Goal: Task Accomplishment & Management: Manage account settings

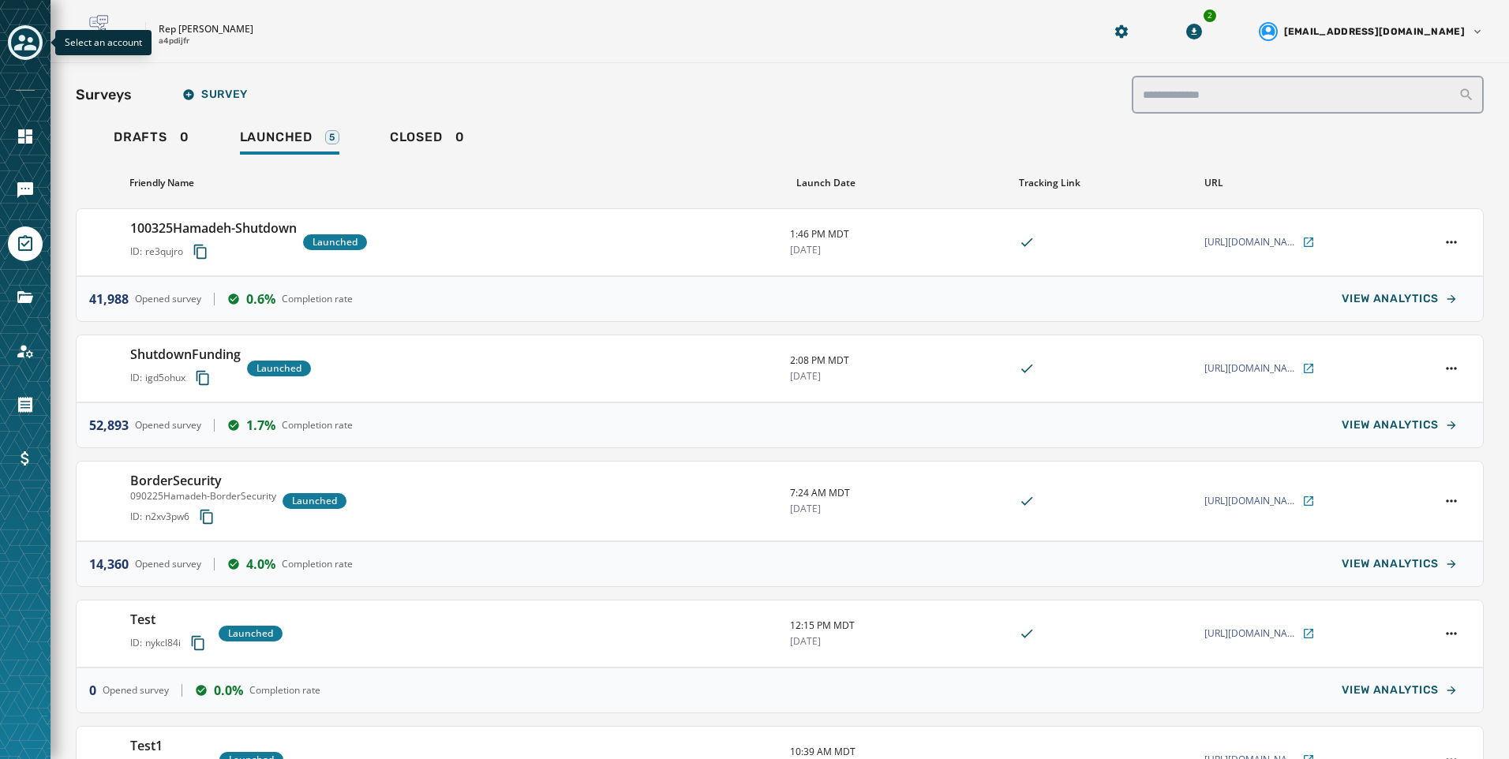
click at [37, 44] on div "Toggle account select drawer" at bounding box center [25, 42] width 28 height 28
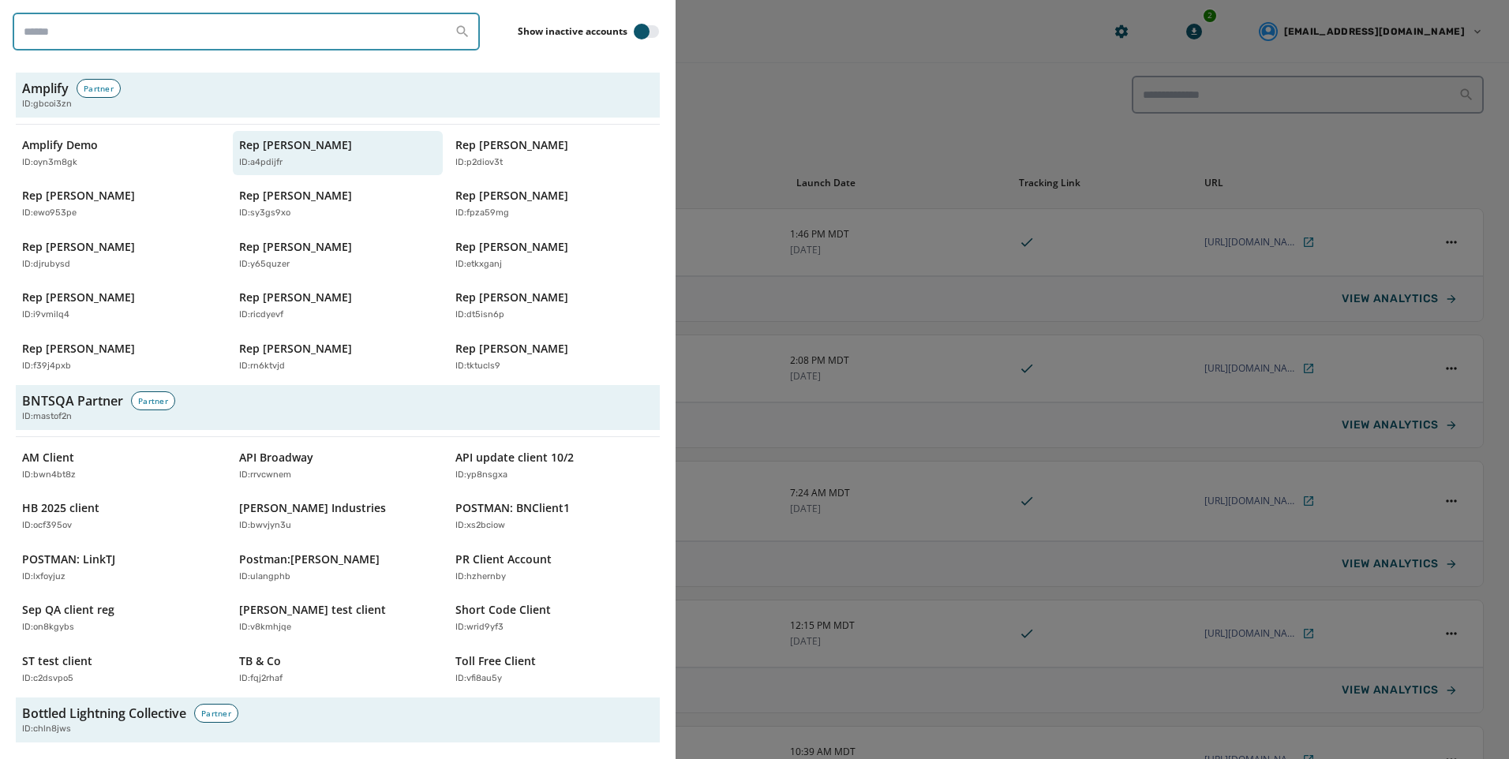
click at [73, 30] on input "search" at bounding box center [246, 32] width 467 height 38
type input "*"
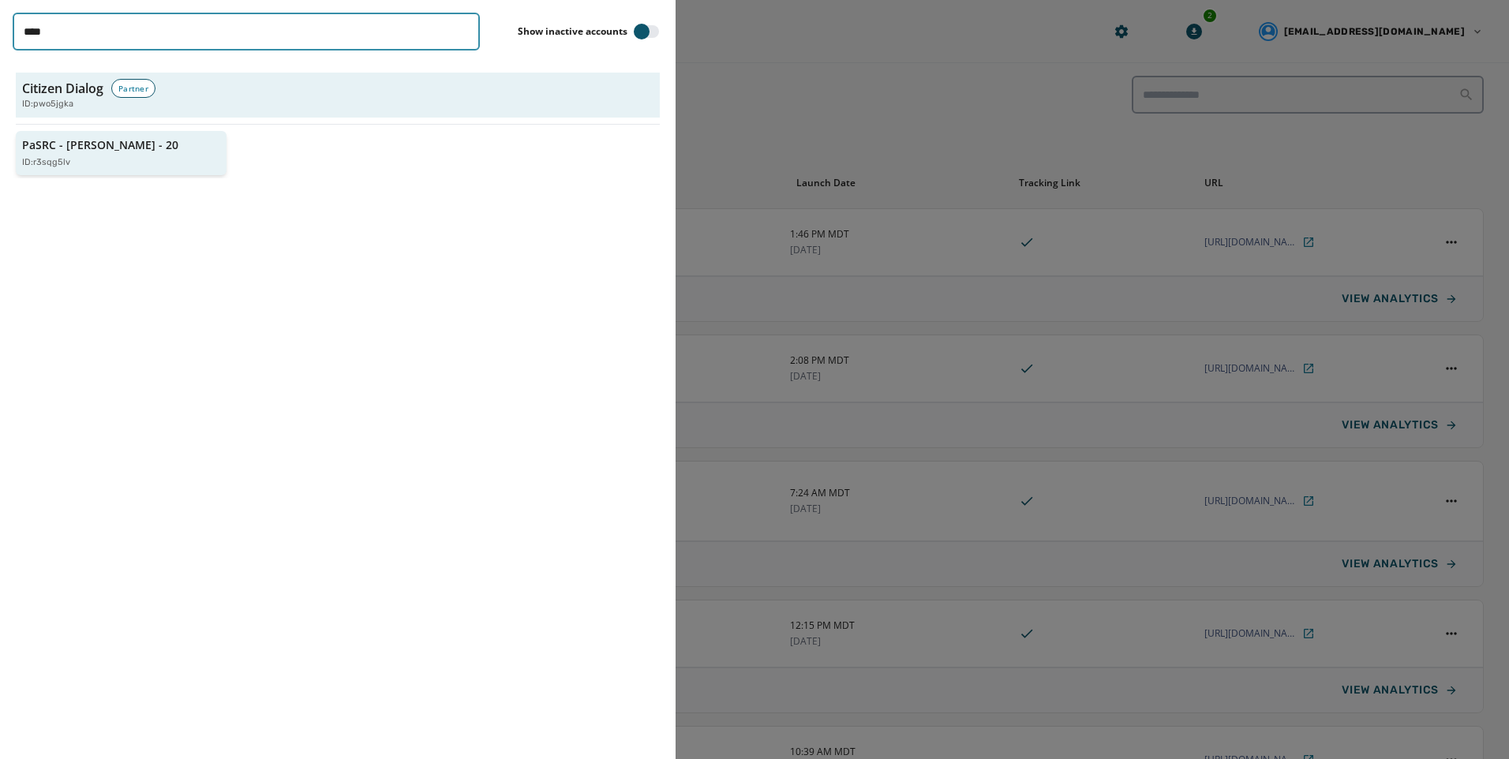
type input "****"
click at [107, 169] on button "PaSRC - Lisa Baker - 20 ID: r3sqg5lv" at bounding box center [121, 153] width 211 height 45
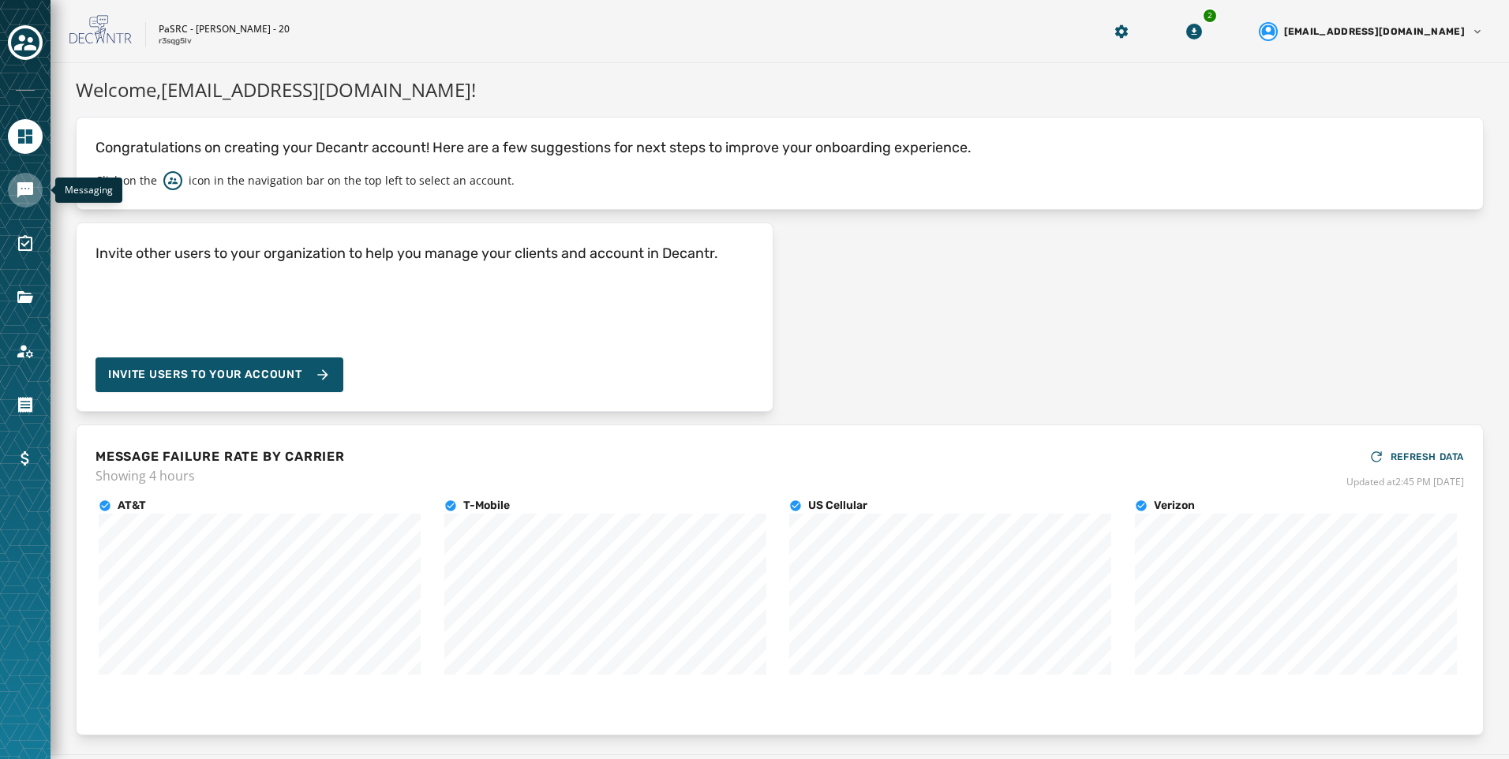
click at [33, 193] on icon "Navigate to Messaging" at bounding box center [25, 190] width 16 height 16
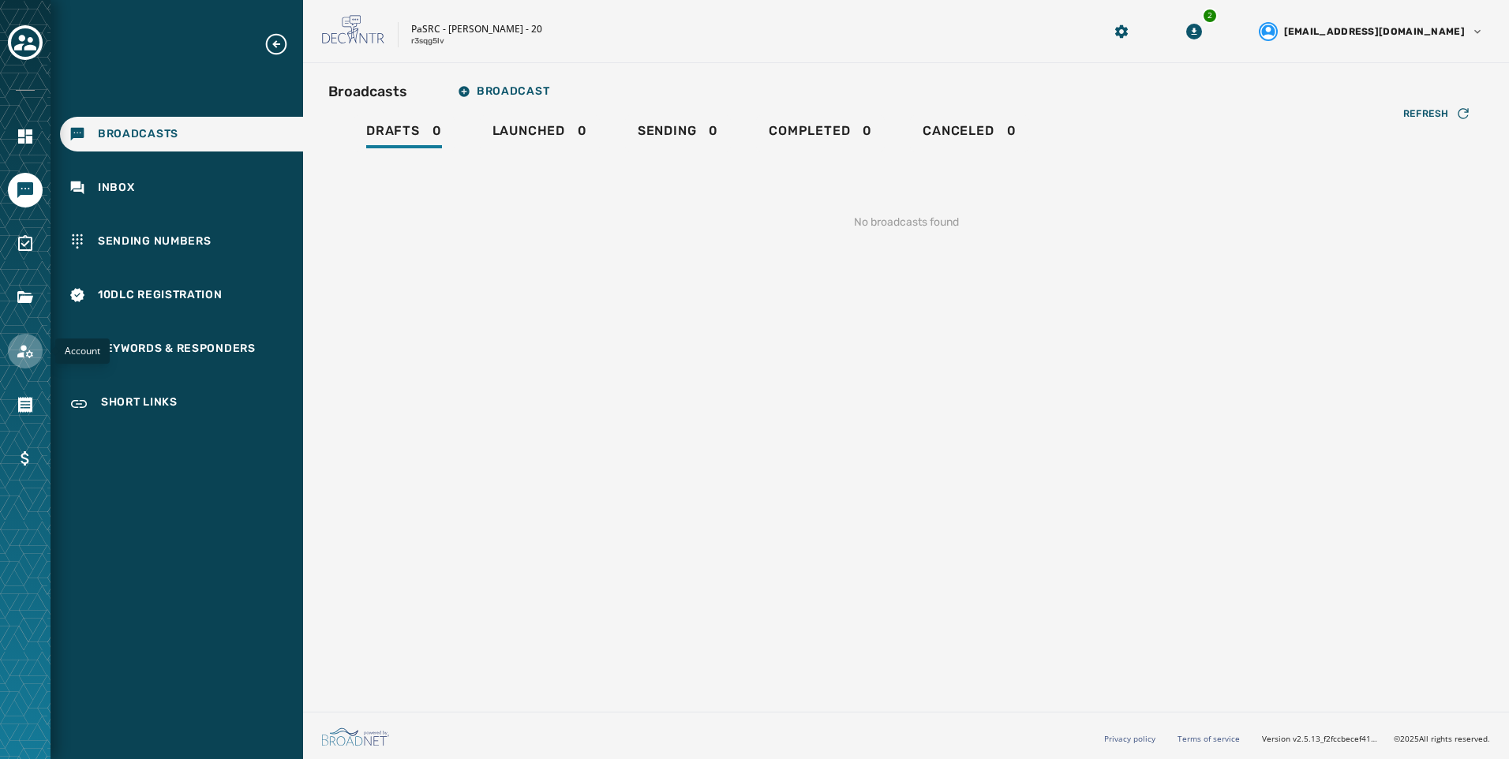
click at [28, 356] on icon "Navigate to Account" at bounding box center [25, 351] width 16 height 13
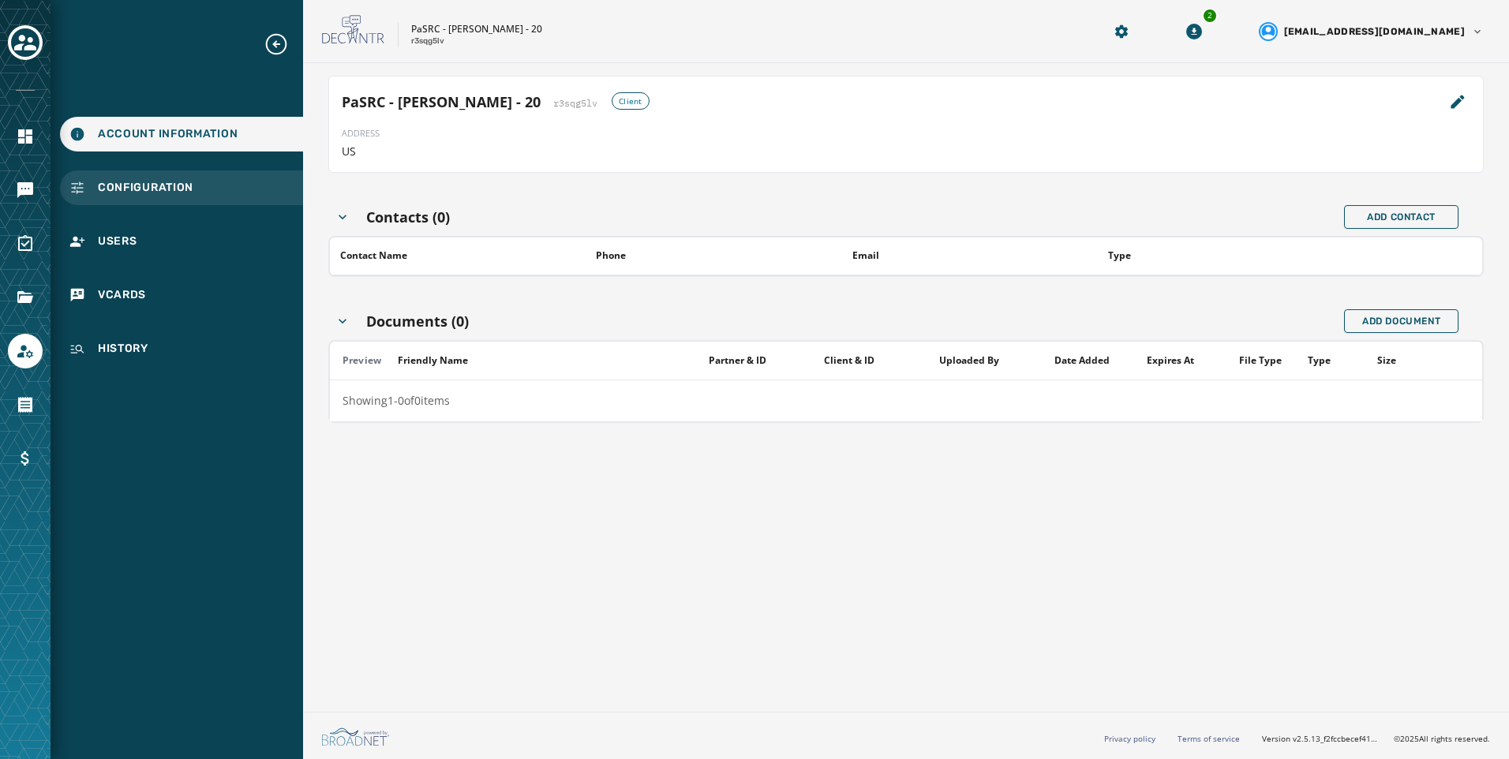
click at [99, 178] on div "Configuration" at bounding box center [181, 187] width 243 height 35
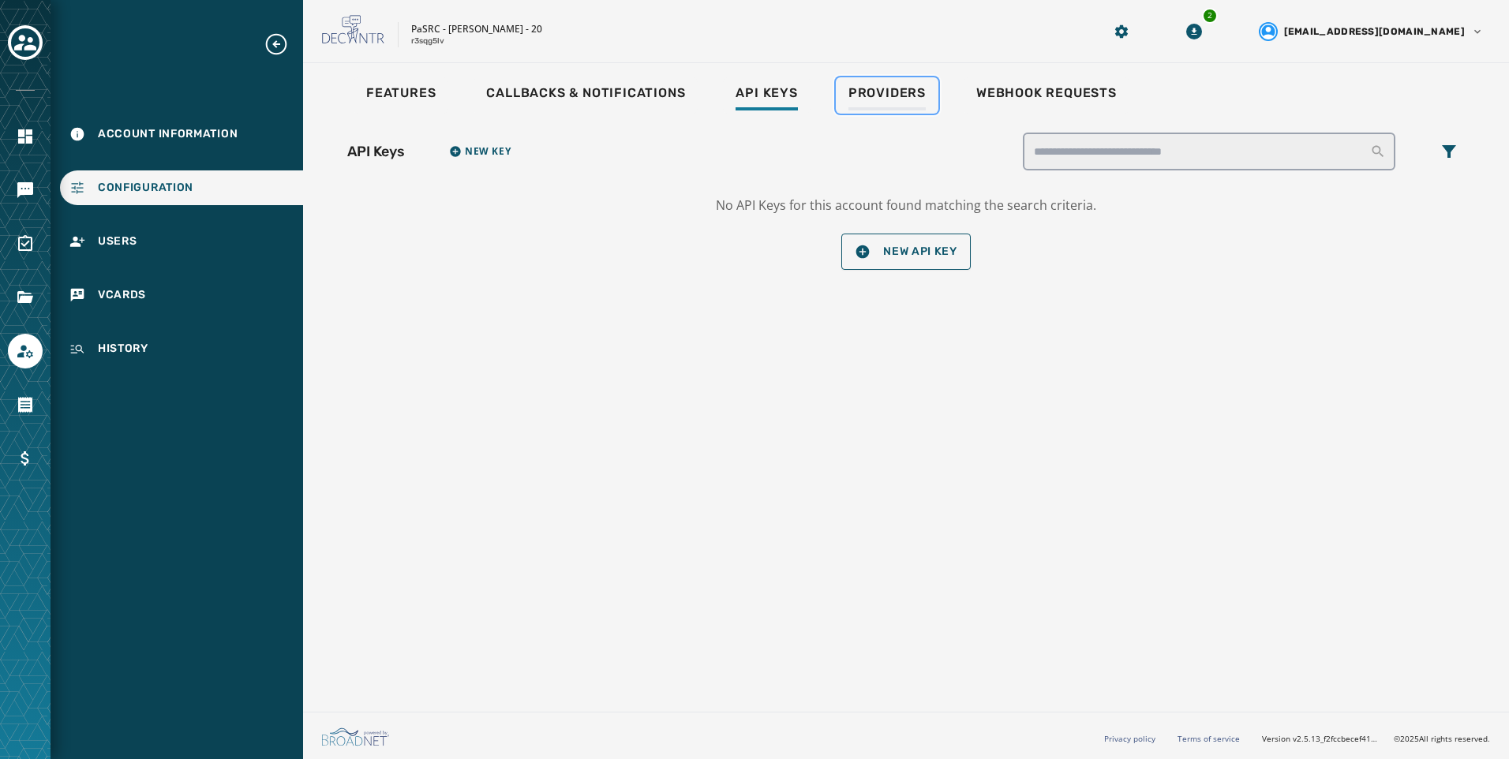
click at [870, 107] on div "Providers" at bounding box center [886, 97] width 77 height 25
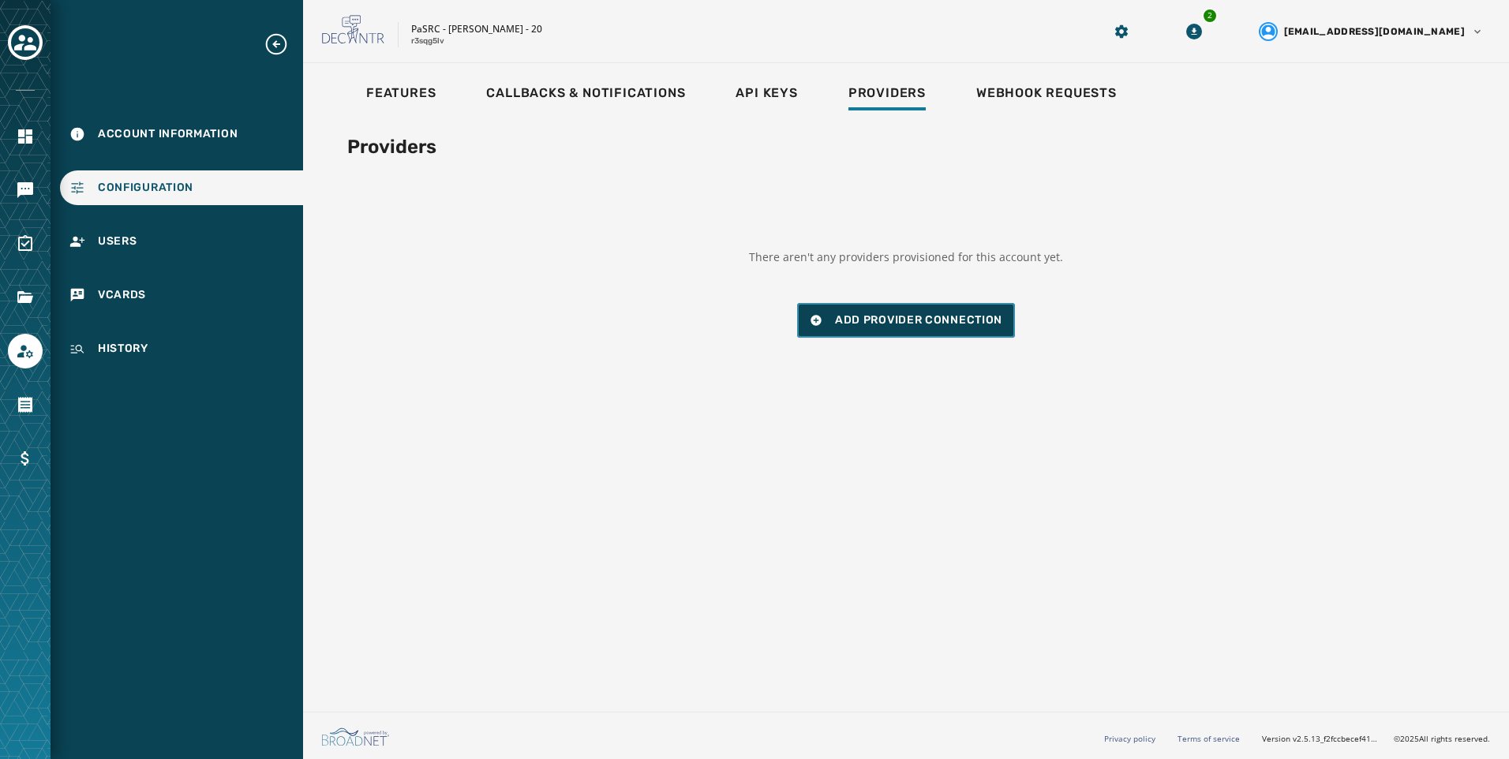
click at [921, 313] on span "Add Provider Connection" at bounding box center [918, 321] width 167 height 16
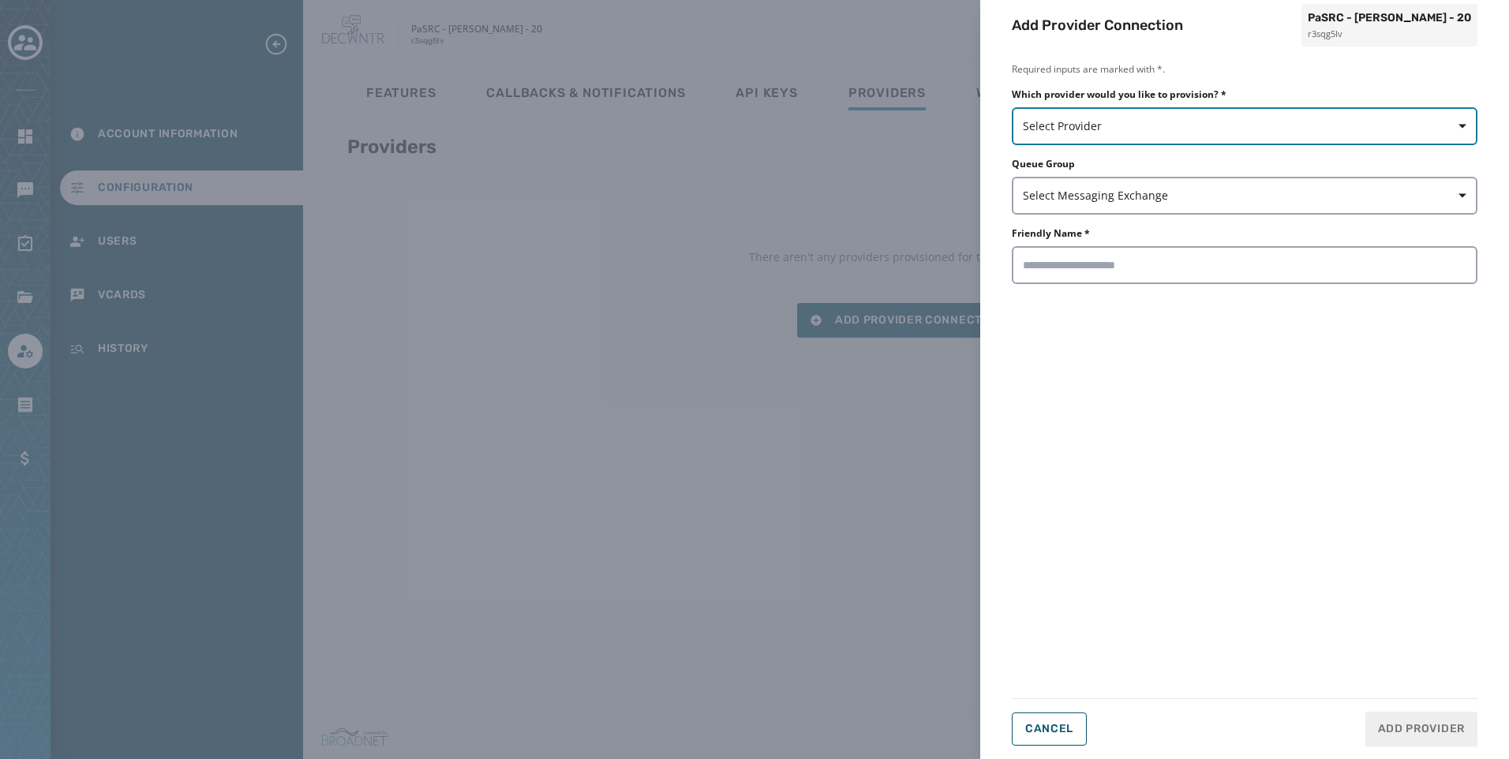
click at [1111, 117] on button "Select Provider" at bounding box center [1245, 126] width 466 height 38
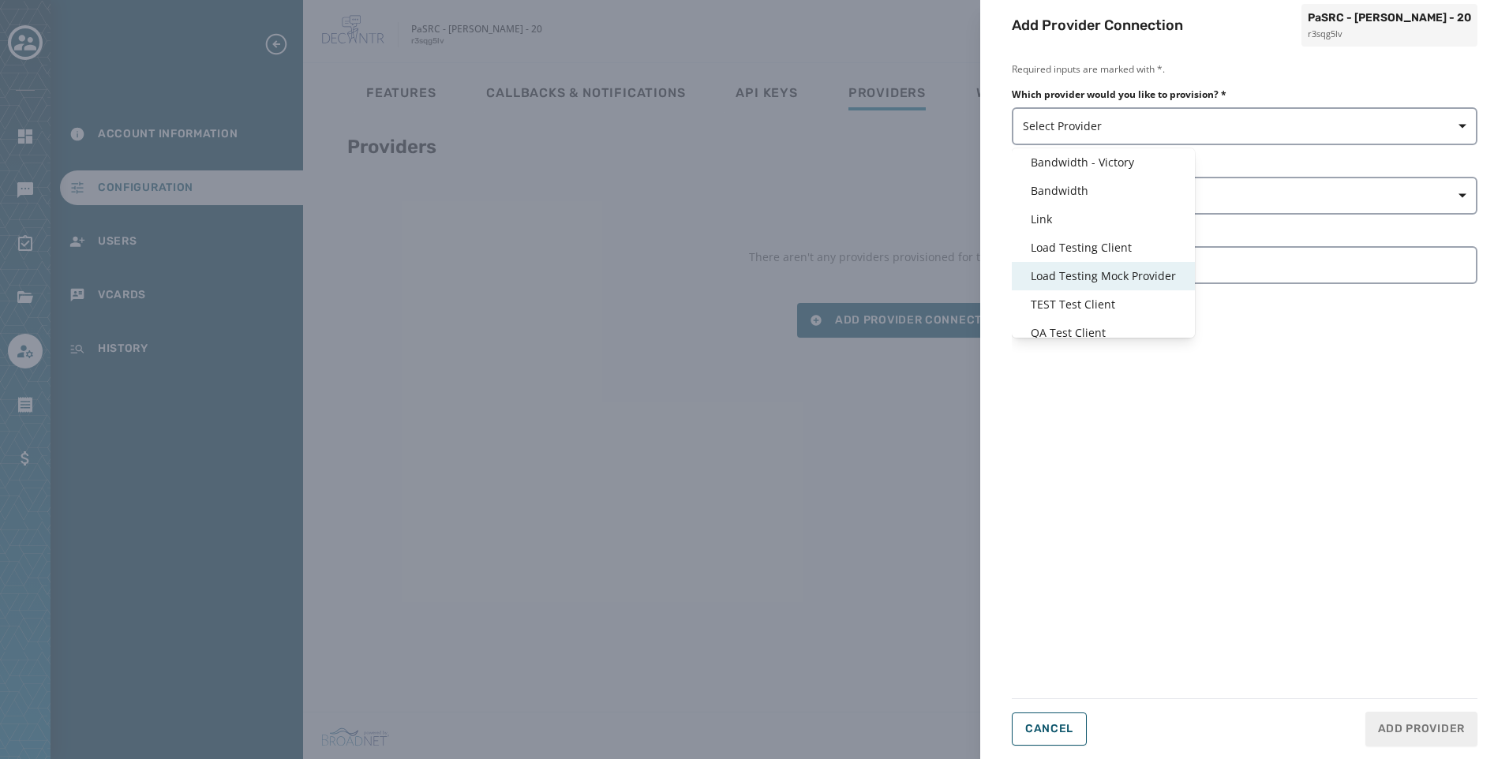
scroll to position [38, 0]
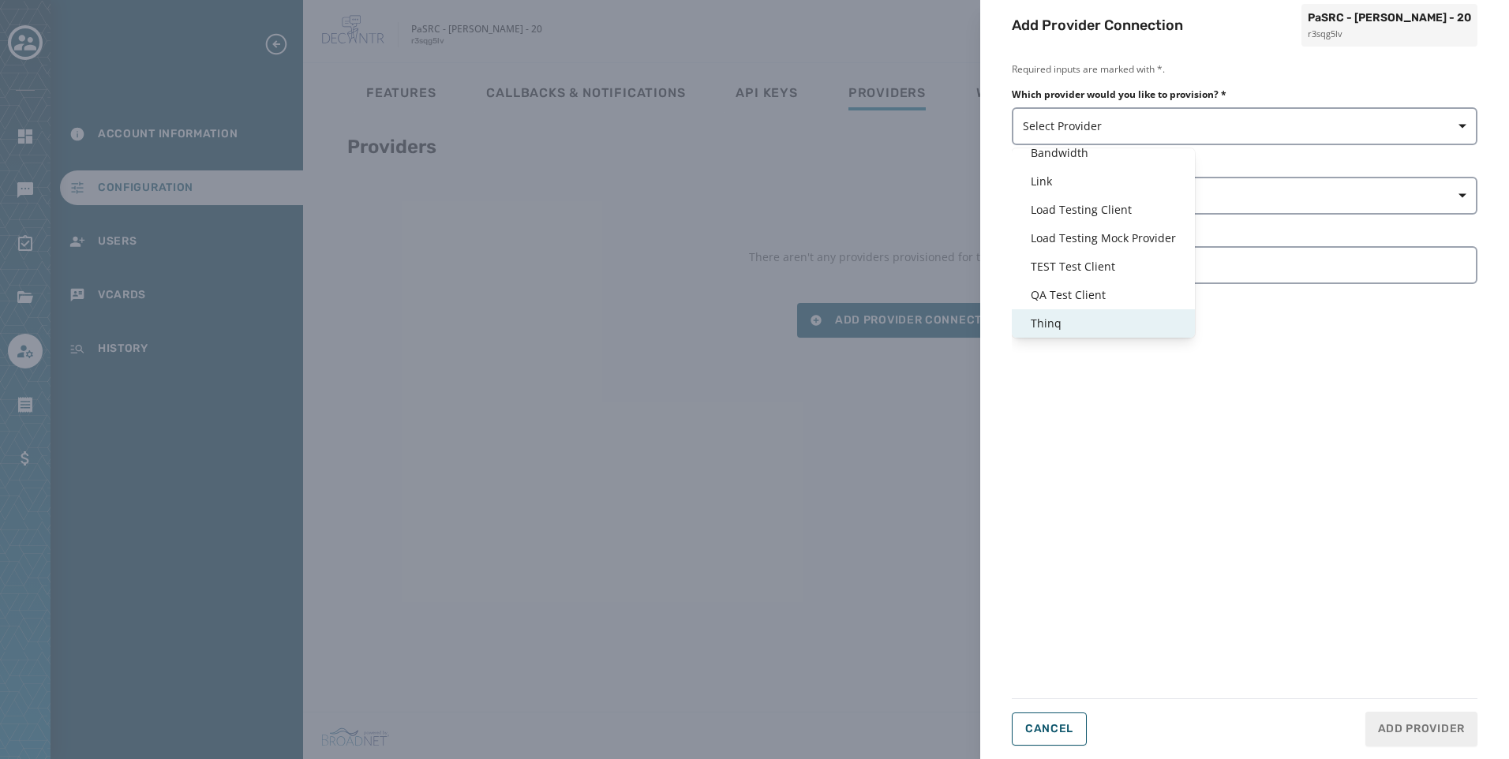
click at [1078, 325] on span "Thinq" at bounding box center [1103, 324] width 145 height 16
type input "*****"
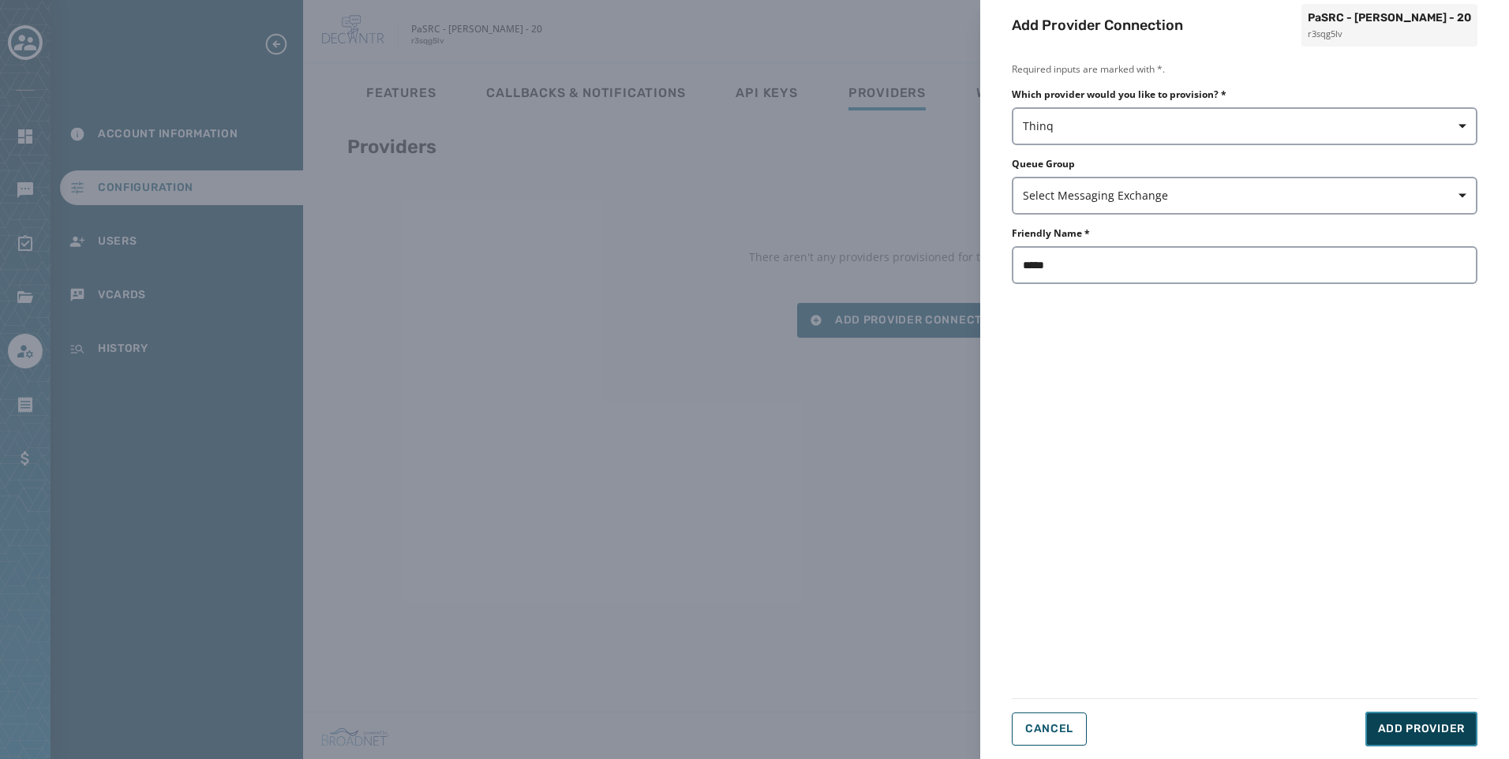
click at [1393, 725] on span "Add Provider" at bounding box center [1421, 729] width 87 height 16
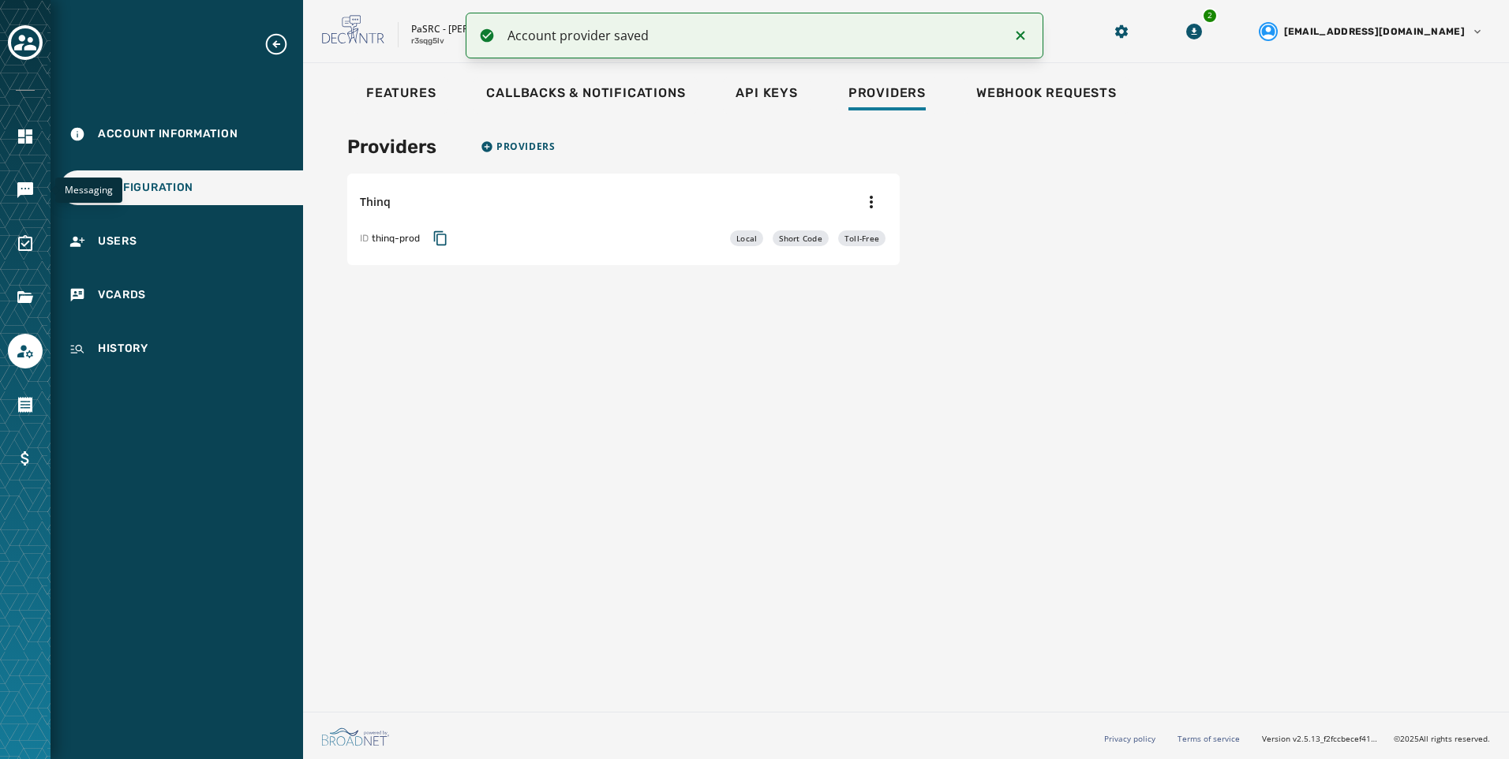
click at [19, 200] on link "Navigate to Messaging" at bounding box center [25, 190] width 35 height 35
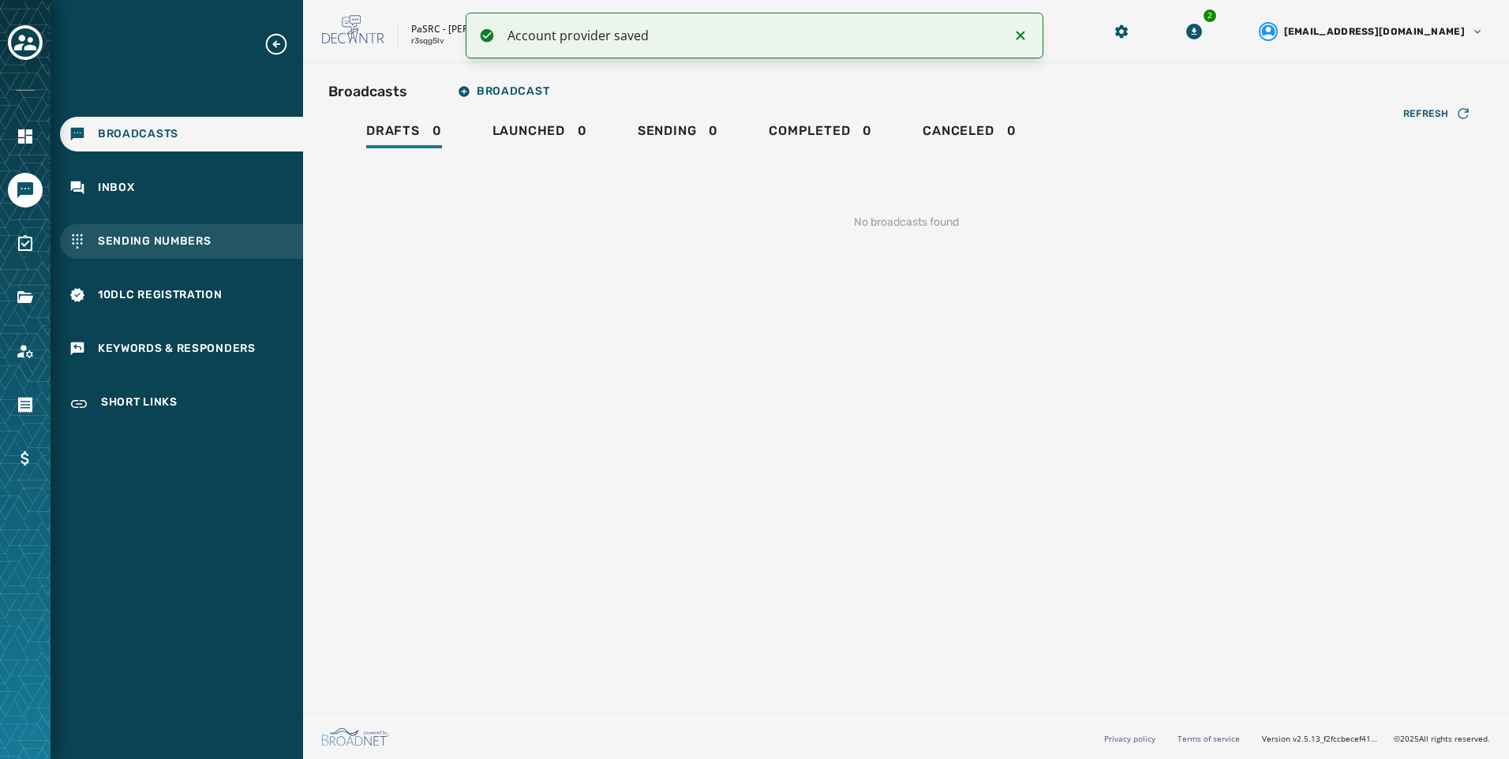
click at [245, 237] on div "Sending Numbers" at bounding box center [181, 241] width 243 height 35
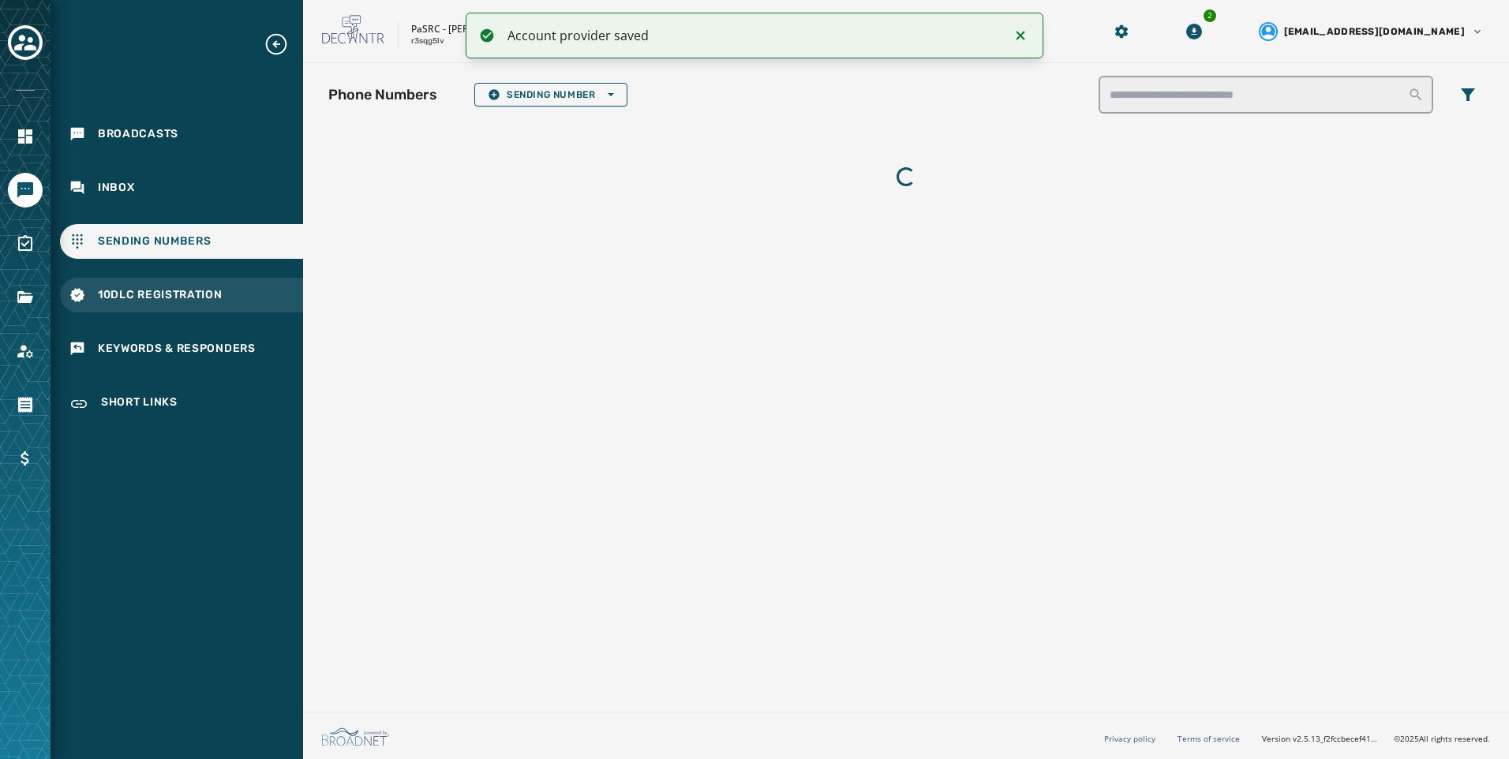
click at [237, 306] on div "10DLC Registration" at bounding box center [181, 295] width 243 height 35
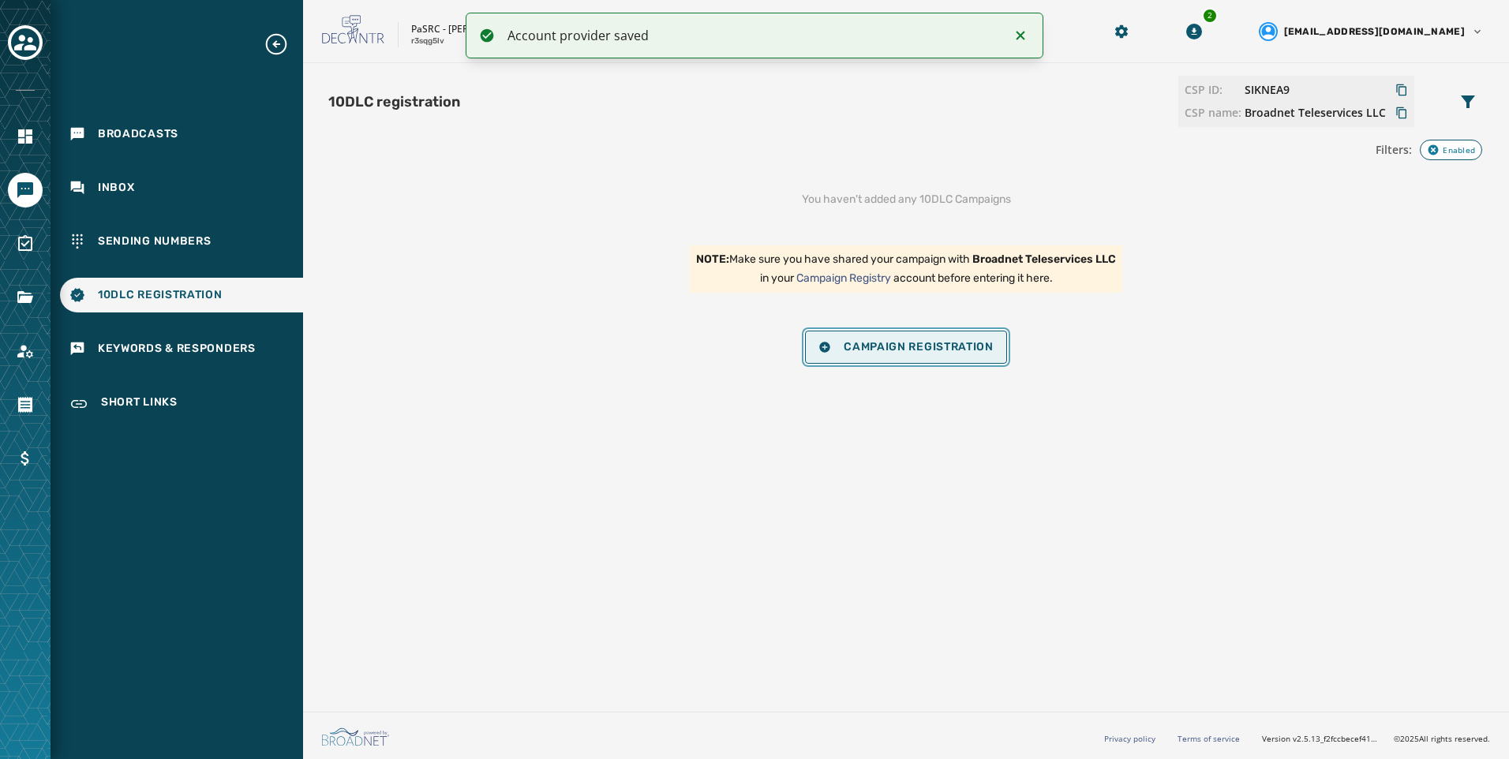
click at [912, 356] on button "Campaign Registration" at bounding box center [906, 347] width 202 height 33
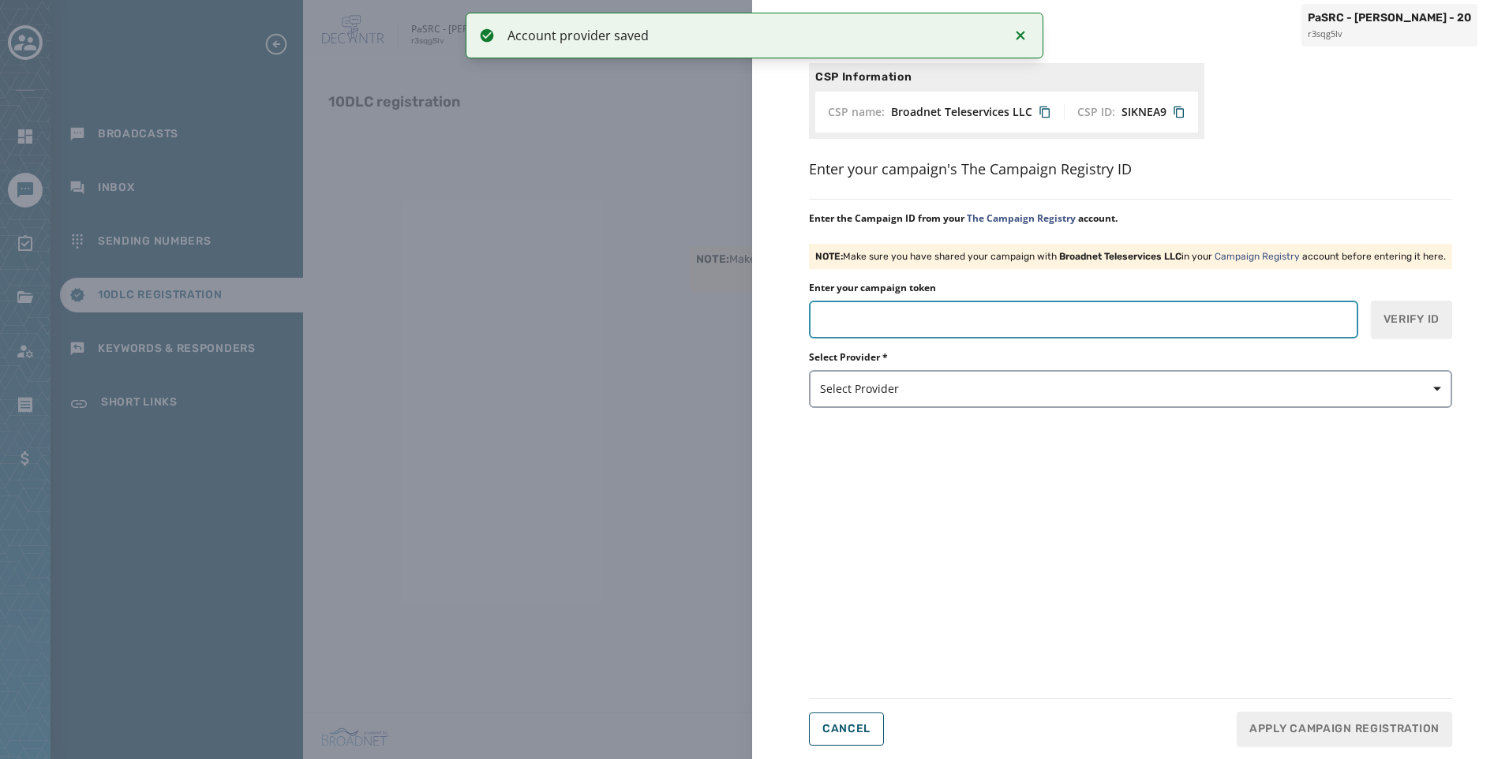
click at [907, 329] on input "Enter your campaign token" at bounding box center [1083, 320] width 549 height 38
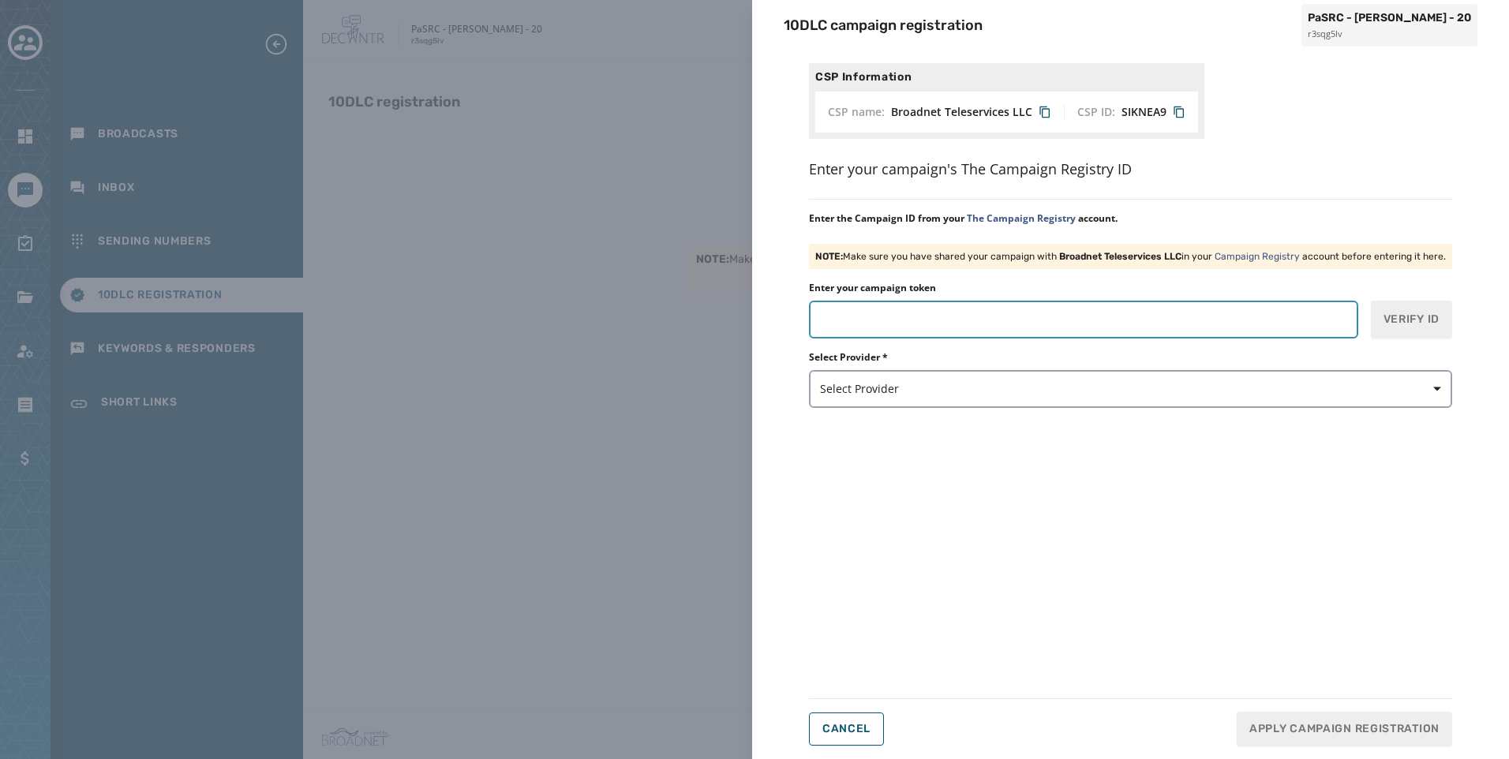
paste input "*******"
type input "*******"
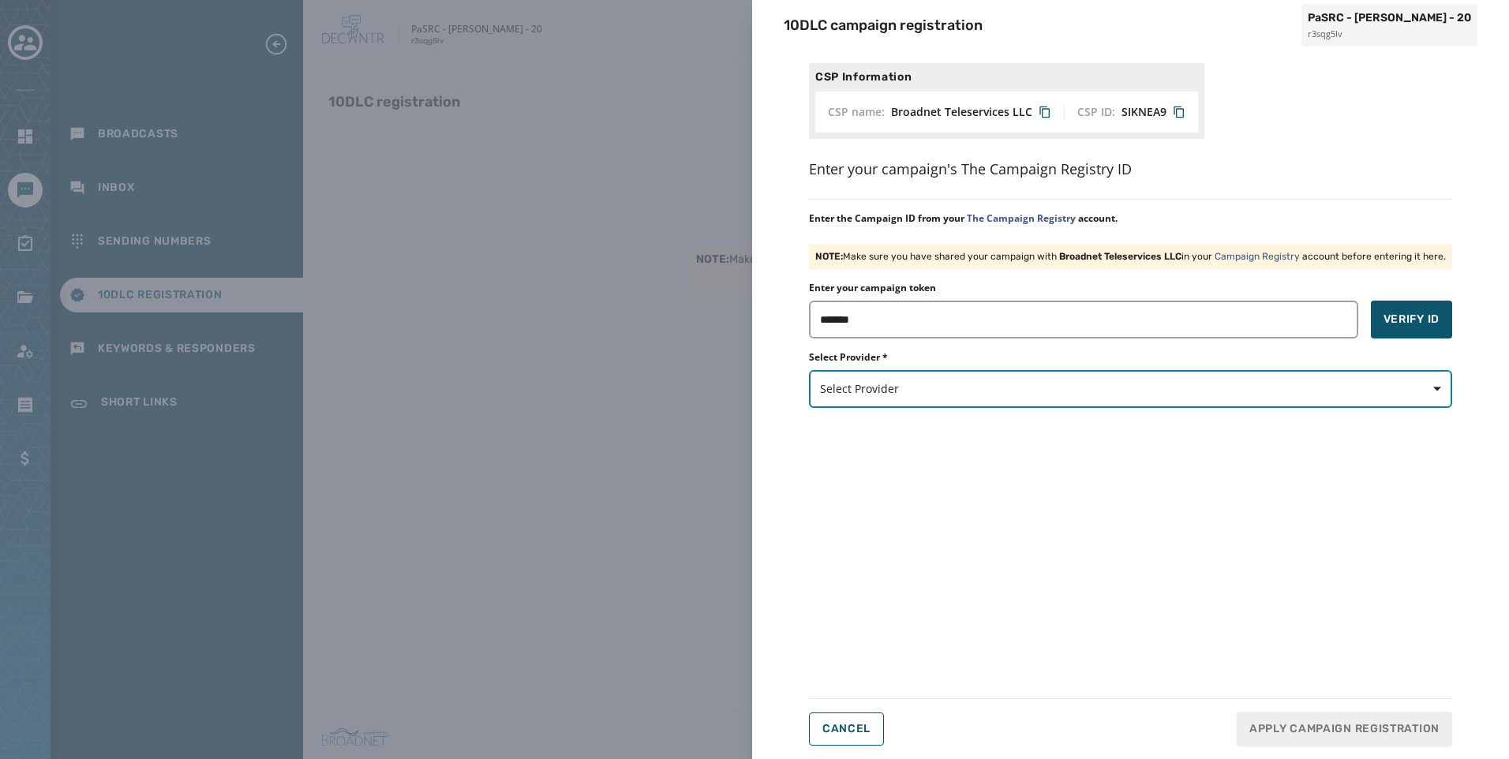
click at [978, 393] on span "Select Provider" at bounding box center [1130, 389] width 621 height 16
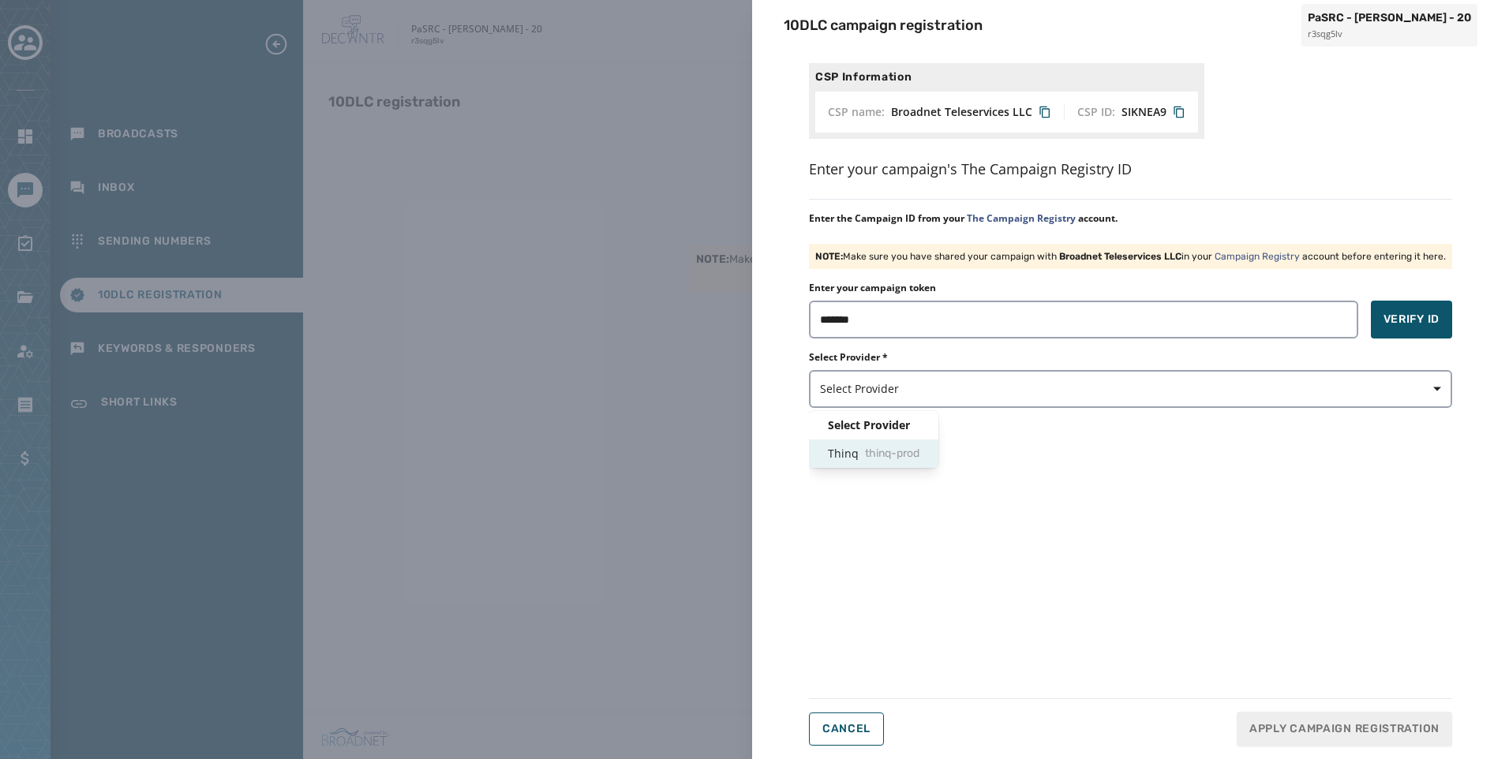
click at [882, 446] on span "thinq-prod" at bounding box center [892, 454] width 54 height 16
click at [1414, 316] on span "Verify ID" at bounding box center [1412, 320] width 56 height 16
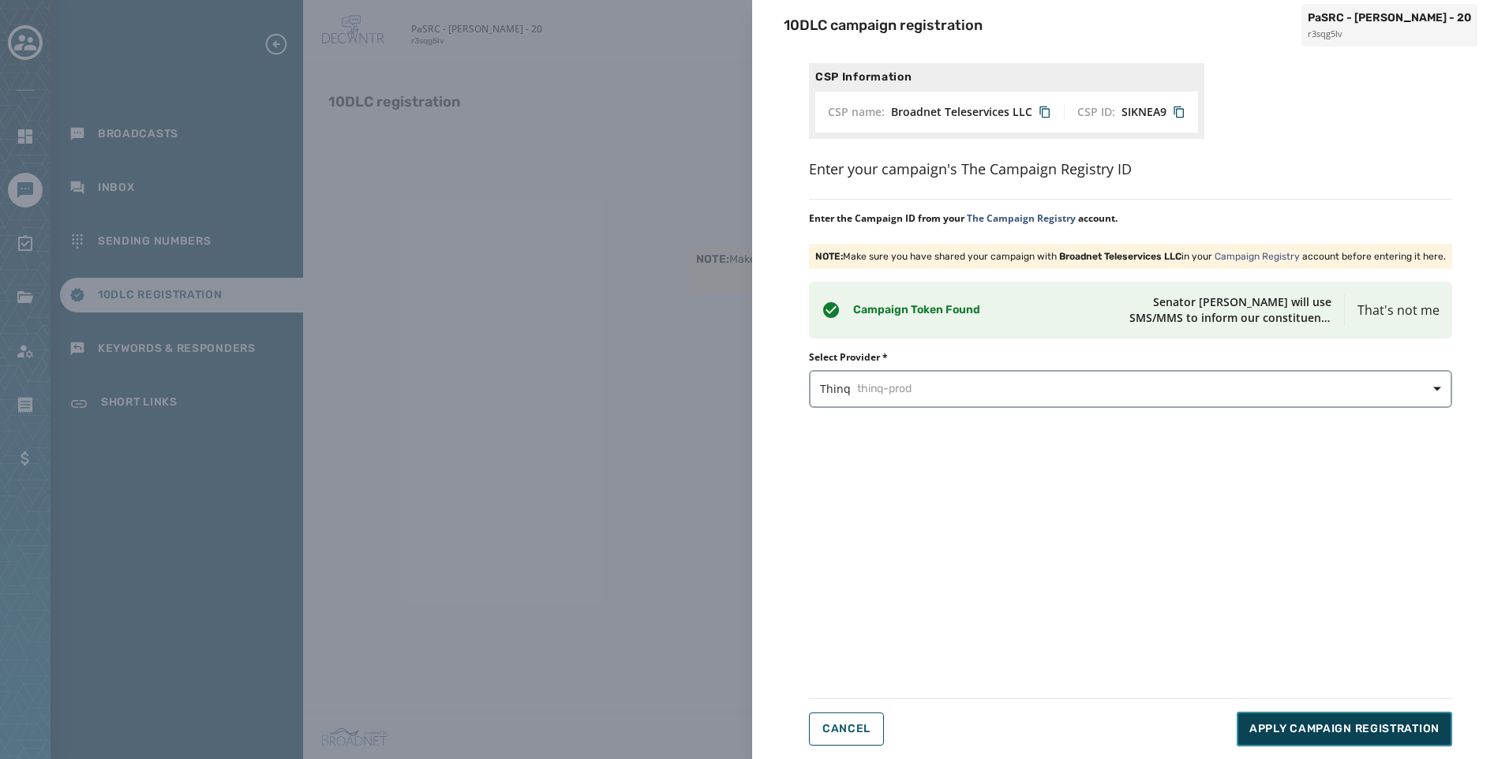
click at [1392, 728] on span "Apply Campaign Registration" at bounding box center [1344, 729] width 190 height 16
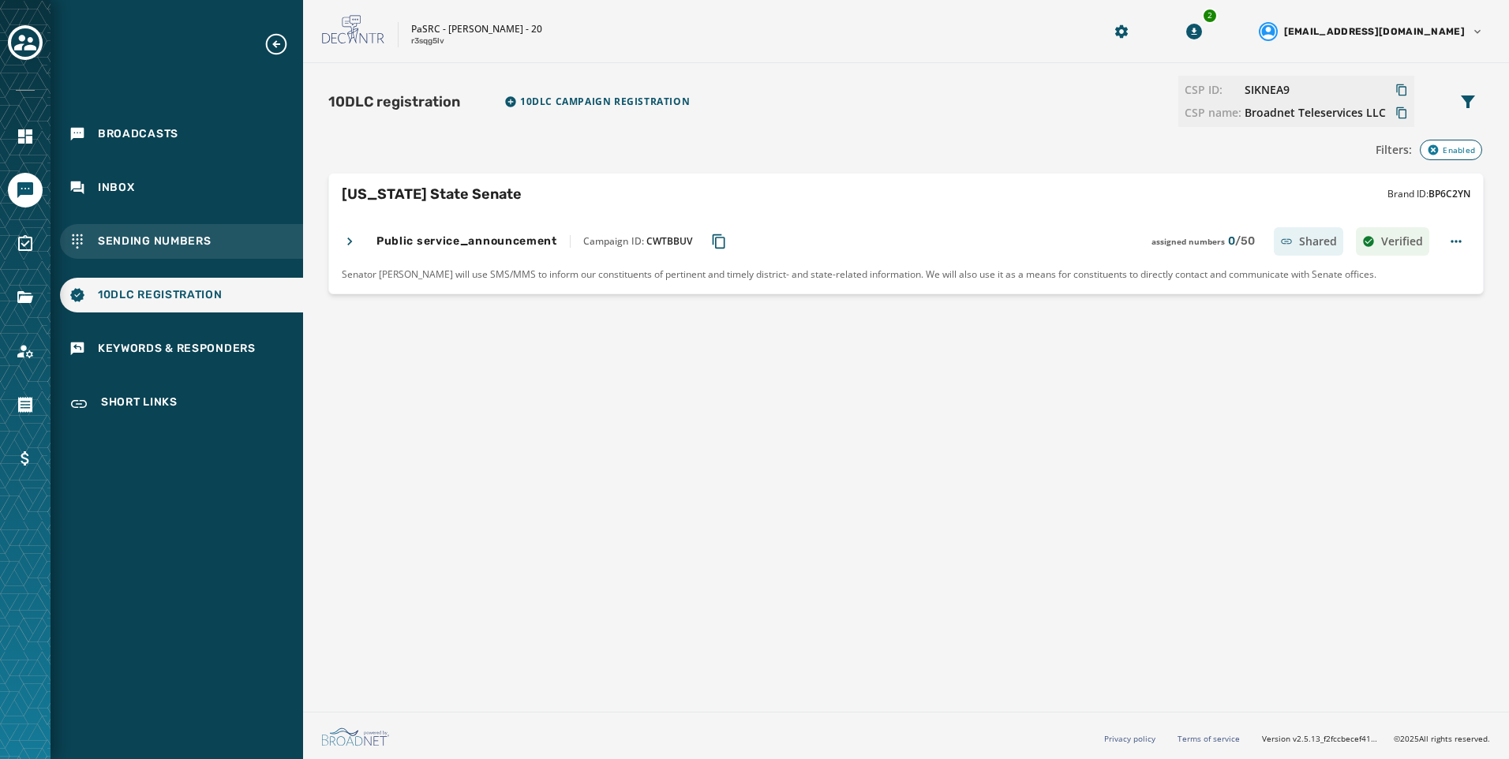
click at [169, 243] on span "Sending Numbers" at bounding box center [155, 242] width 114 height 16
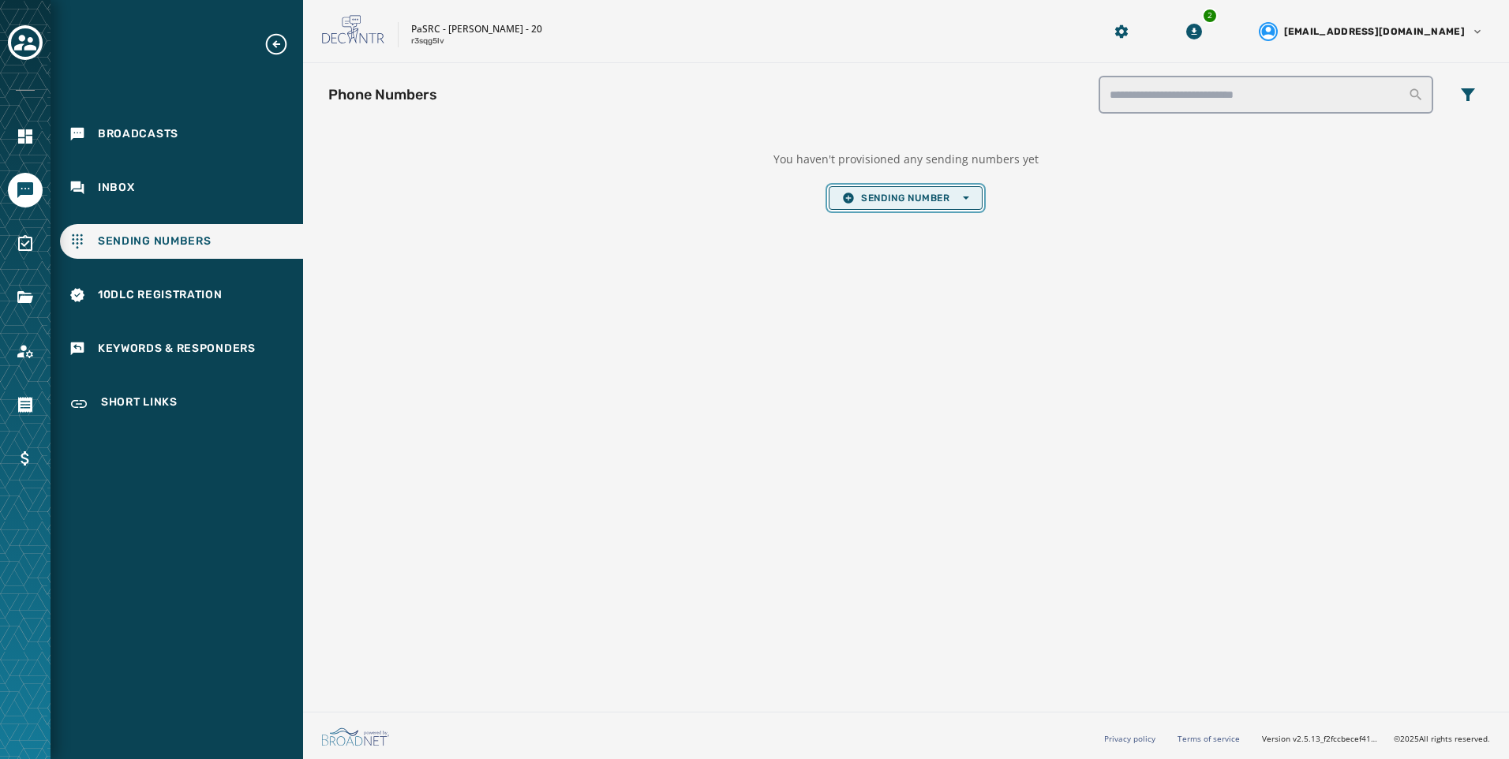
click at [930, 194] on span "Sending Number Open options" at bounding box center [905, 198] width 126 height 13
click at [918, 219] on span "Local Long Code" at bounding box center [905, 221] width 126 height 13
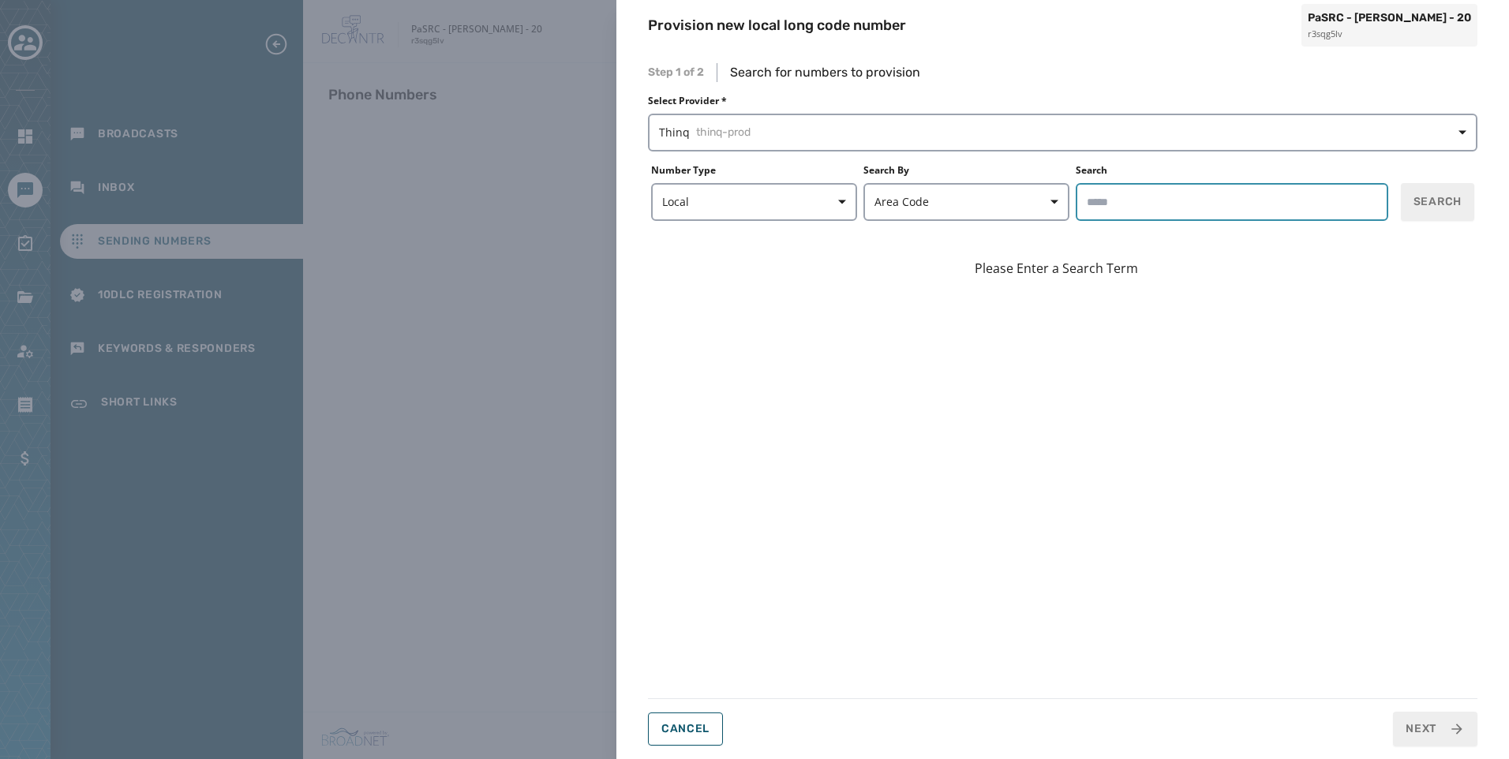
click at [1212, 200] on input "Search" at bounding box center [1232, 202] width 313 height 38
type input "*****"
click at [1417, 188] on button "Search" at bounding box center [1437, 202] width 73 height 38
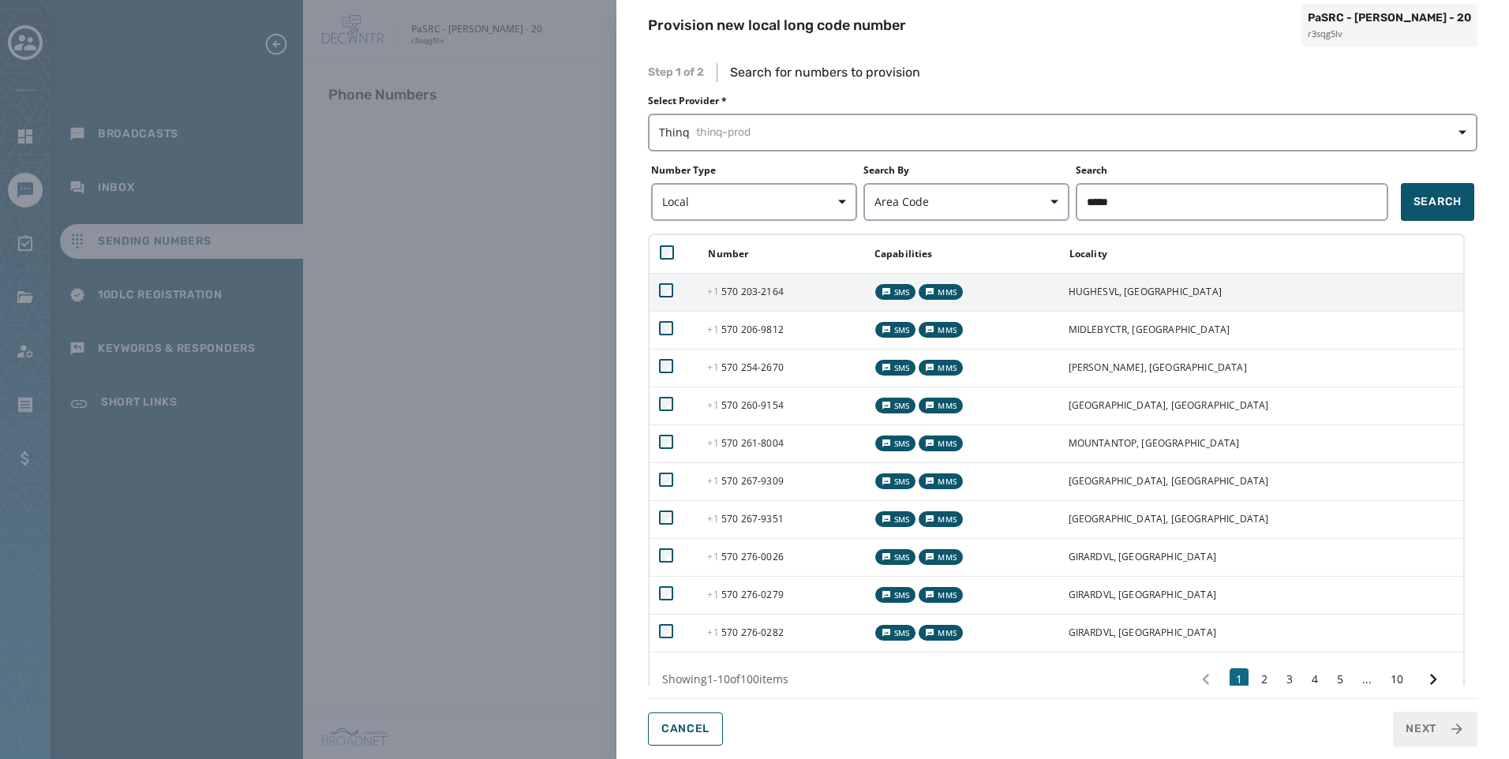
click at [721, 285] on td "+1 570 203 - 2164" at bounding box center [781, 292] width 166 height 38
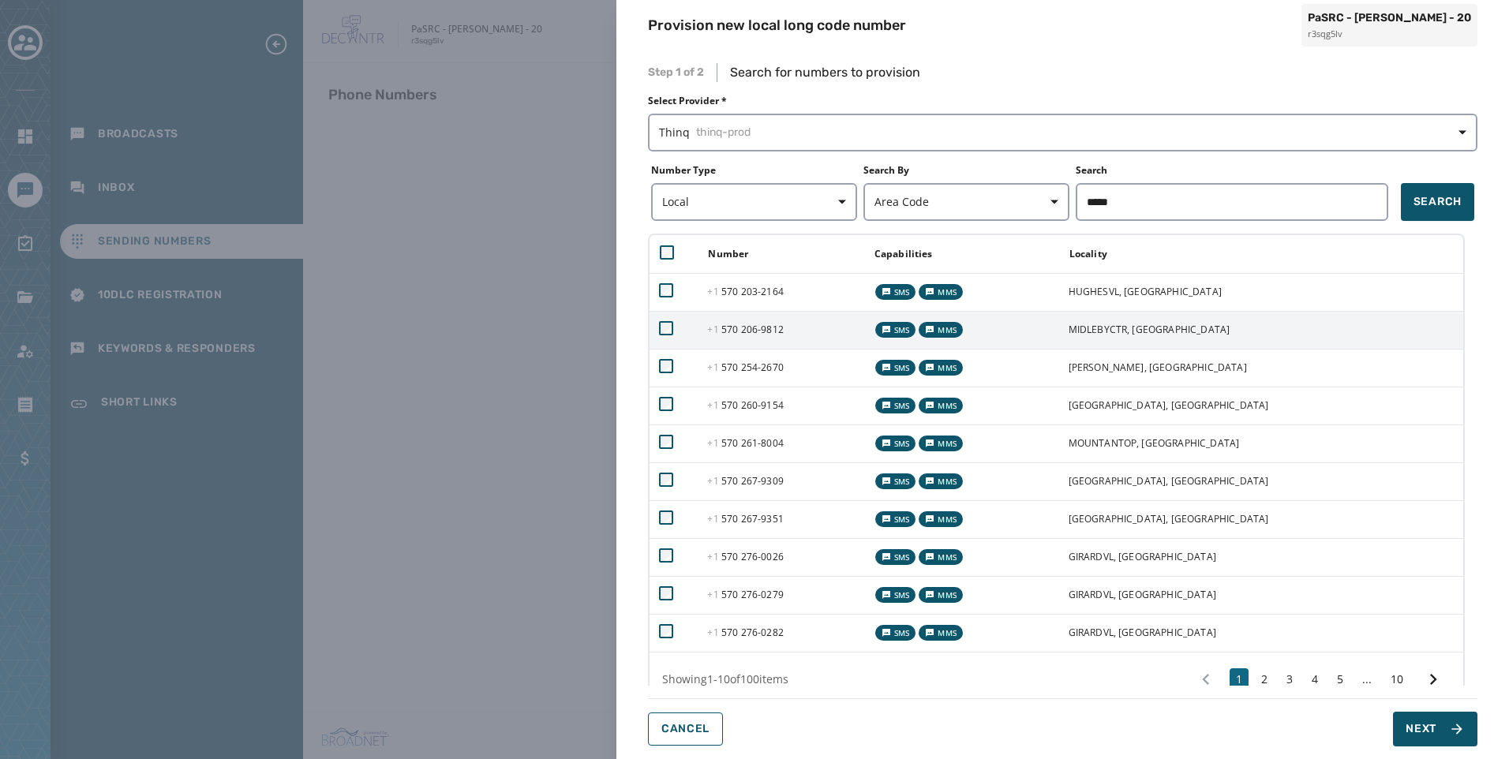
click at [720, 325] on td "+1 570 206 - 9812" at bounding box center [781, 330] width 166 height 38
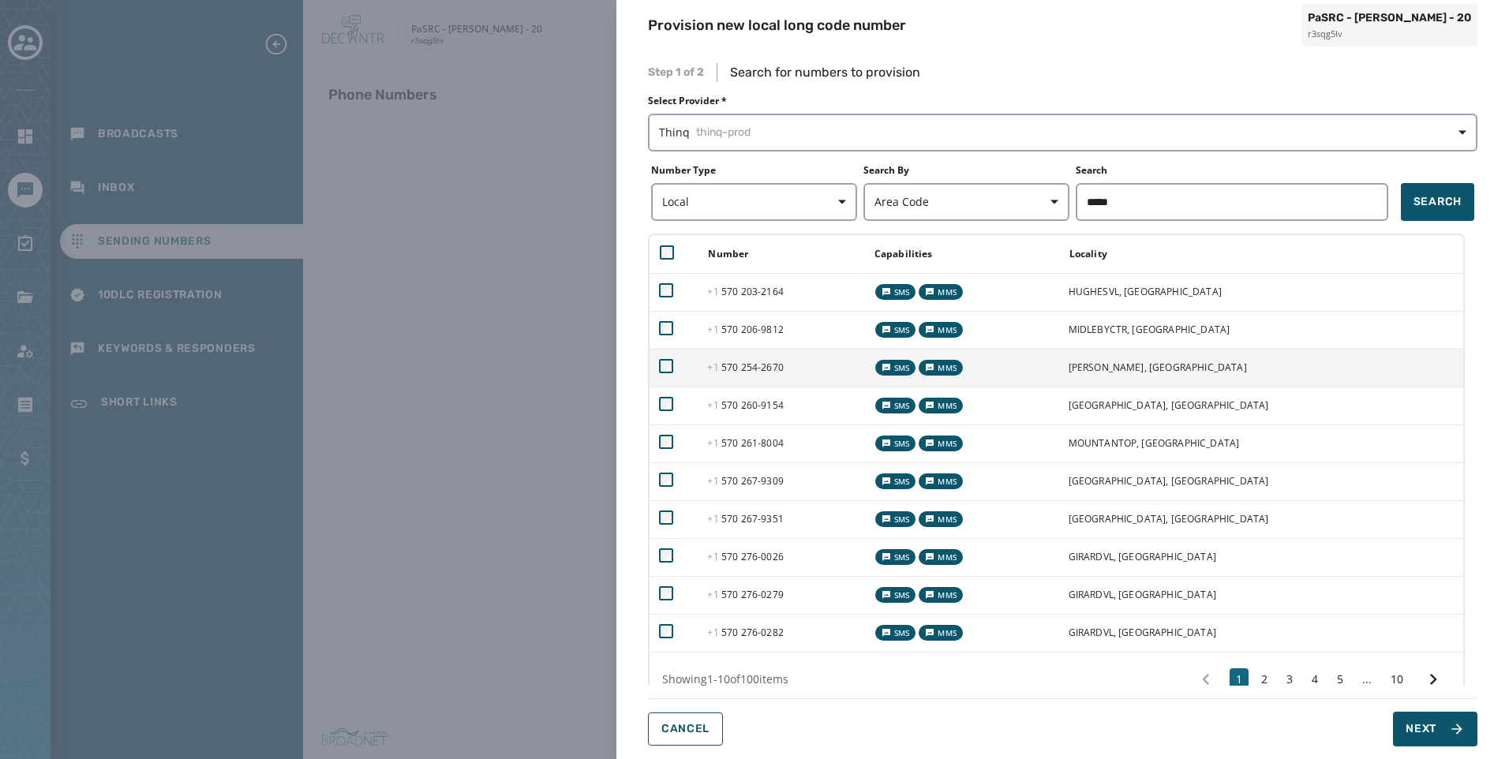
click at [698, 372] on td at bounding box center [674, 368] width 48 height 38
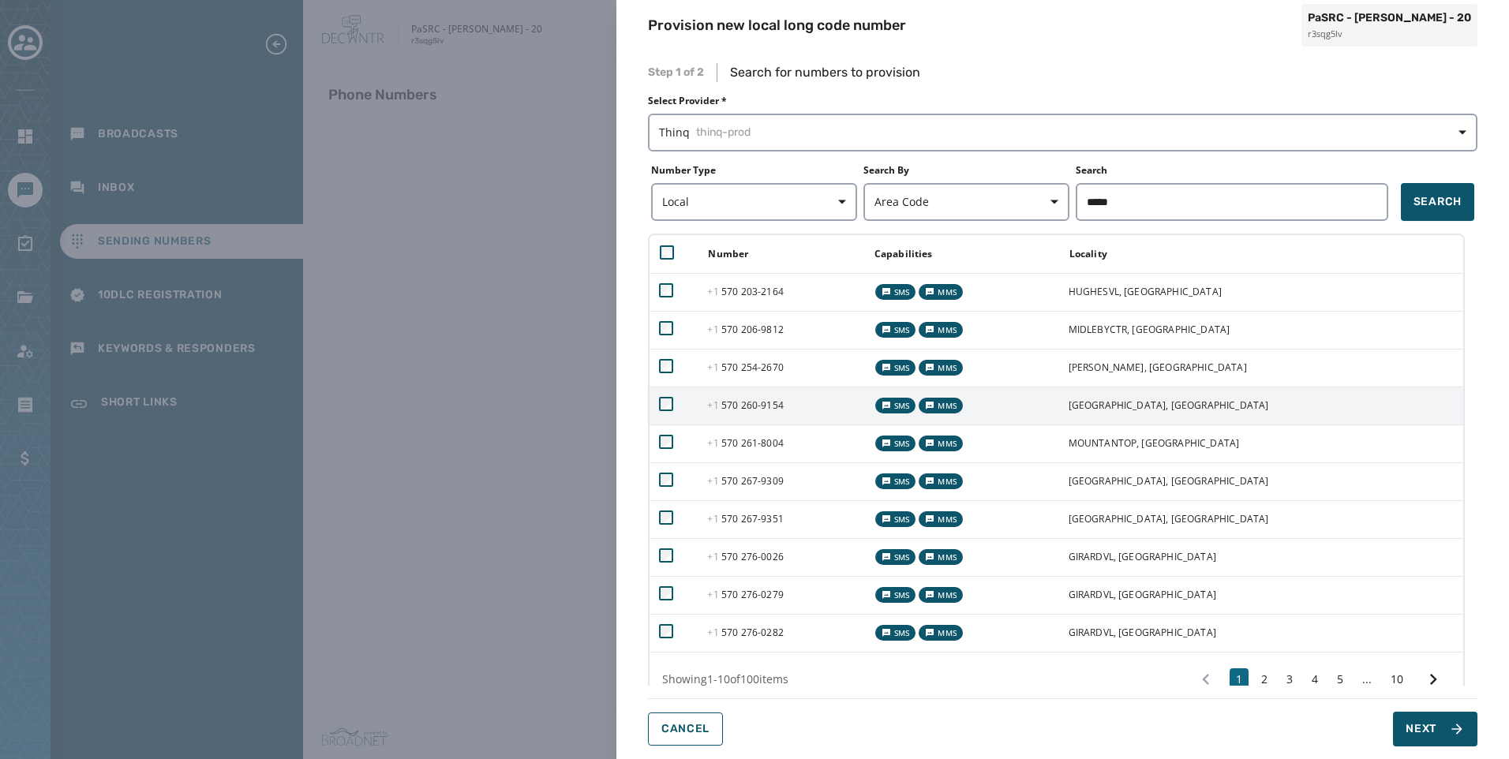
click at [698, 406] on td at bounding box center [674, 406] width 48 height 38
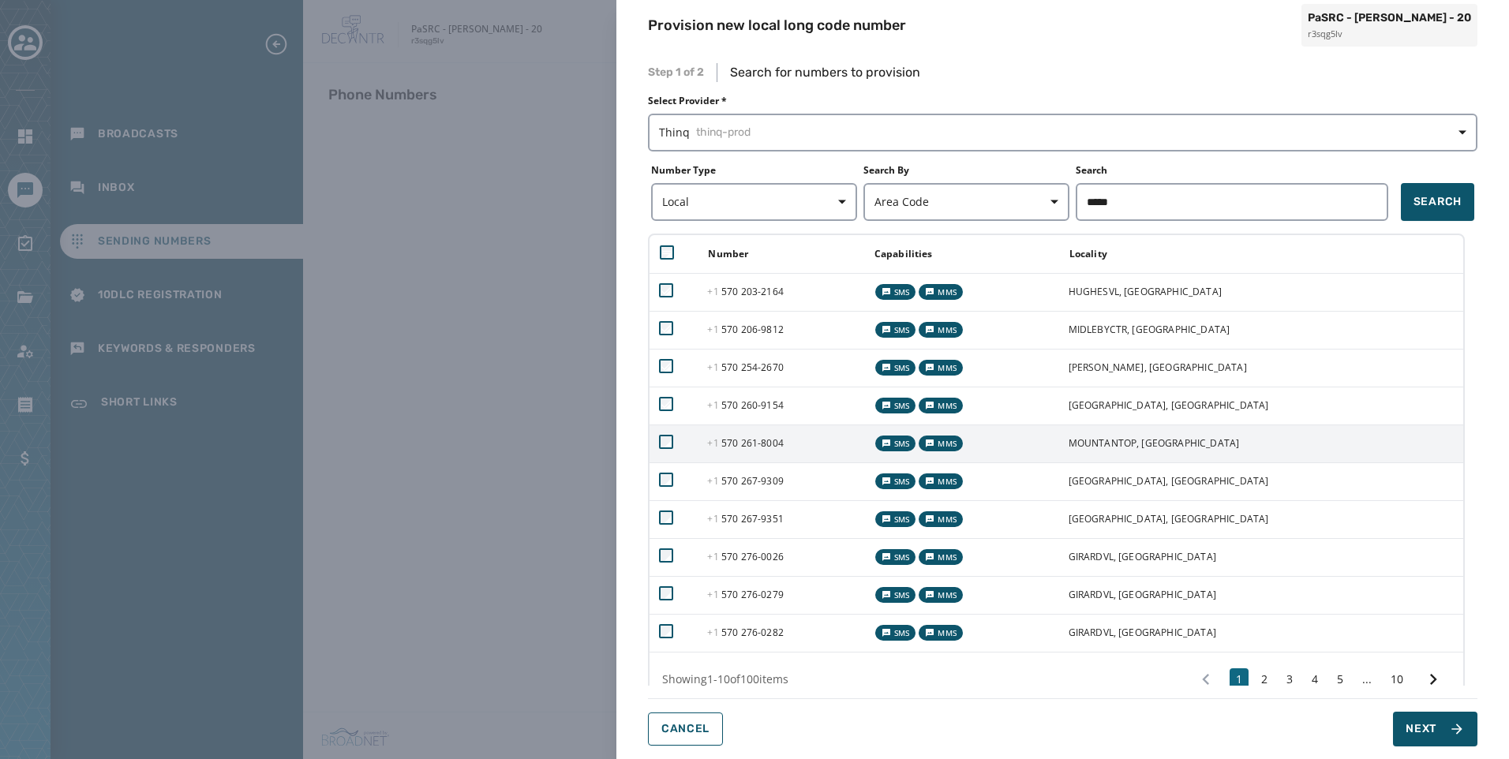
click at [698, 432] on td at bounding box center [674, 444] width 48 height 38
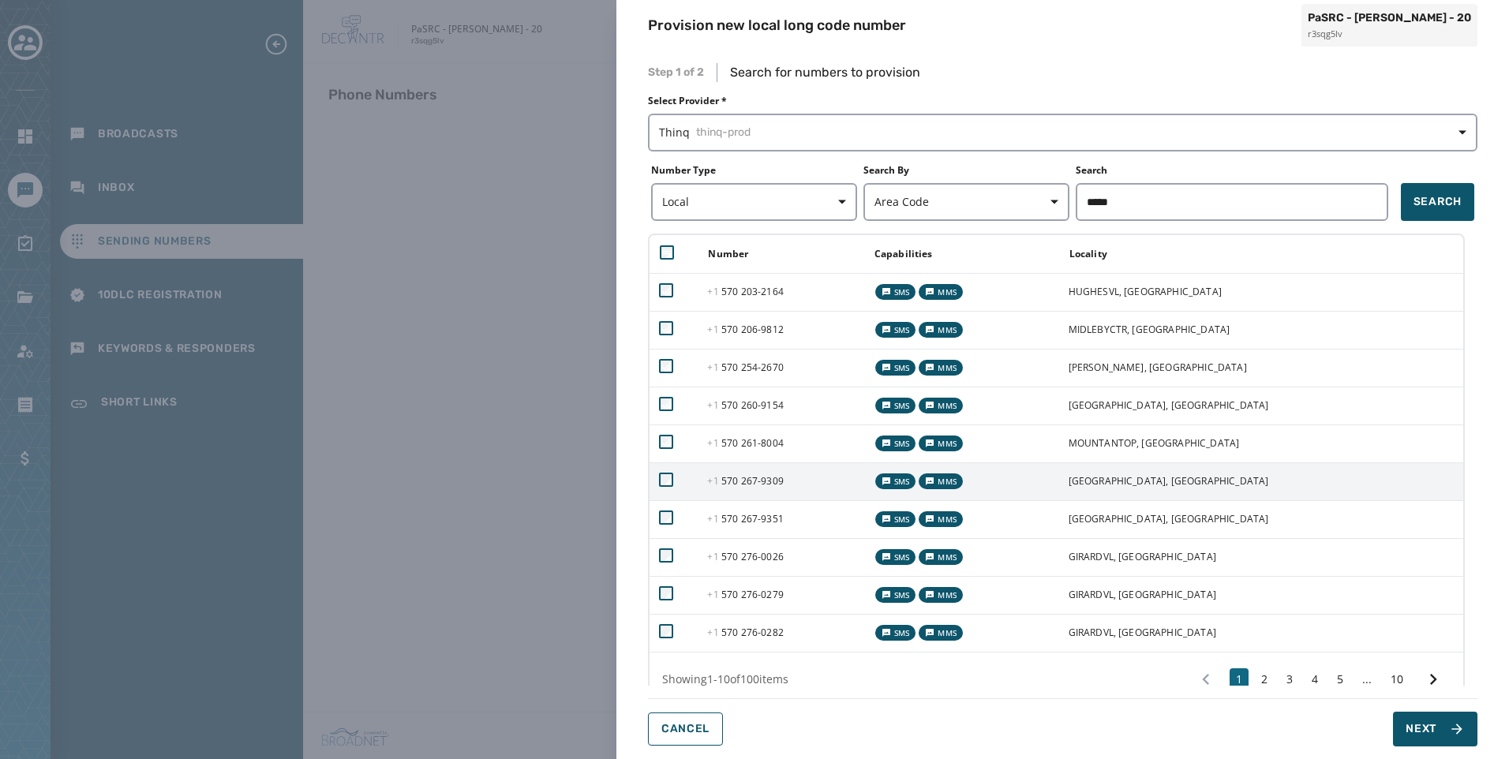
click at [697, 470] on td at bounding box center [674, 481] width 48 height 38
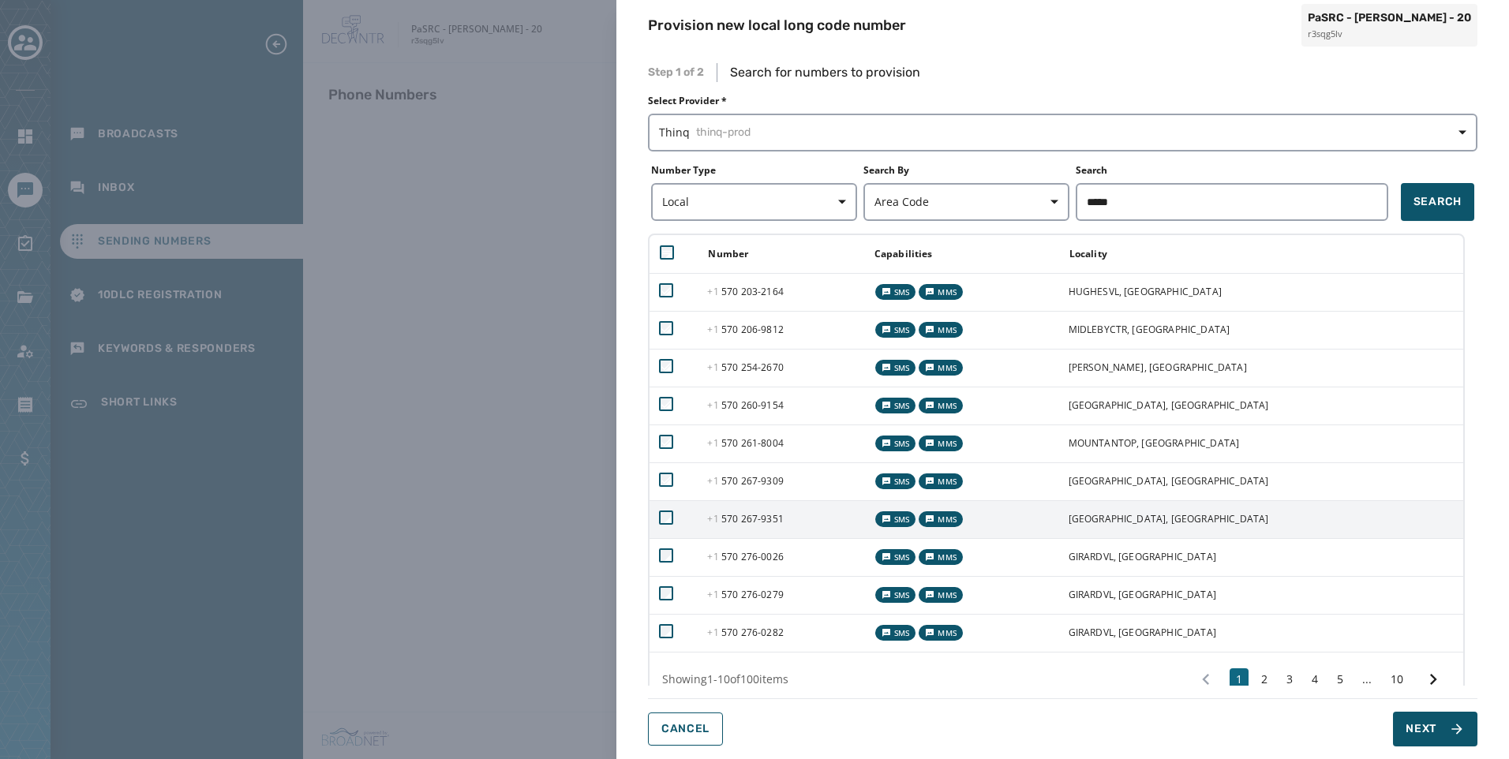
drag, startPoint x: 697, startPoint y: 513, endPoint x: 695, endPoint y: 535, distance: 22.2
click at [696, 515] on td at bounding box center [674, 519] width 48 height 38
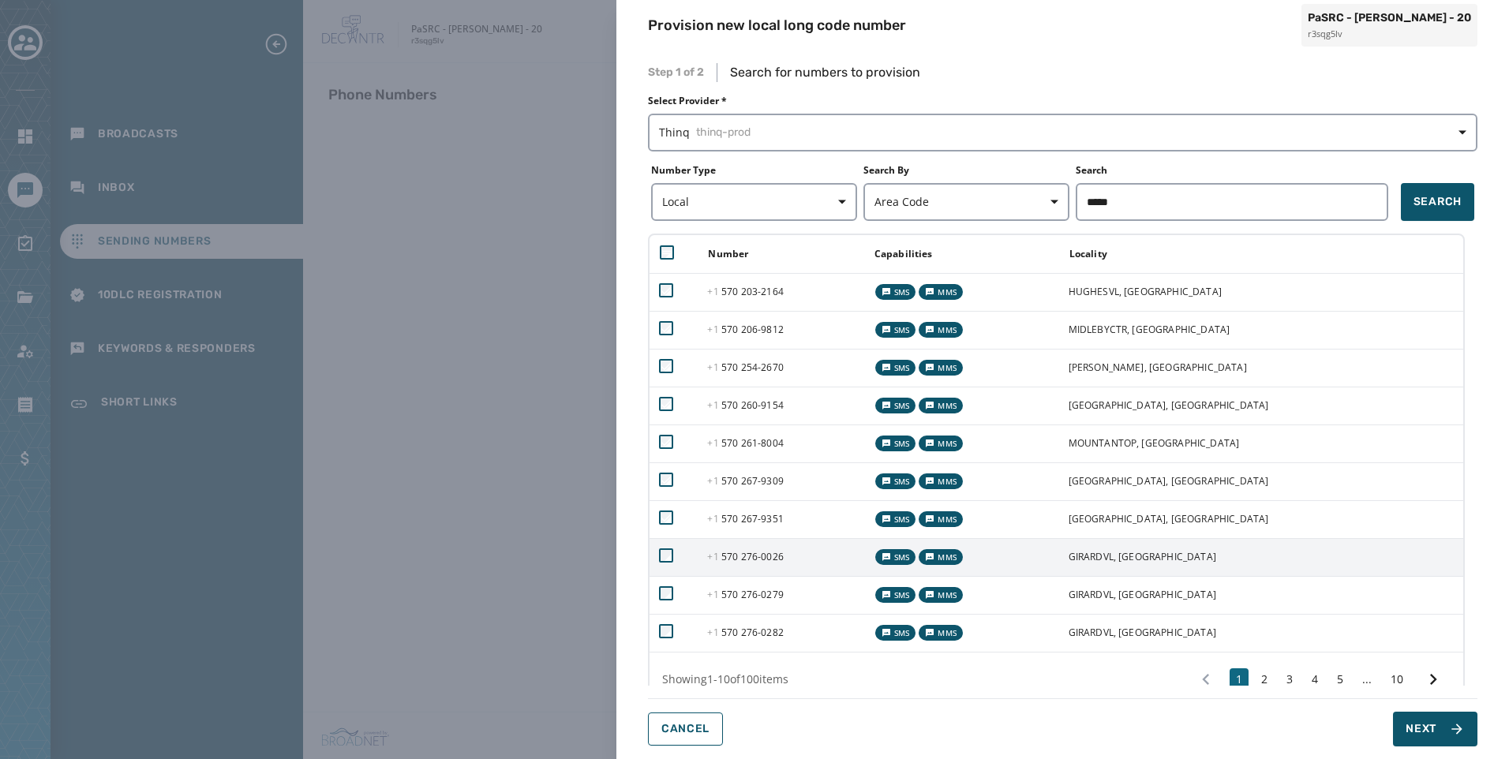
click at [693, 555] on td at bounding box center [674, 557] width 48 height 38
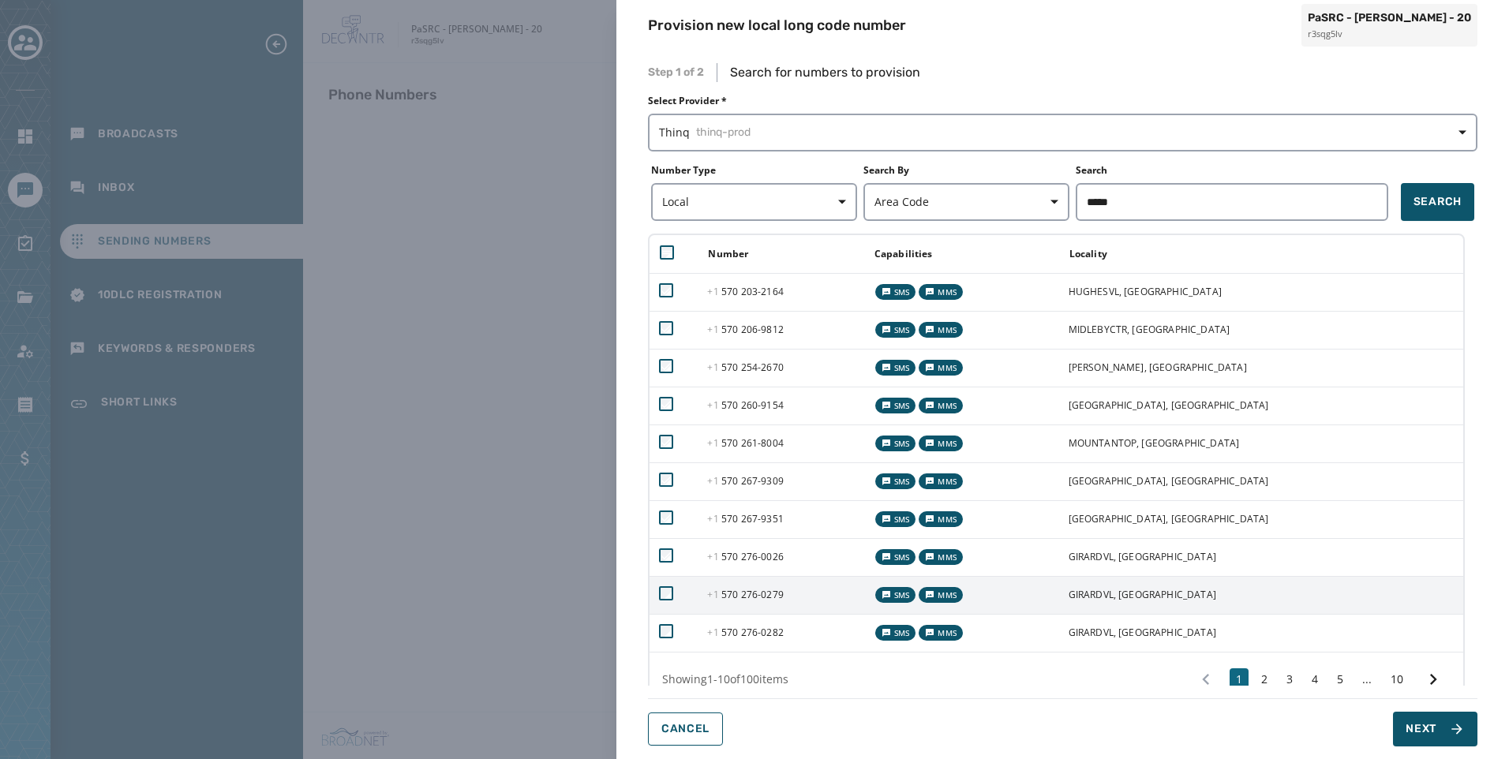
click at [694, 583] on td at bounding box center [674, 595] width 48 height 38
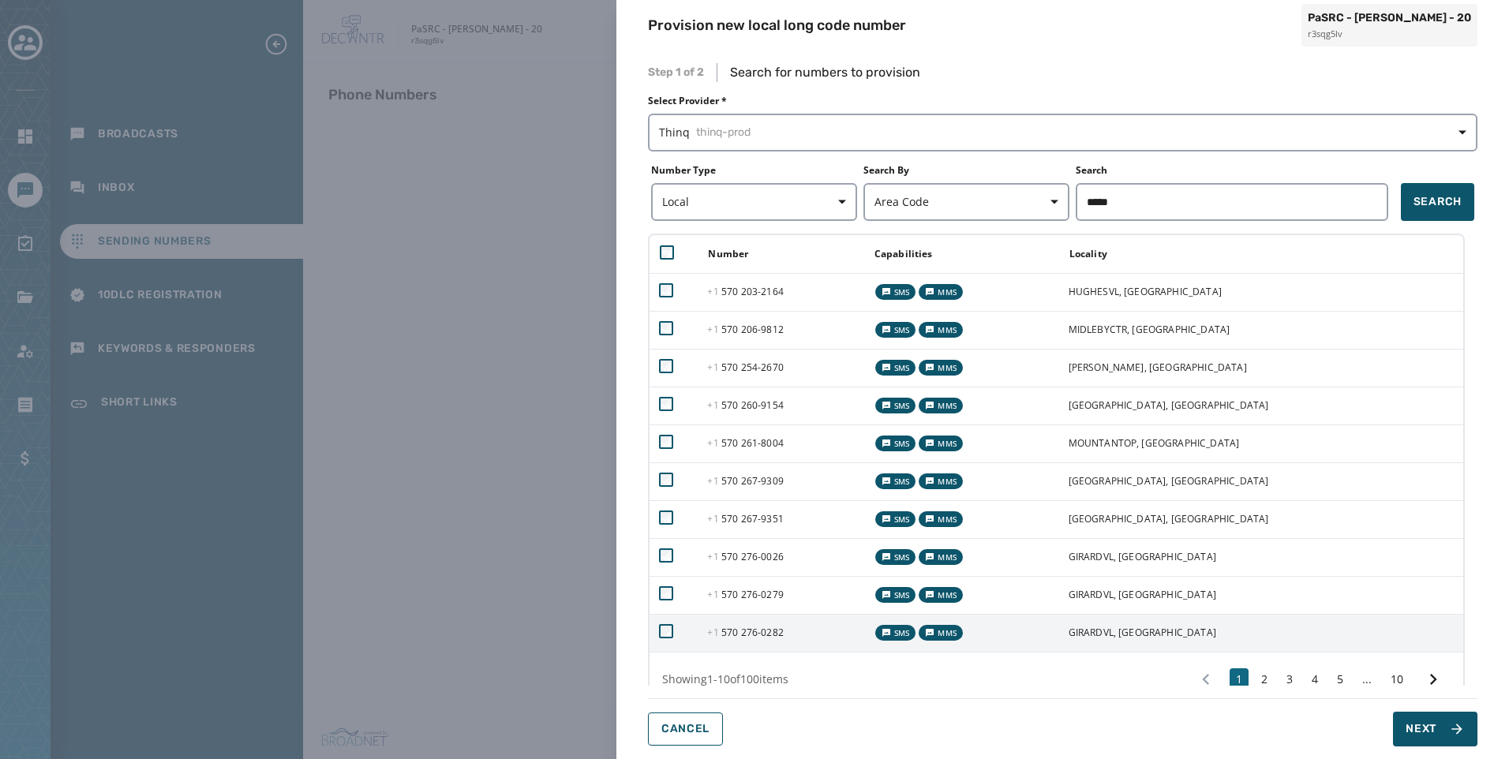
click at [691, 633] on td at bounding box center [674, 633] width 48 height 38
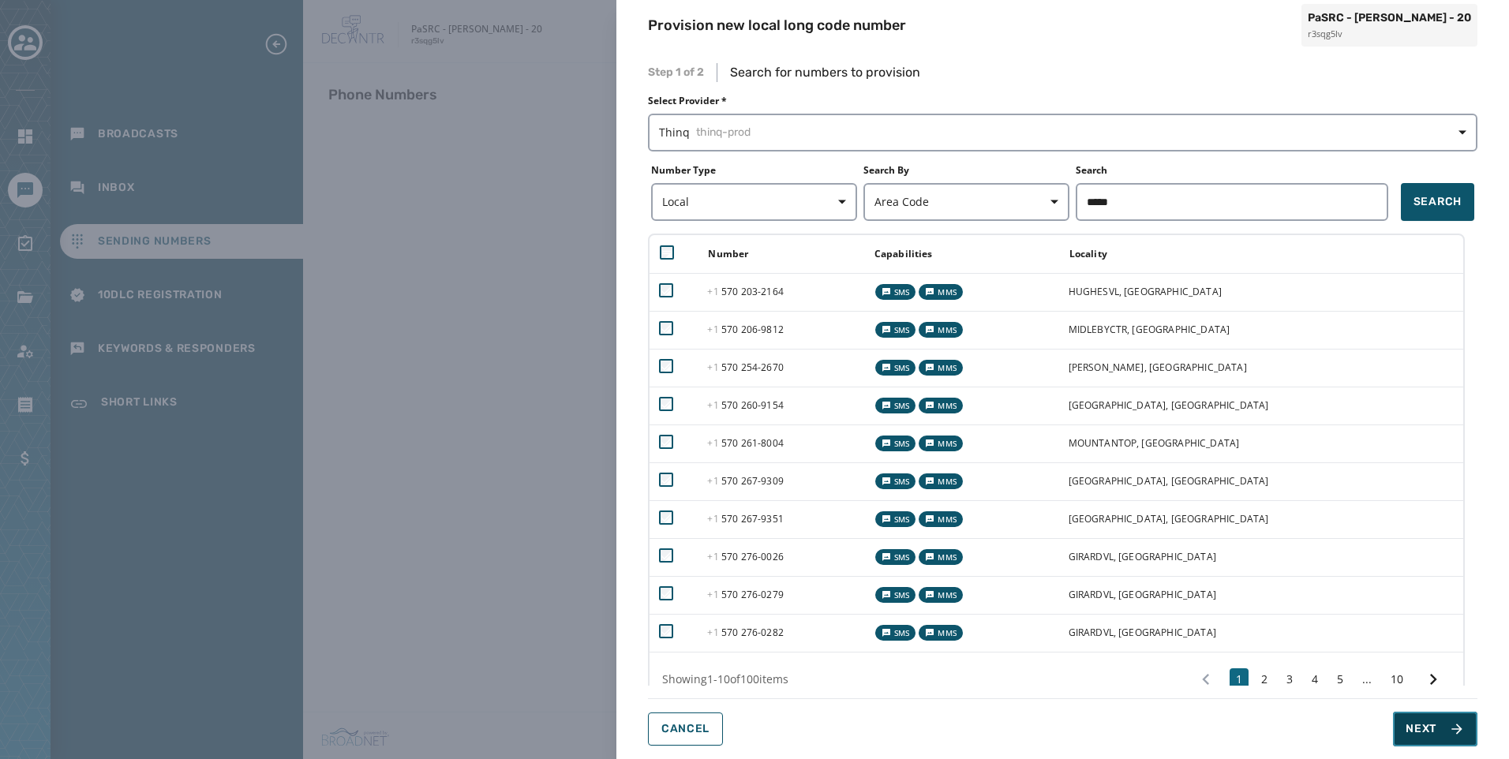
click at [1412, 733] on span "Next" at bounding box center [1421, 729] width 31 height 16
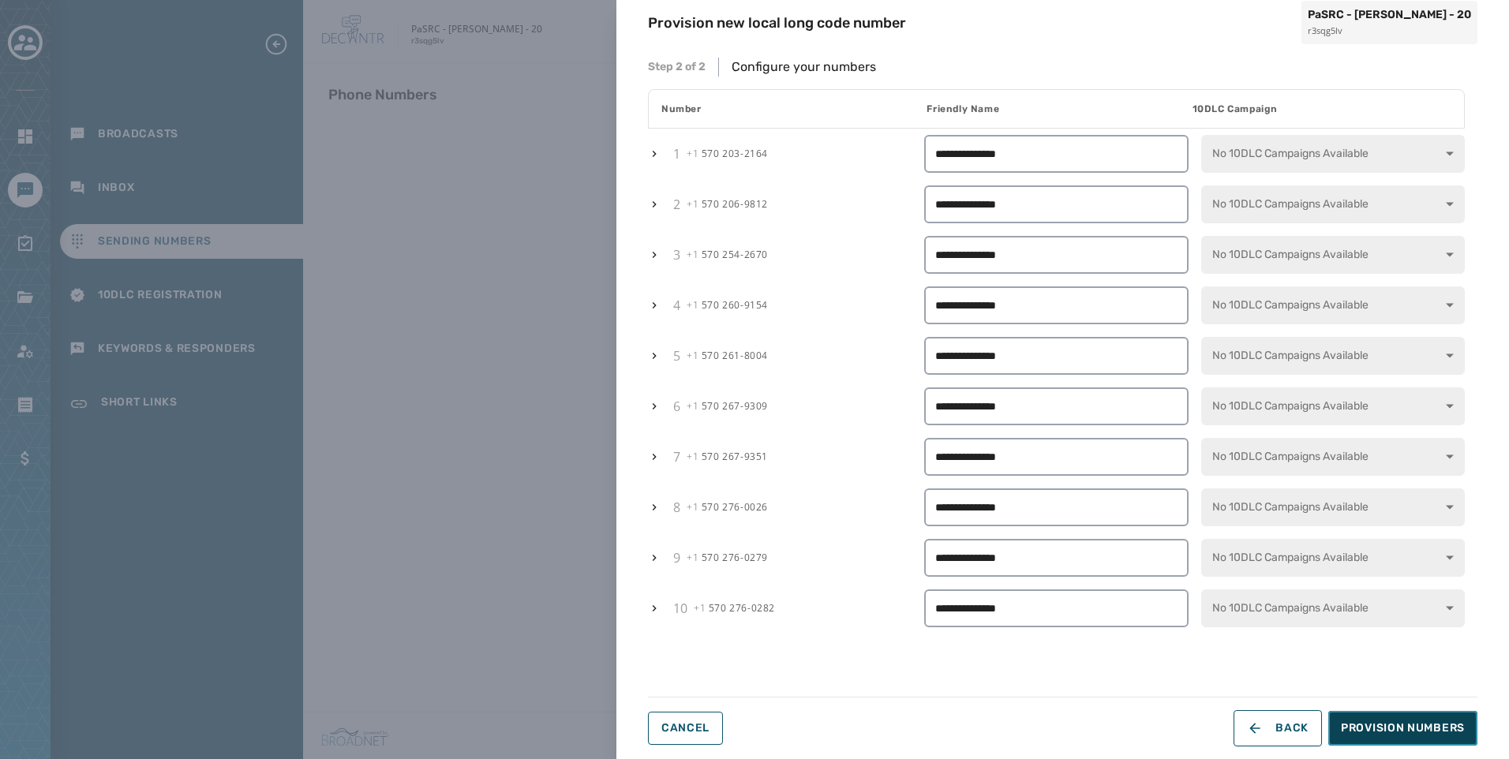
click at [1411, 736] on button "Provision Numbers" at bounding box center [1402, 728] width 149 height 35
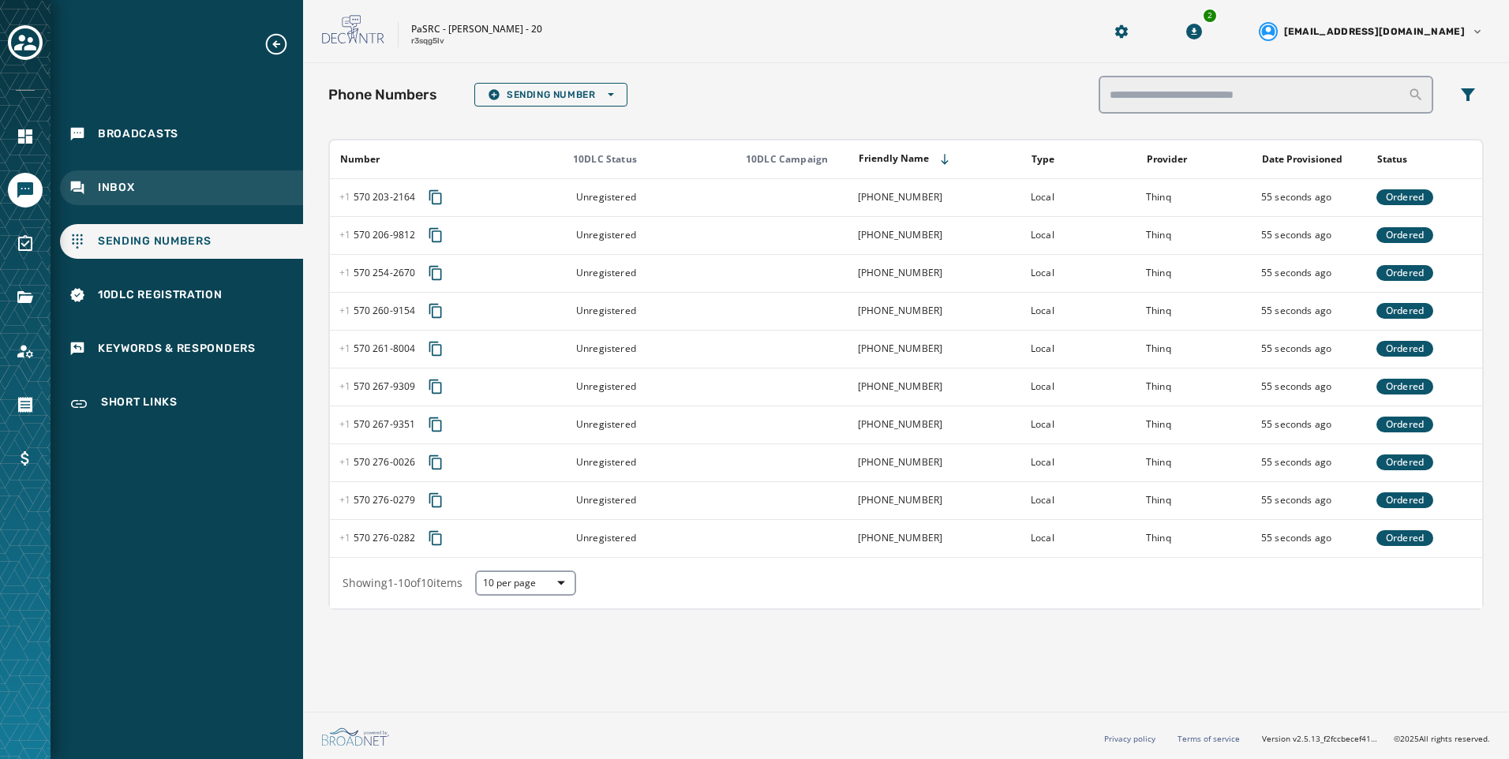
drag, startPoint x: 231, startPoint y: 215, endPoint x: 228, endPoint y: 204, distance: 11.5
click at [231, 215] on div "Broadcasts Inbox Sending Numbers 10DLC Registration Keywords & Responders Short…" at bounding box center [177, 227] width 253 height 391
click at [224, 195] on div "Inbox" at bounding box center [181, 187] width 243 height 35
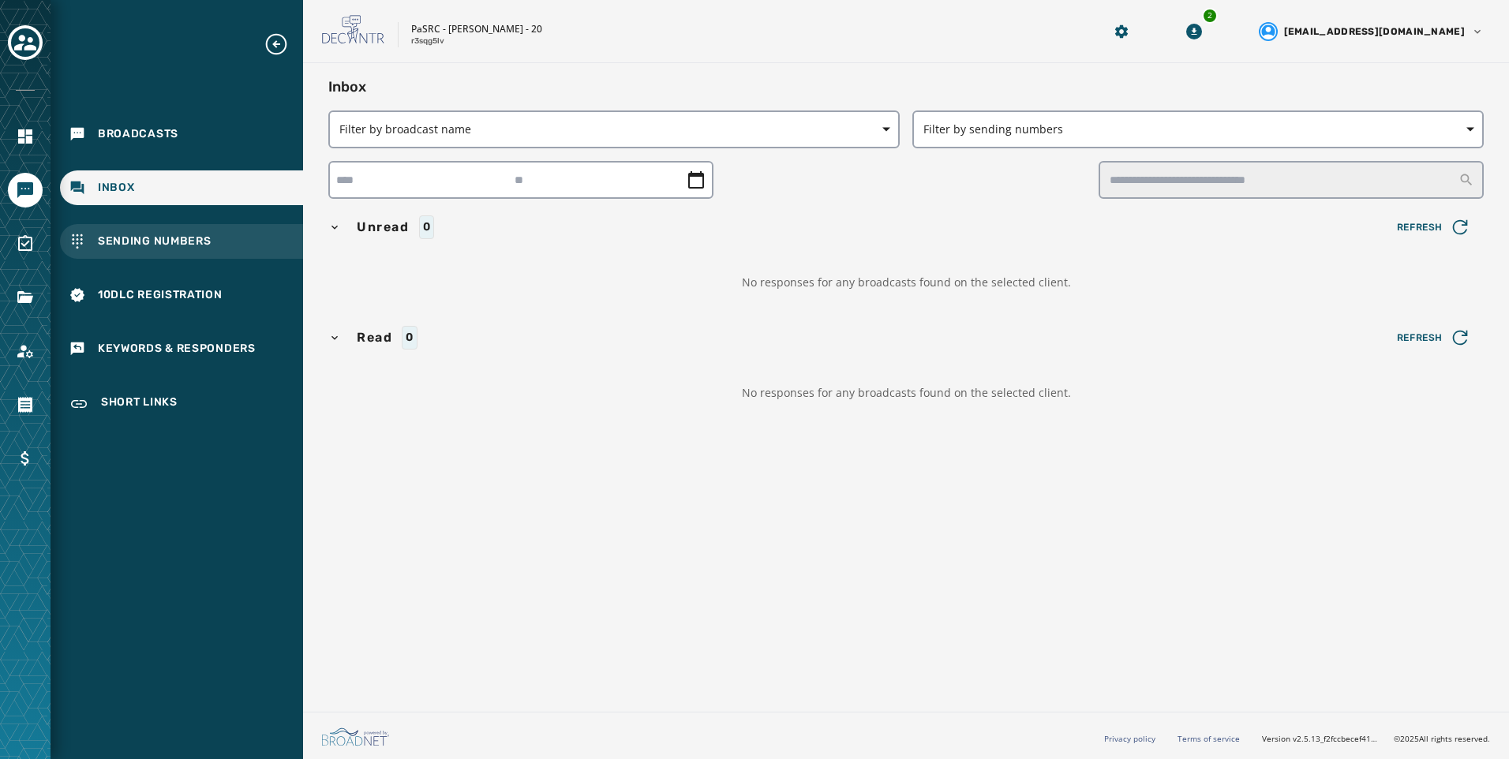
click at [216, 253] on div "Sending Numbers" at bounding box center [181, 241] width 243 height 35
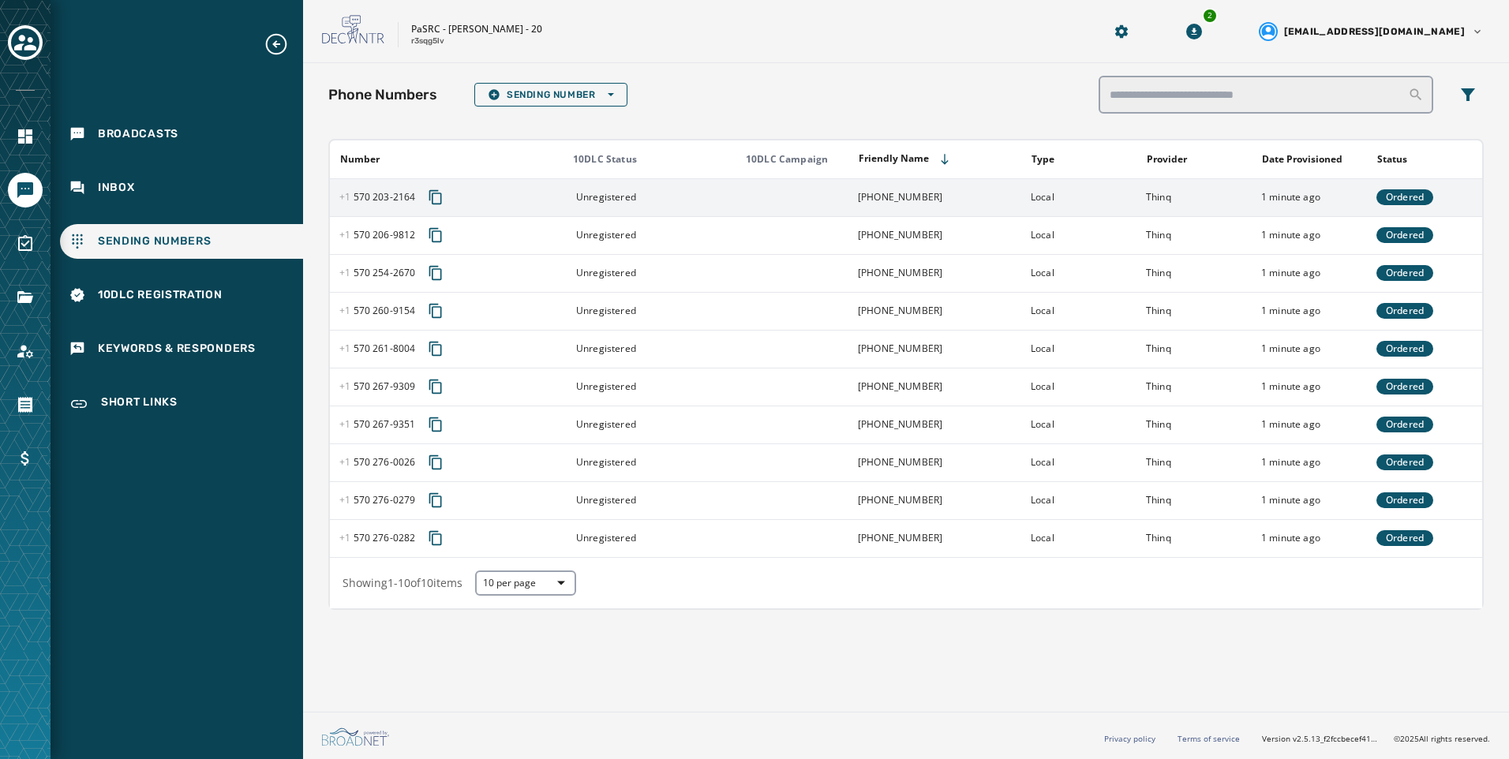
click at [1102, 188] on td "Local" at bounding box center [1078, 197] width 115 height 38
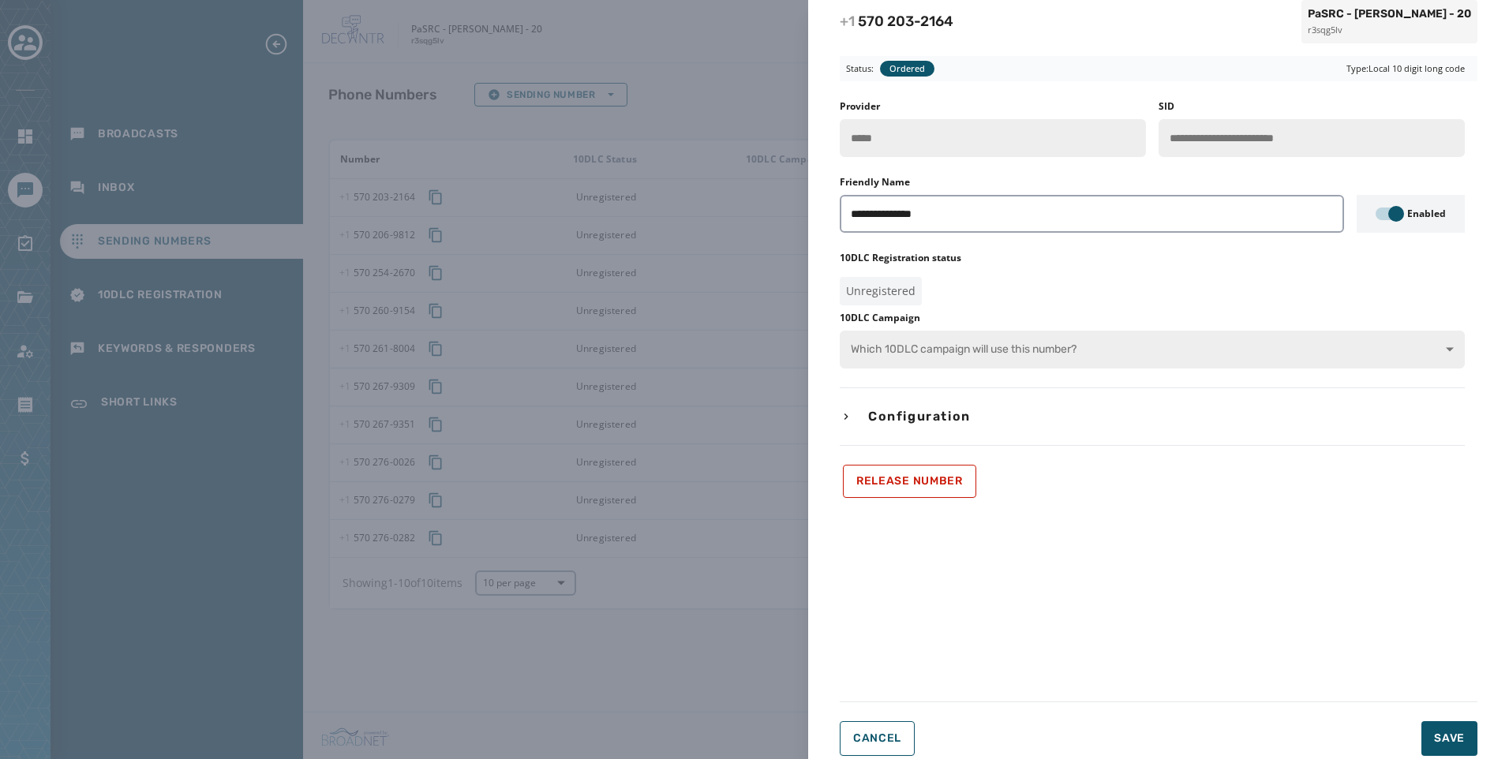
click at [723, 122] on div "**********" at bounding box center [754, 379] width 1509 height 759
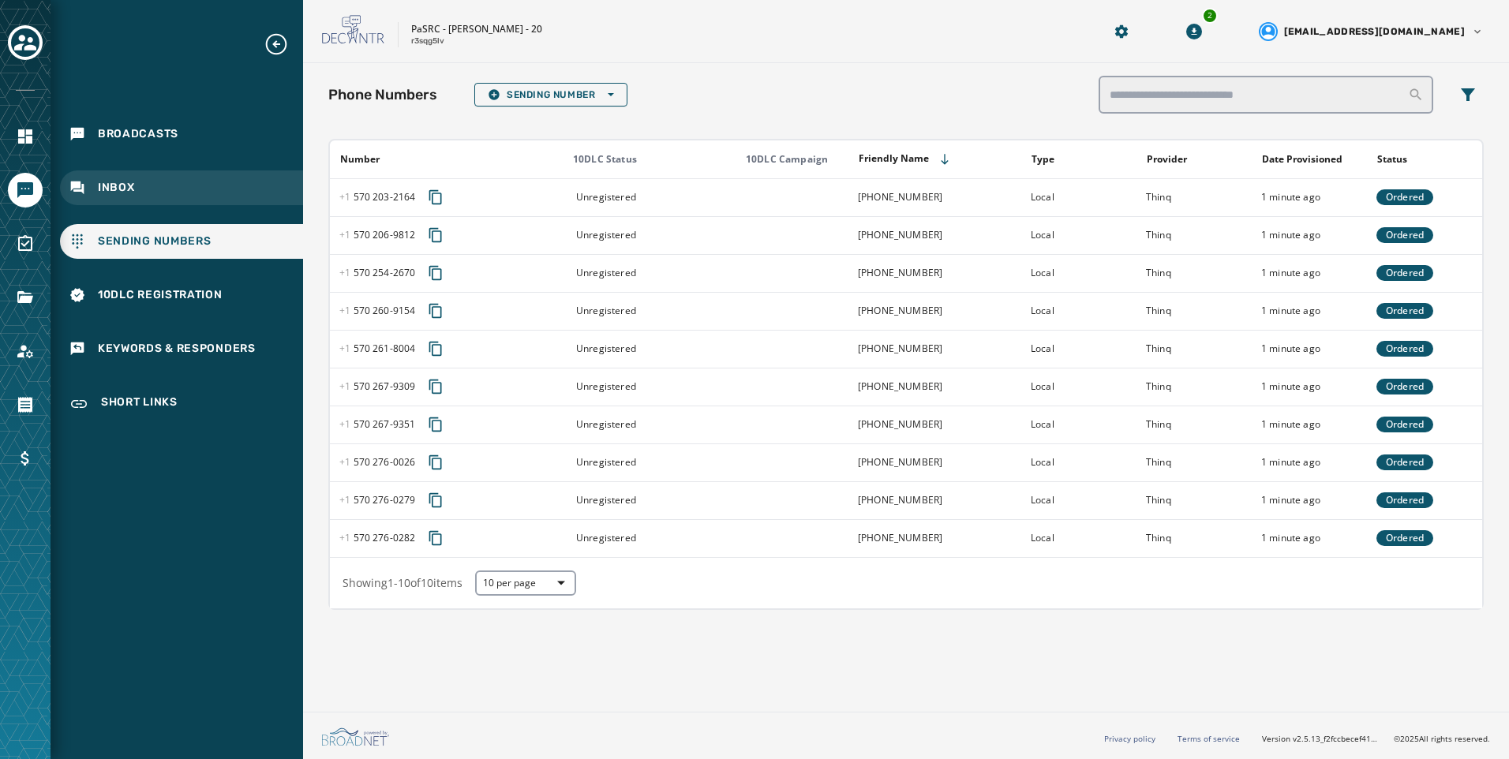
click at [140, 186] on div "Inbox" at bounding box center [181, 187] width 243 height 35
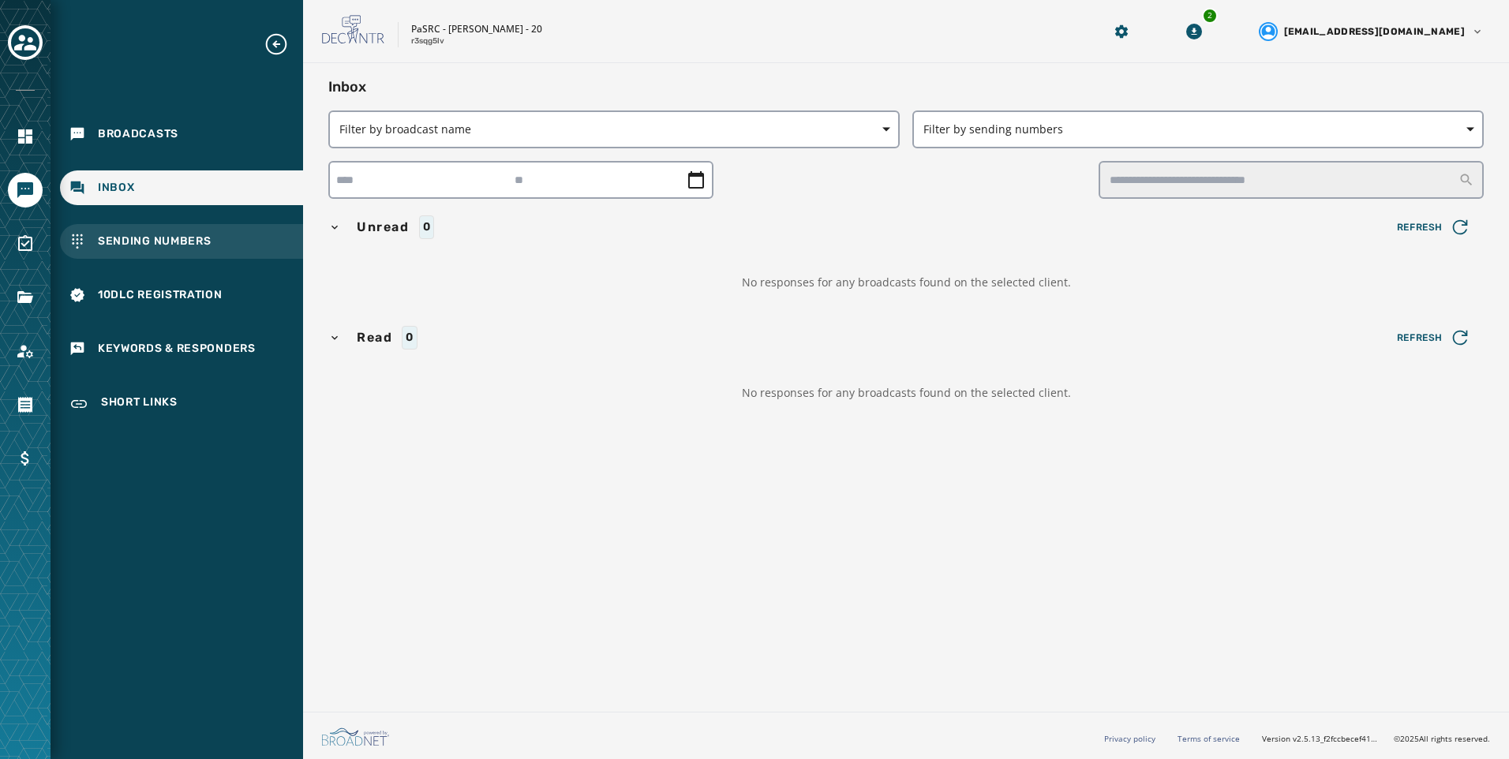
click at [160, 238] on span "Sending Numbers" at bounding box center [155, 242] width 114 height 16
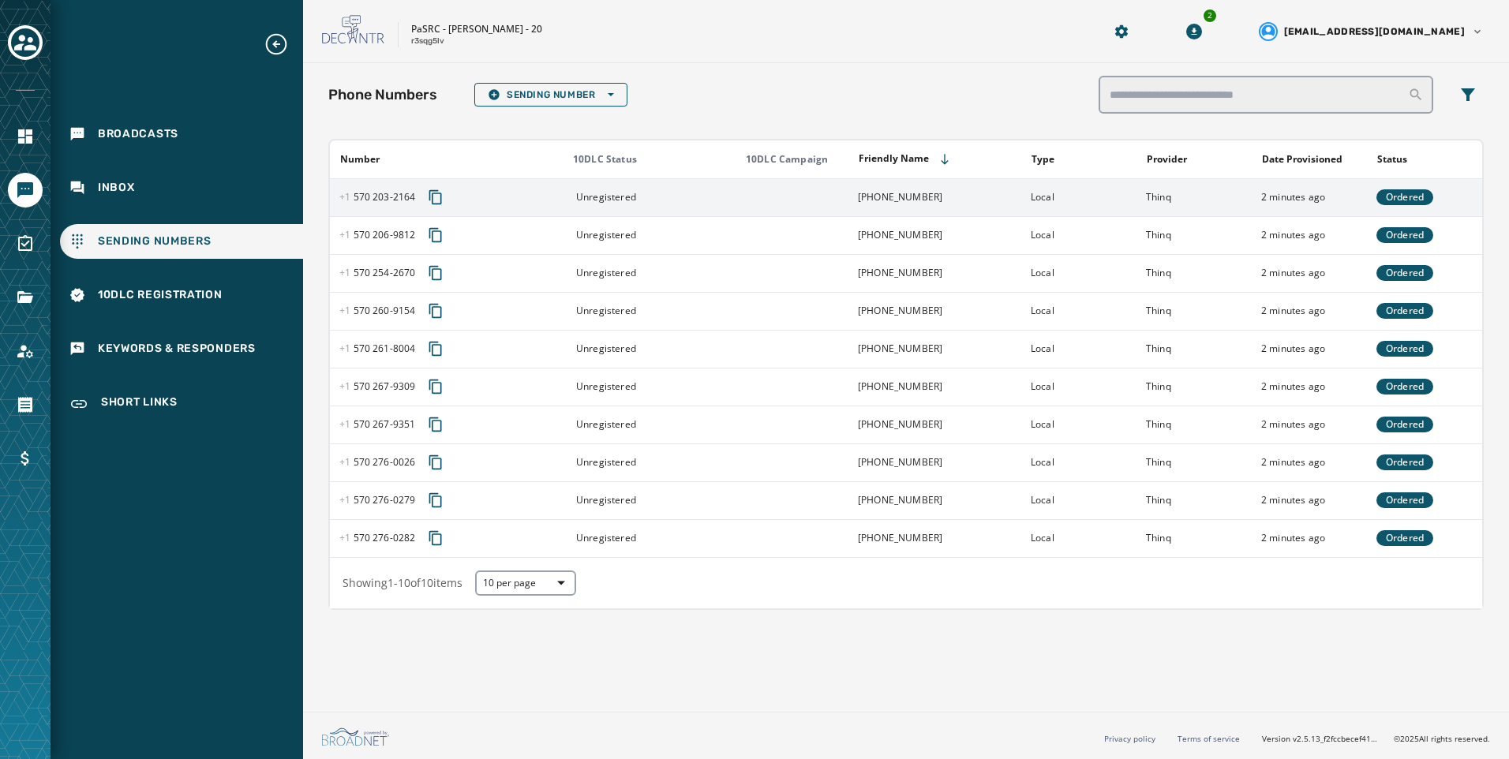
click at [1258, 187] on td "2 minutes ago" at bounding box center [1309, 197] width 115 height 38
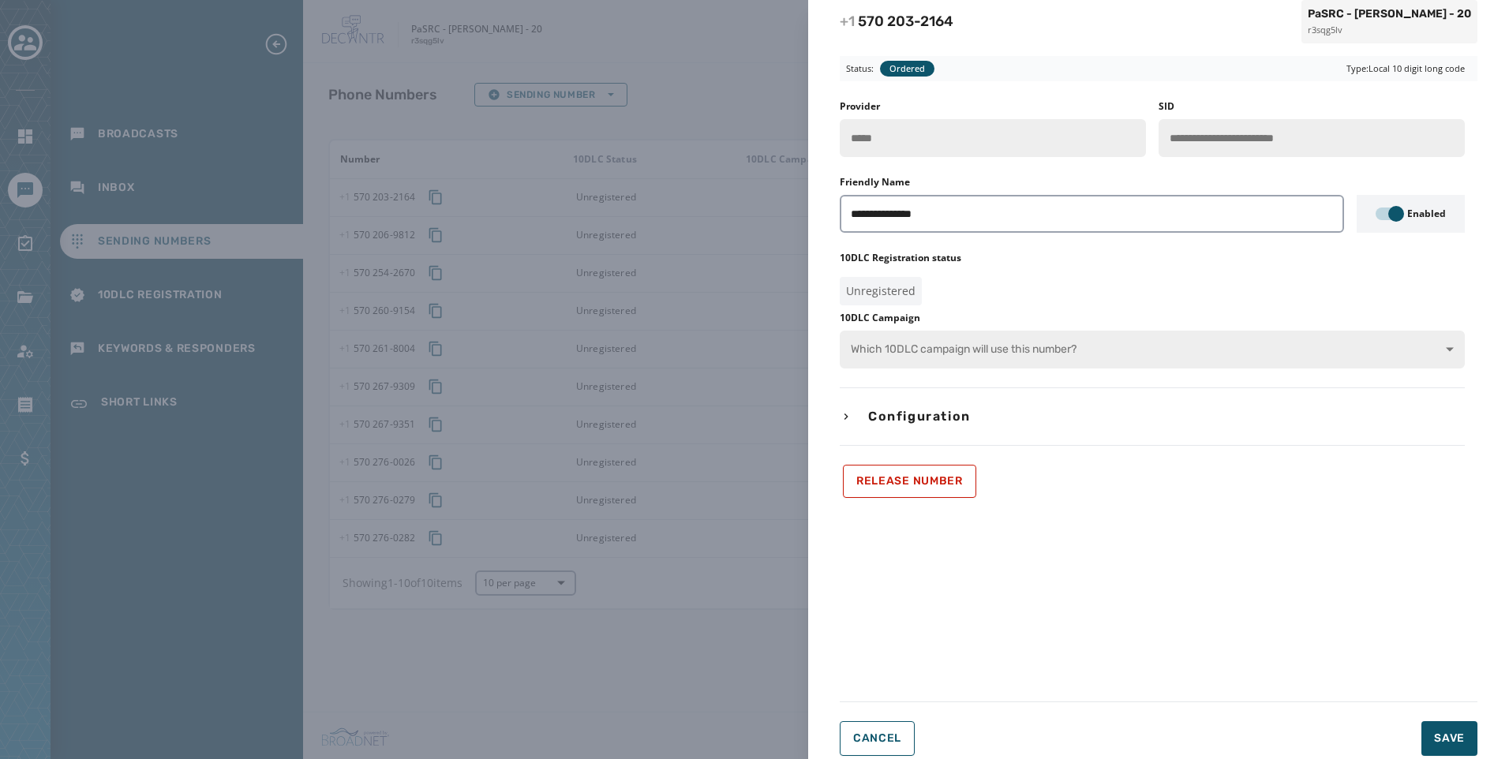
click at [776, 395] on div "**********" at bounding box center [754, 379] width 1509 height 759
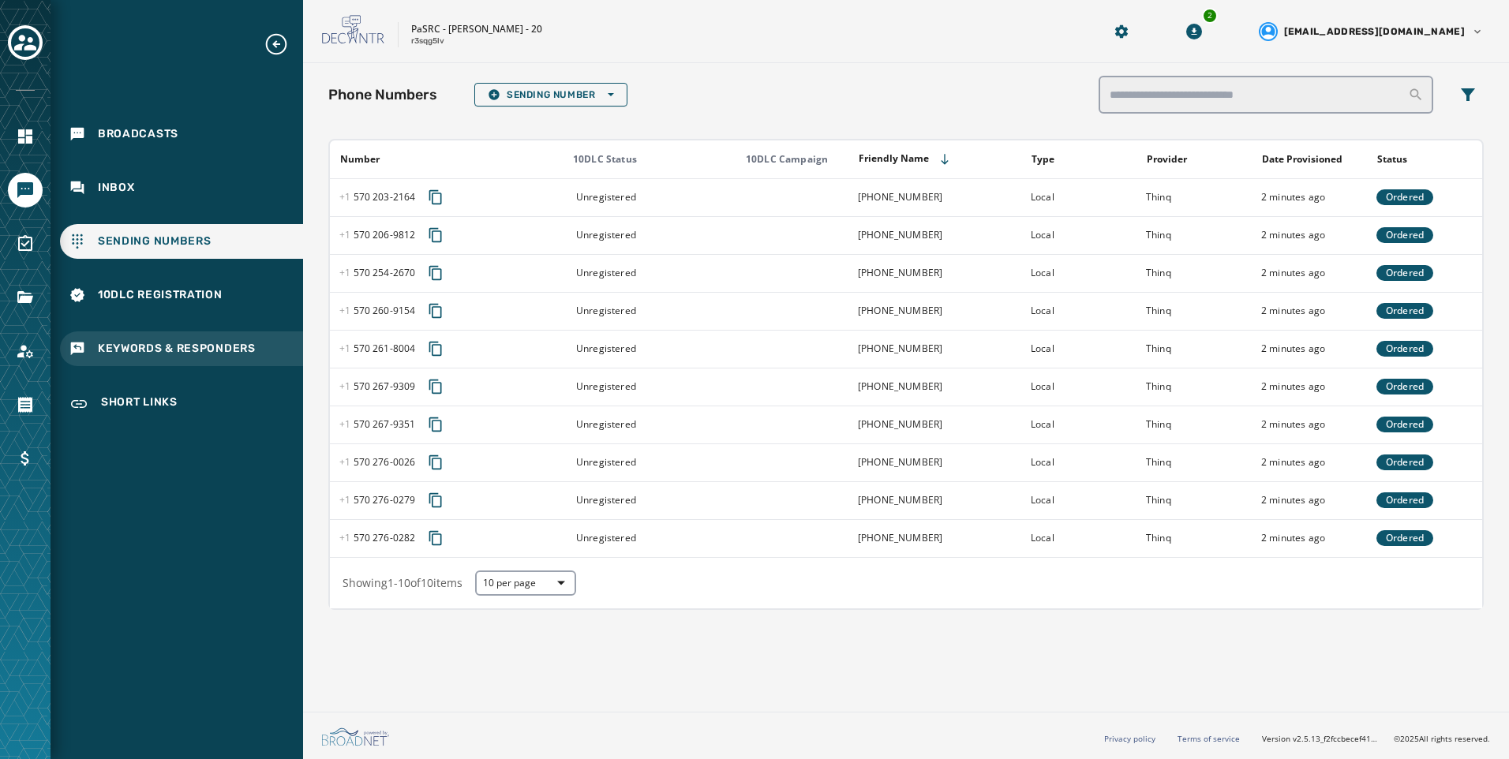
click at [235, 341] on span "Keywords & Responders" at bounding box center [177, 349] width 158 height 16
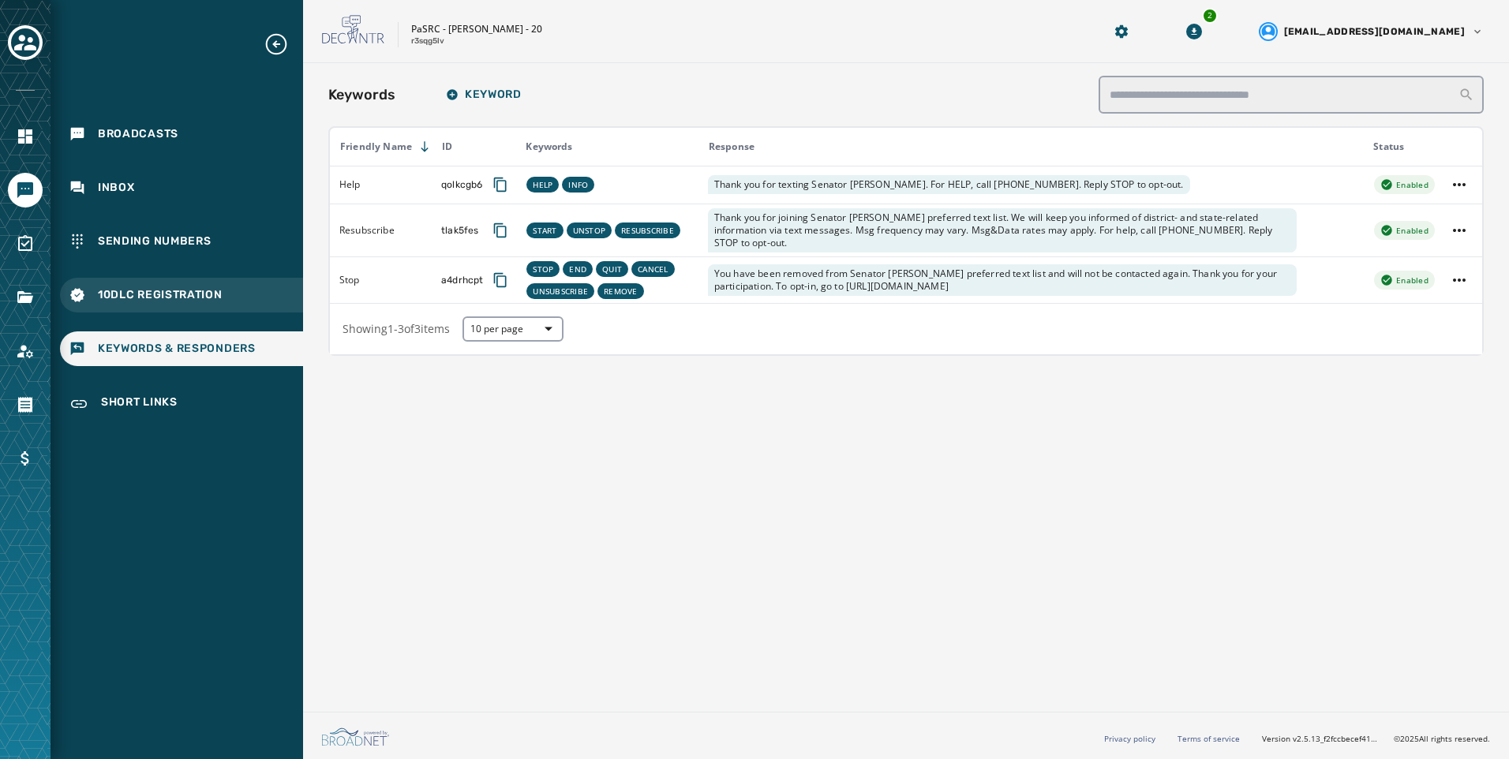
click at [228, 290] on div "10DLC Registration" at bounding box center [181, 295] width 243 height 35
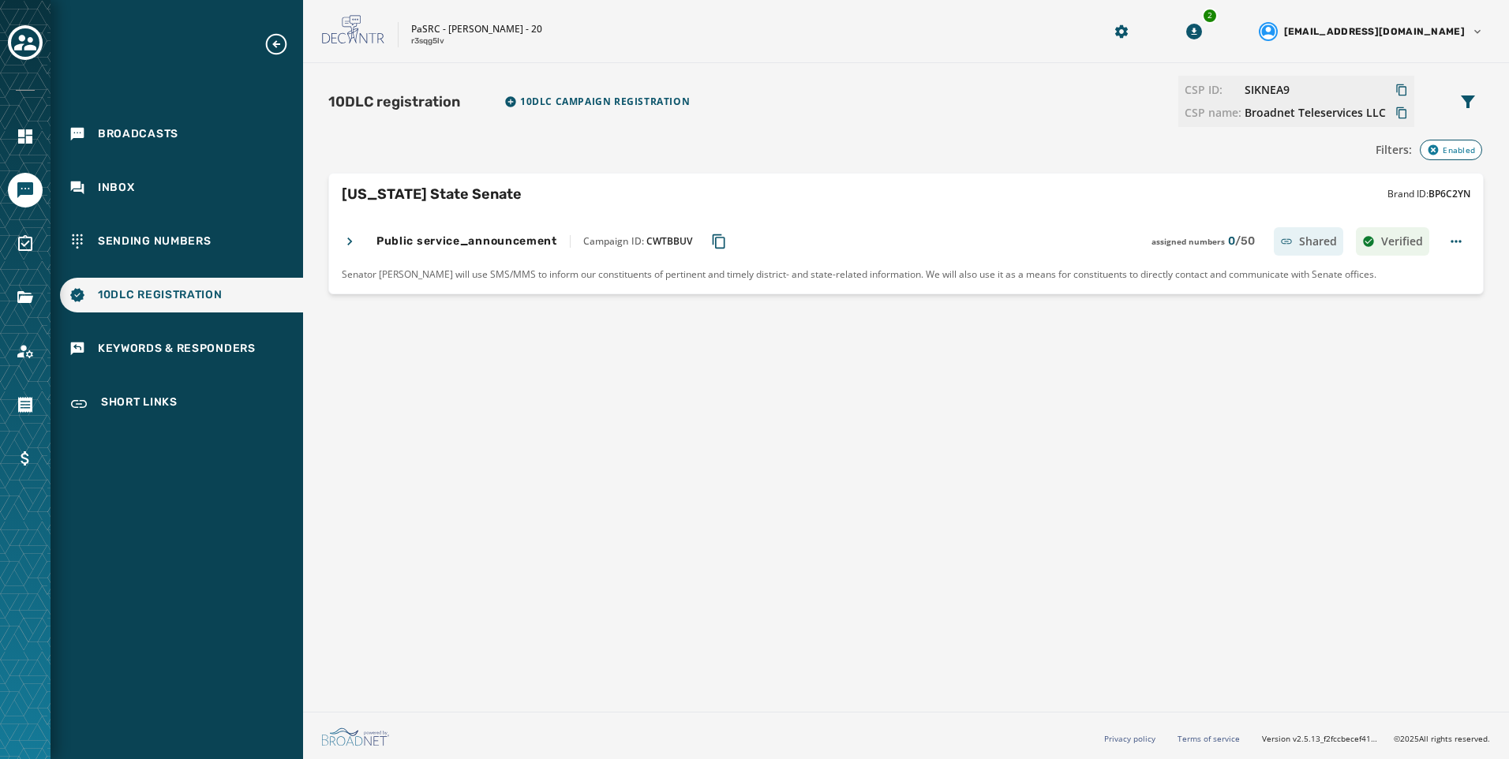
click at [215, 219] on div "Broadcasts Inbox Sending Numbers 10DLC Registration Keywords & Responders Short…" at bounding box center [177, 227] width 253 height 391
click at [211, 222] on div "Broadcasts Inbox Sending Numbers 10DLC Registration Keywords & Responders Short…" at bounding box center [177, 227] width 253 height 391
click at [198, 238] on span "Sending Numbers" at bounding box center [155, 242] width 114 height 16
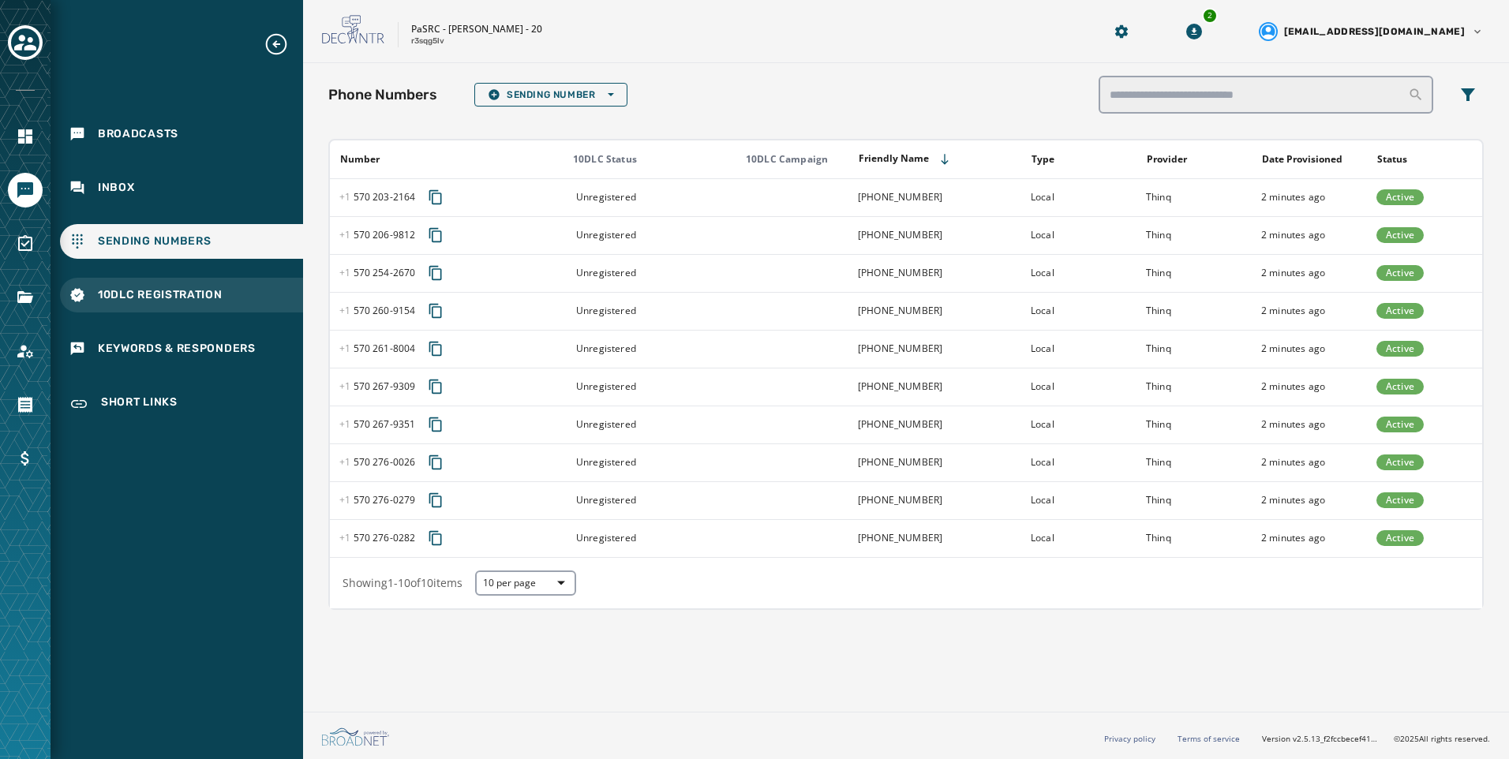
click at [76, 279] on div "10DLC Registration" at bounding box center [181, 295] width 243 height 35
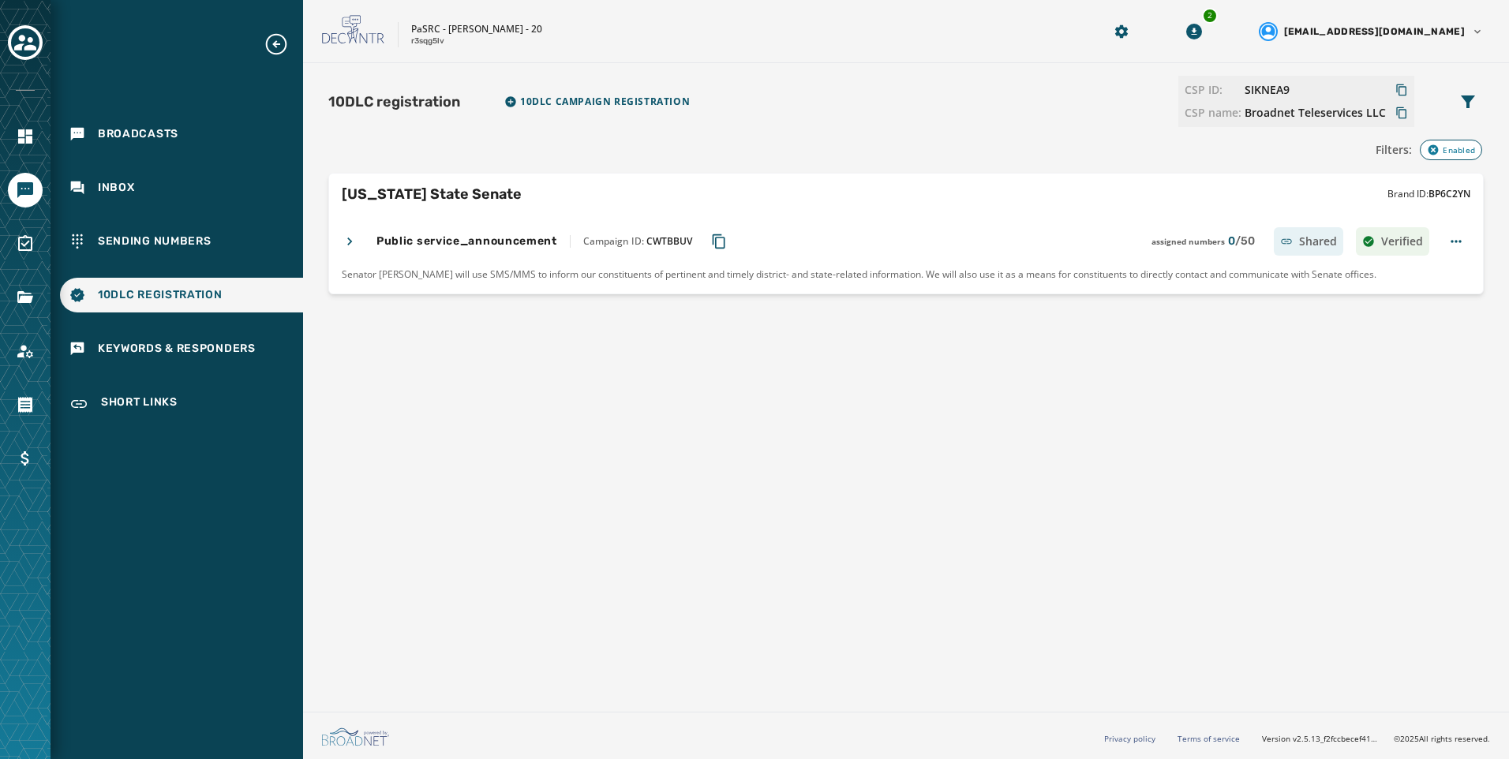
click at [349, 241] on icon at bounding box center [350, 242] width 16 height 16
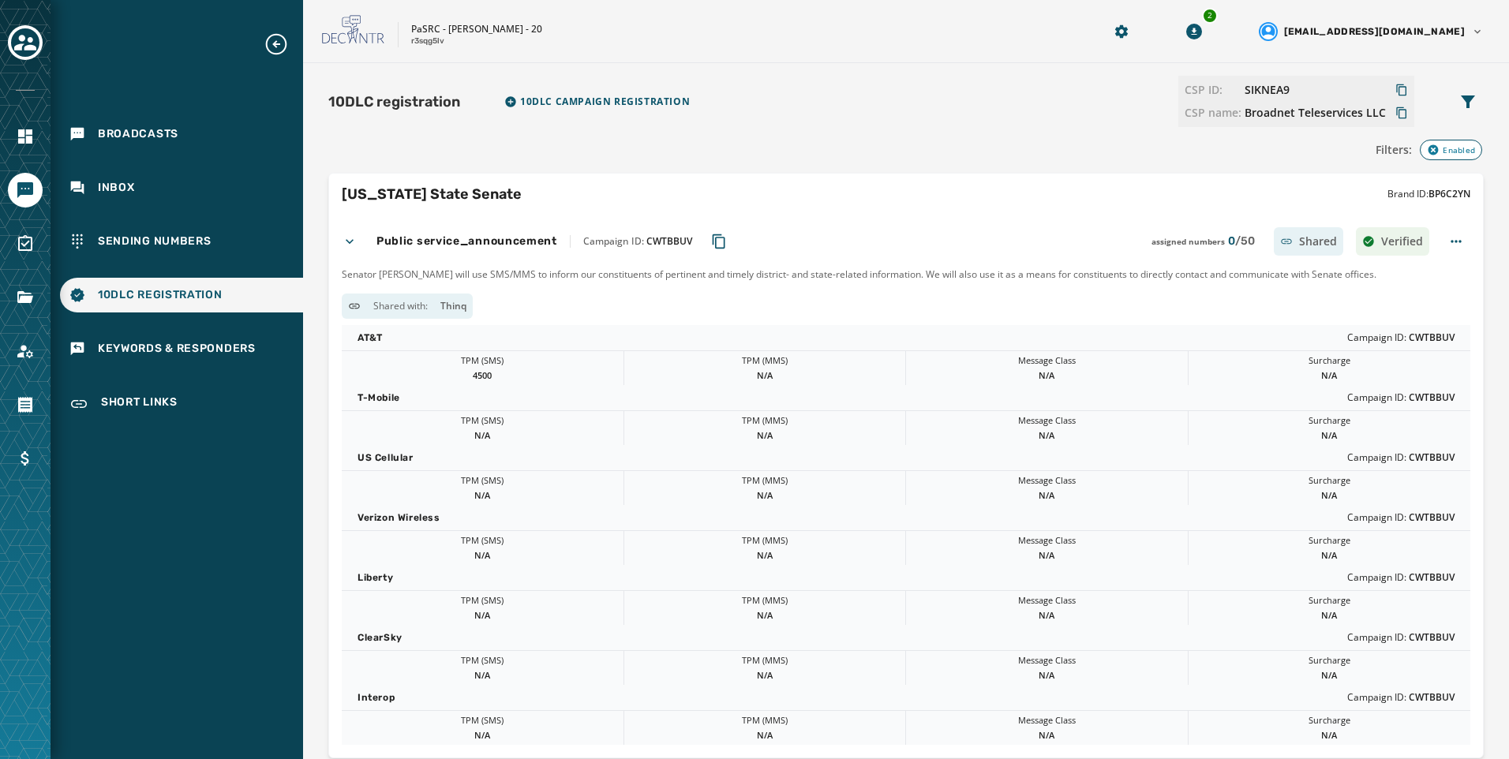
click at [349, 241] on icon at bounding box center [350, 242] width 16 height 16
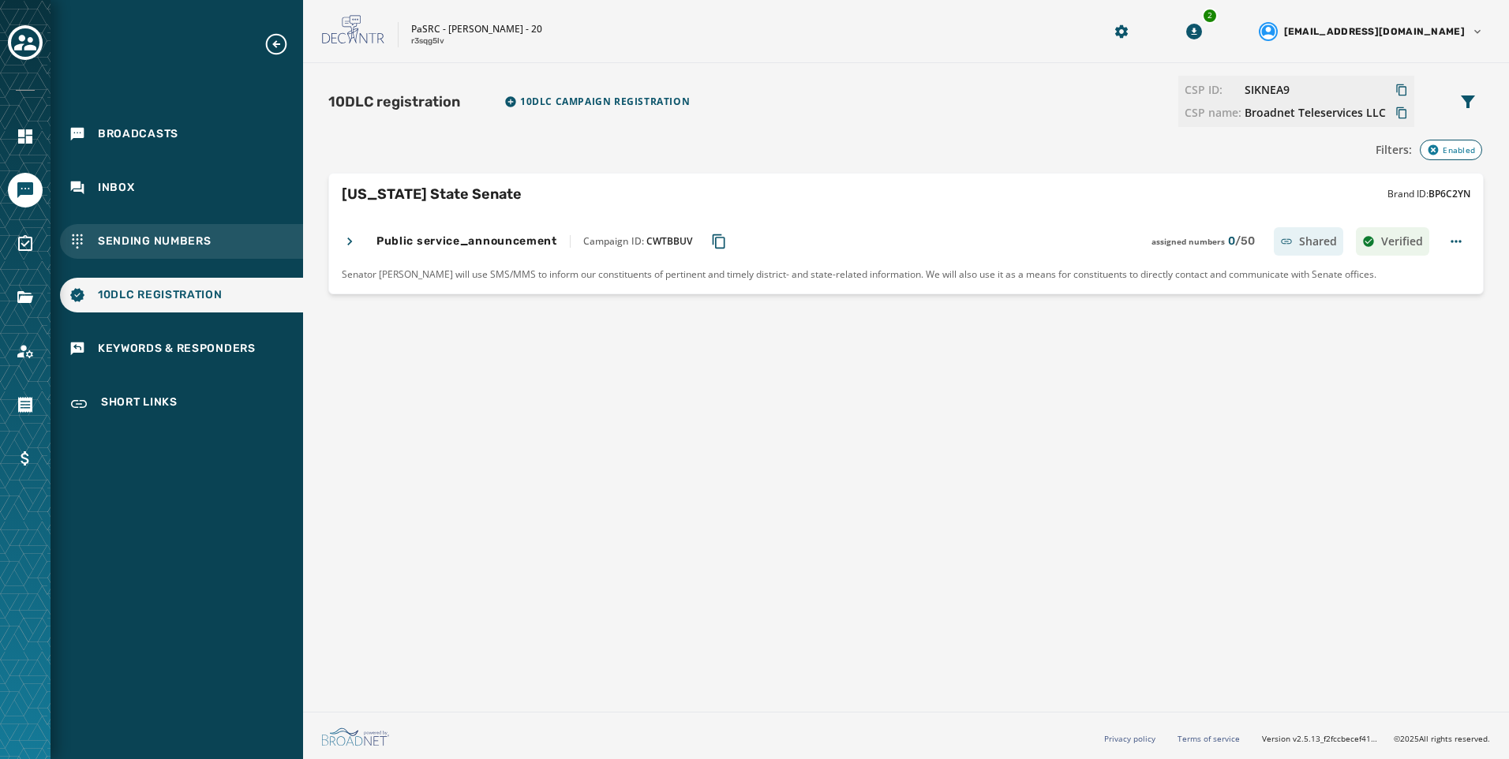
click at [172, 231] on div "Sending Numbers" at bounding box center [181, 241] width 243 height 35
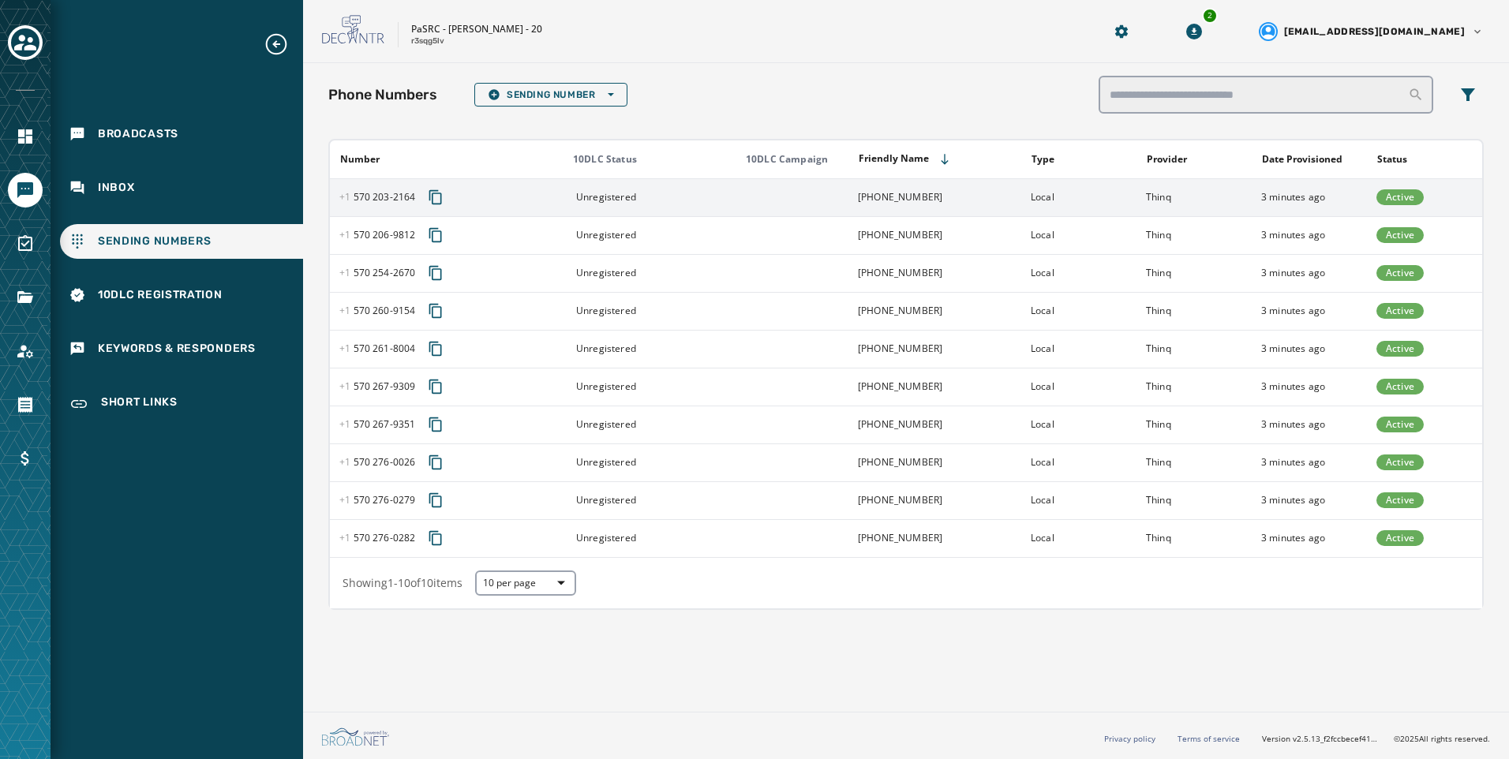
click at [1333, 194] on td "3 minutes ago" at bounding box center [1309, 197] width 115 height 38
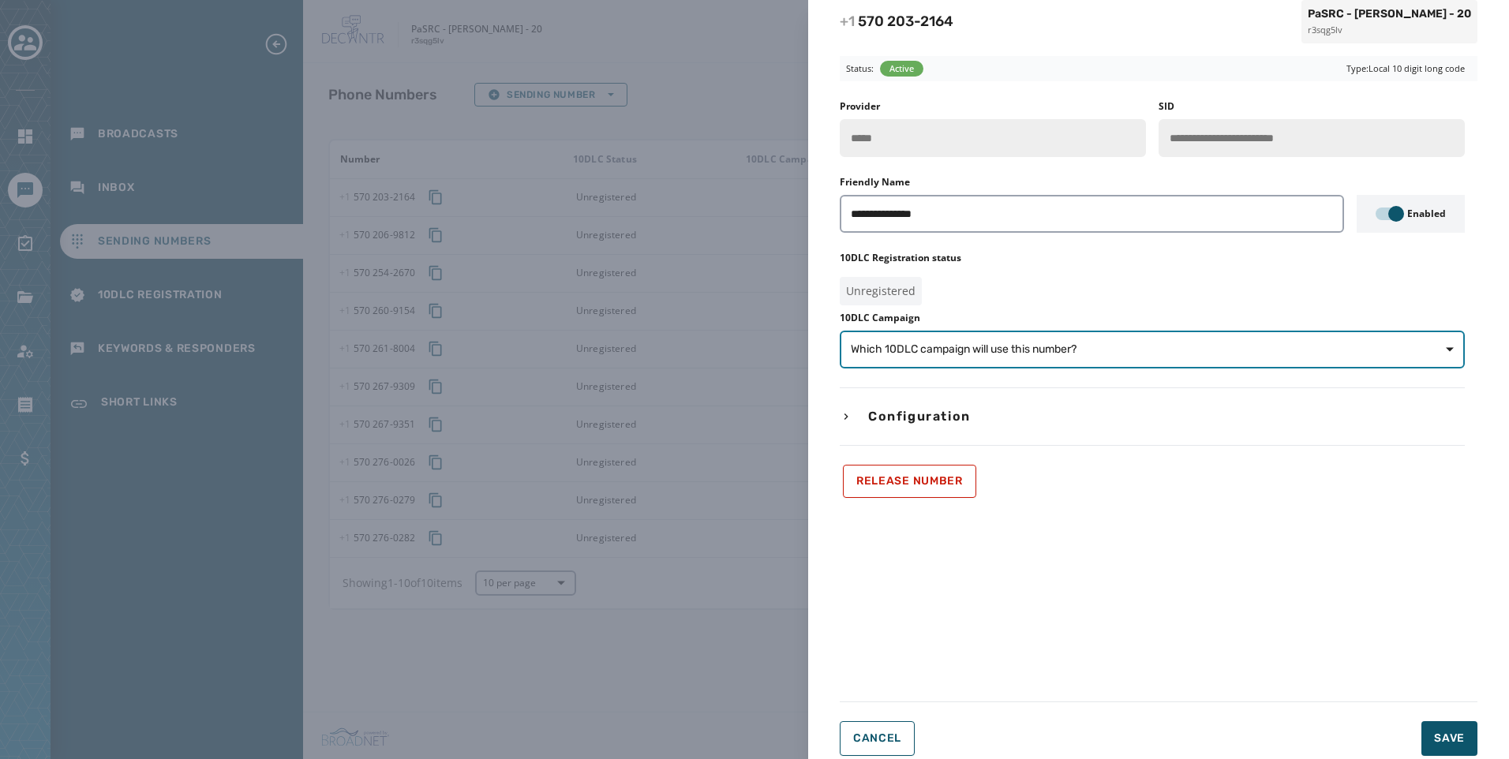
click at [1189, 341] on button "Which 10DLC campaign will use this number?" at bounding box center [1152, 350] width 625 height 38
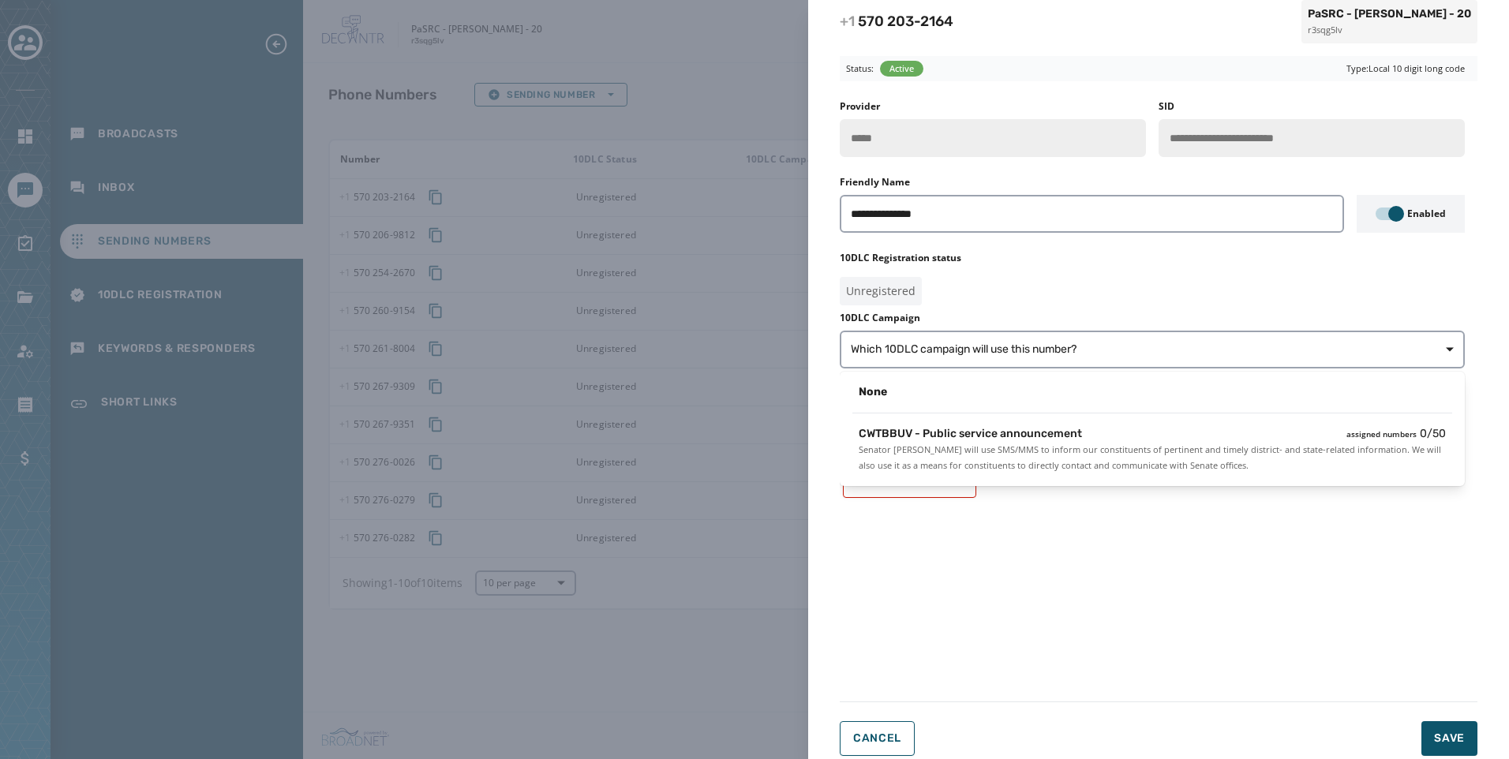
click at [1085, 476] on div "CWTBBUV - Public service announcement assigned numbers 0 / 50 Senator Lisa Bake…" at bounding box center [1152, 450] width 612 height 60
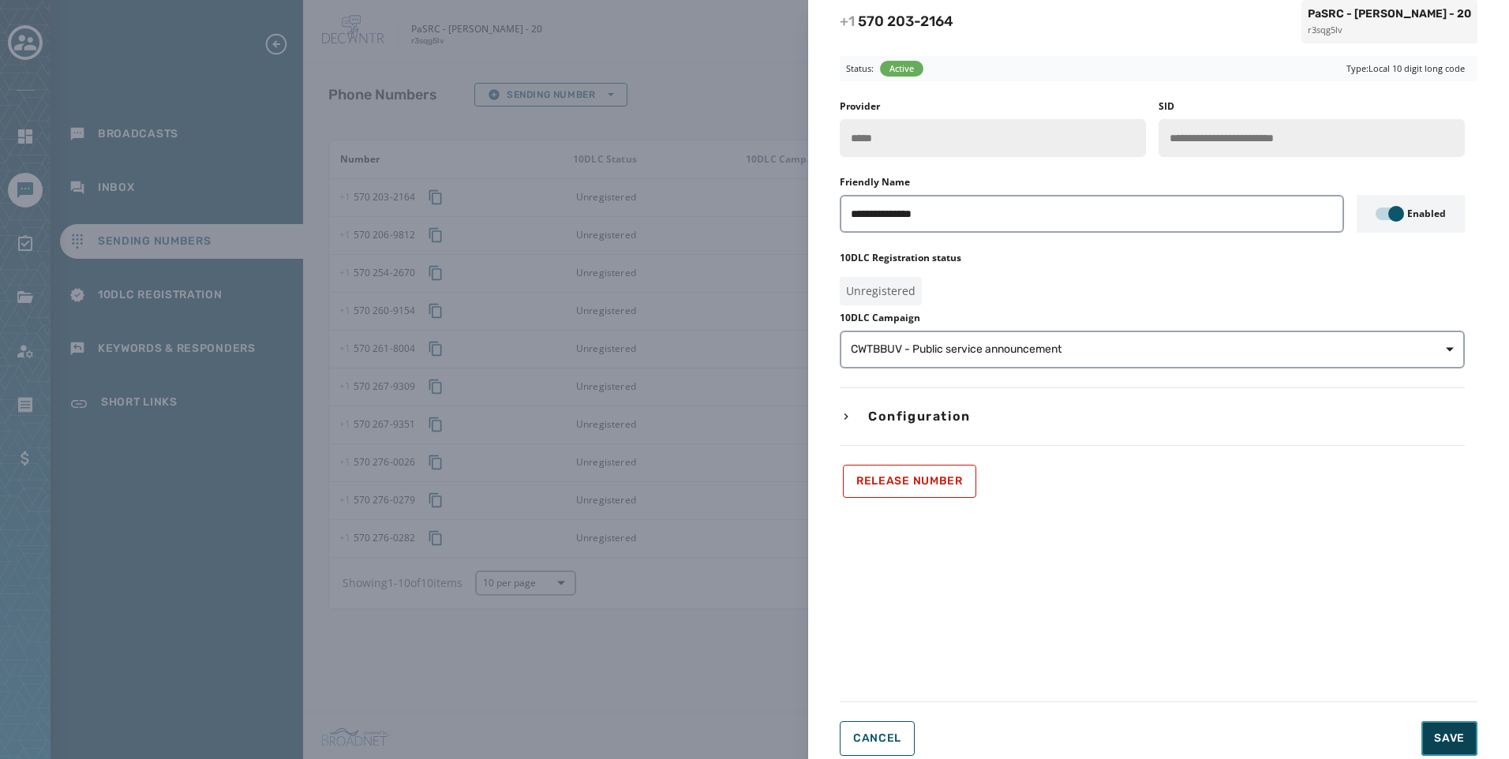
click at [1452, 728] on button "Save" at bounding box center [1449, 738] width 56 height 35
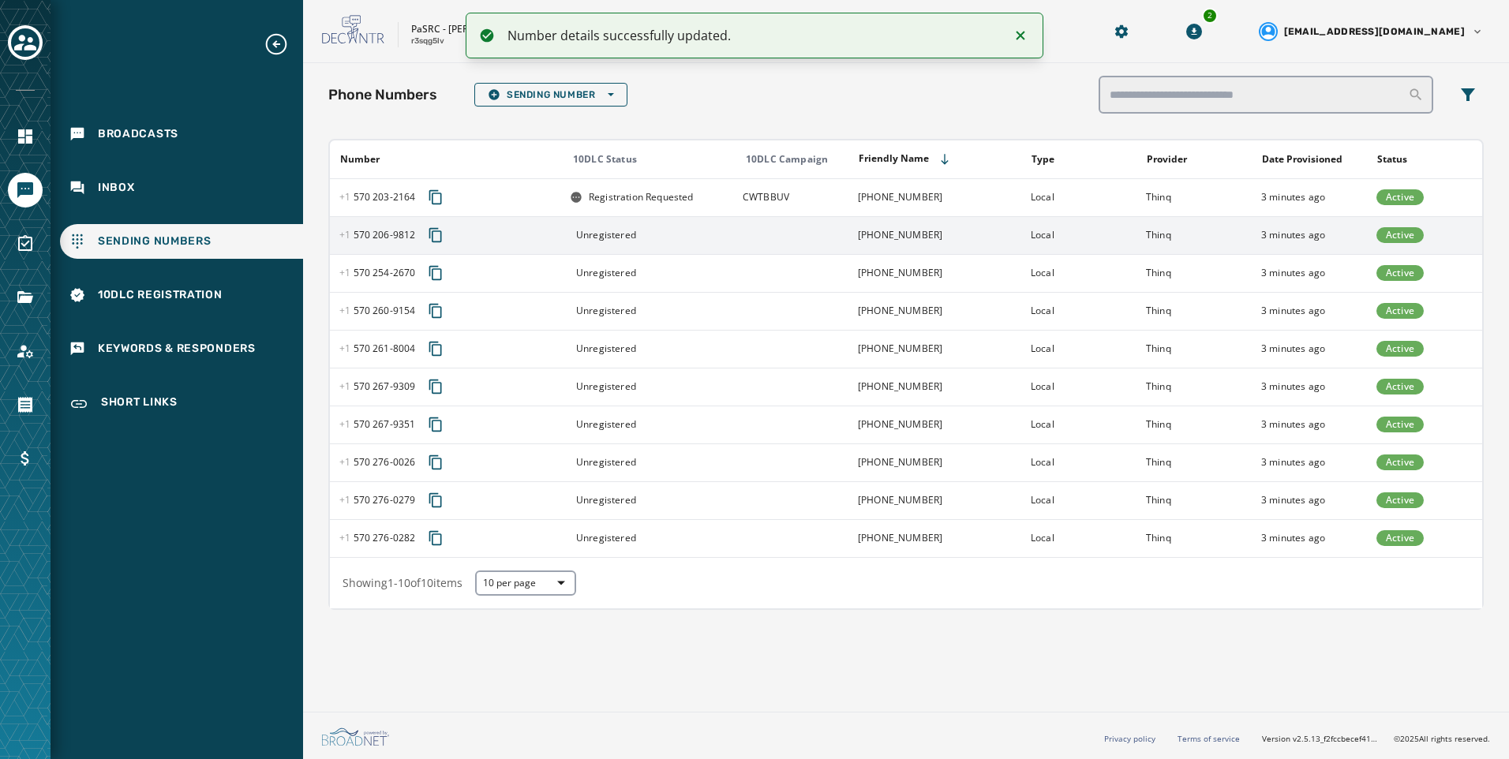
click at [796, 240] on td at bounding box center [790, 235] width 115 height 38
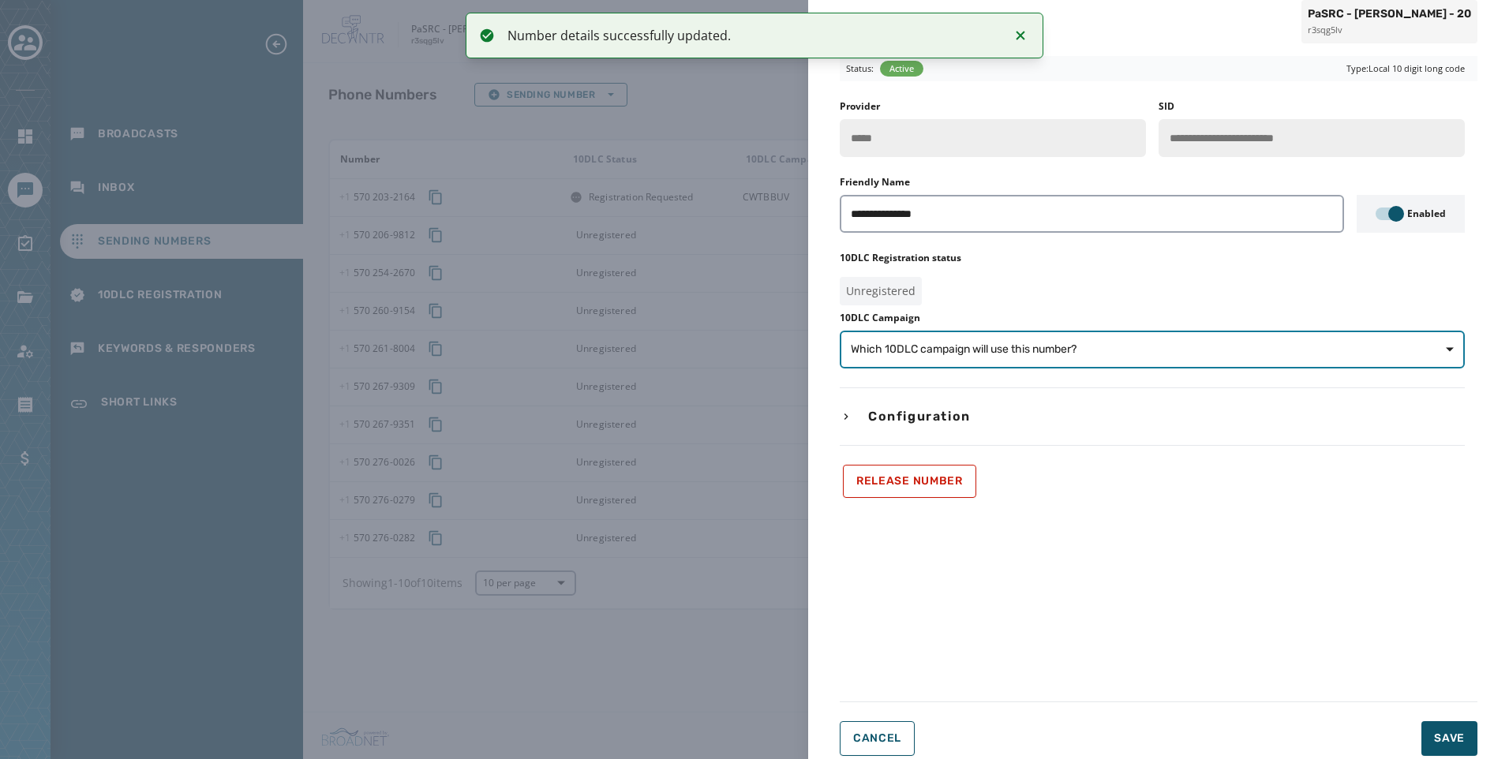
click at [1114, 344] on span "Which 10DLC campaign will use this number?" at bounding box center [1152, 350] width 603 height 16
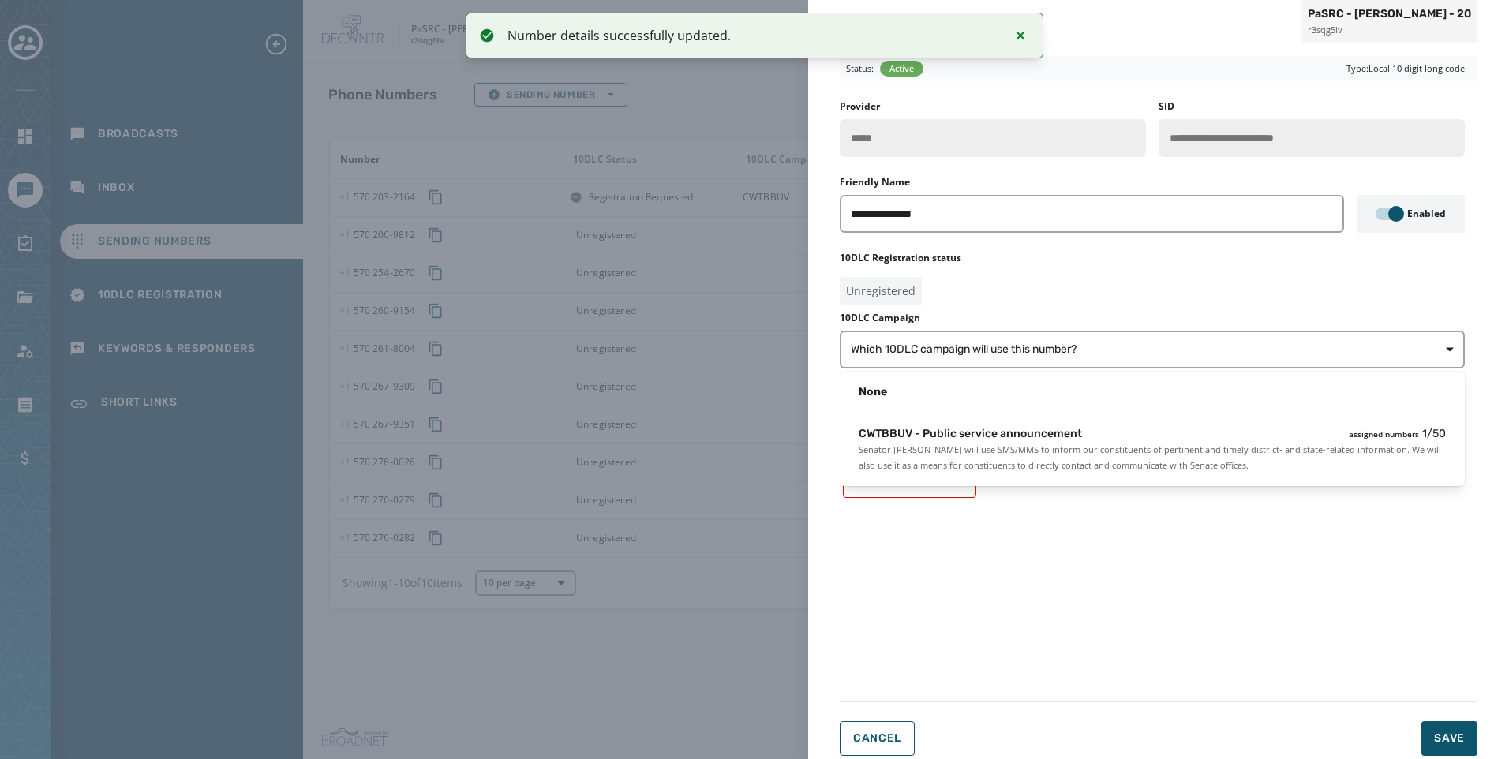
click at [1114, 412] on div "None" at bounding box center [1152, 396] width 625 height 36
click at [1129, 477] on div "CWTBBUV - Public service announcement assigned numbers 1 / 50 Senator Lisa Bake…" at bounding box center [1152, 450] width 612 height 60
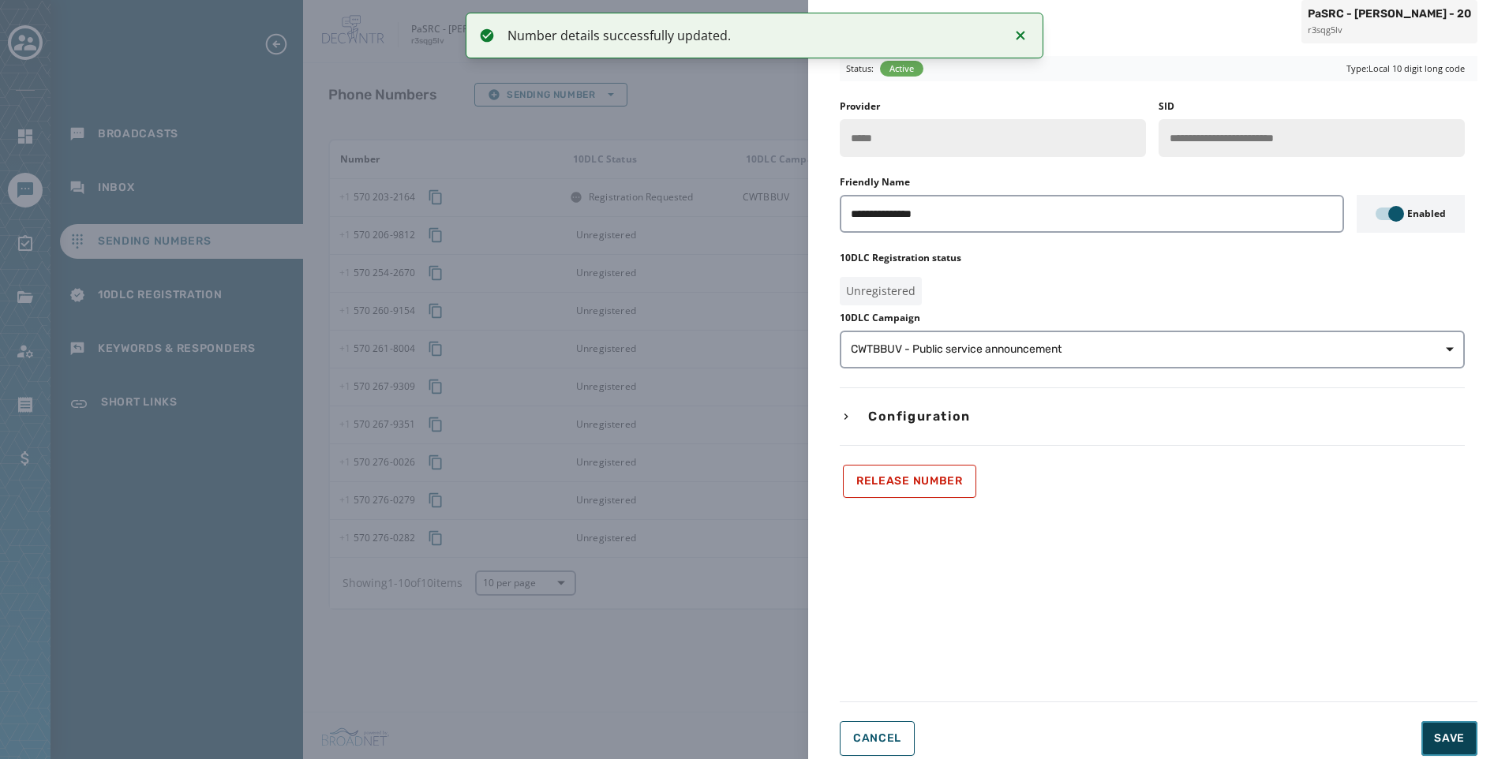
click at [1455, 743] on span "Save" at bounding box center [1449, 739] width 31 height 16
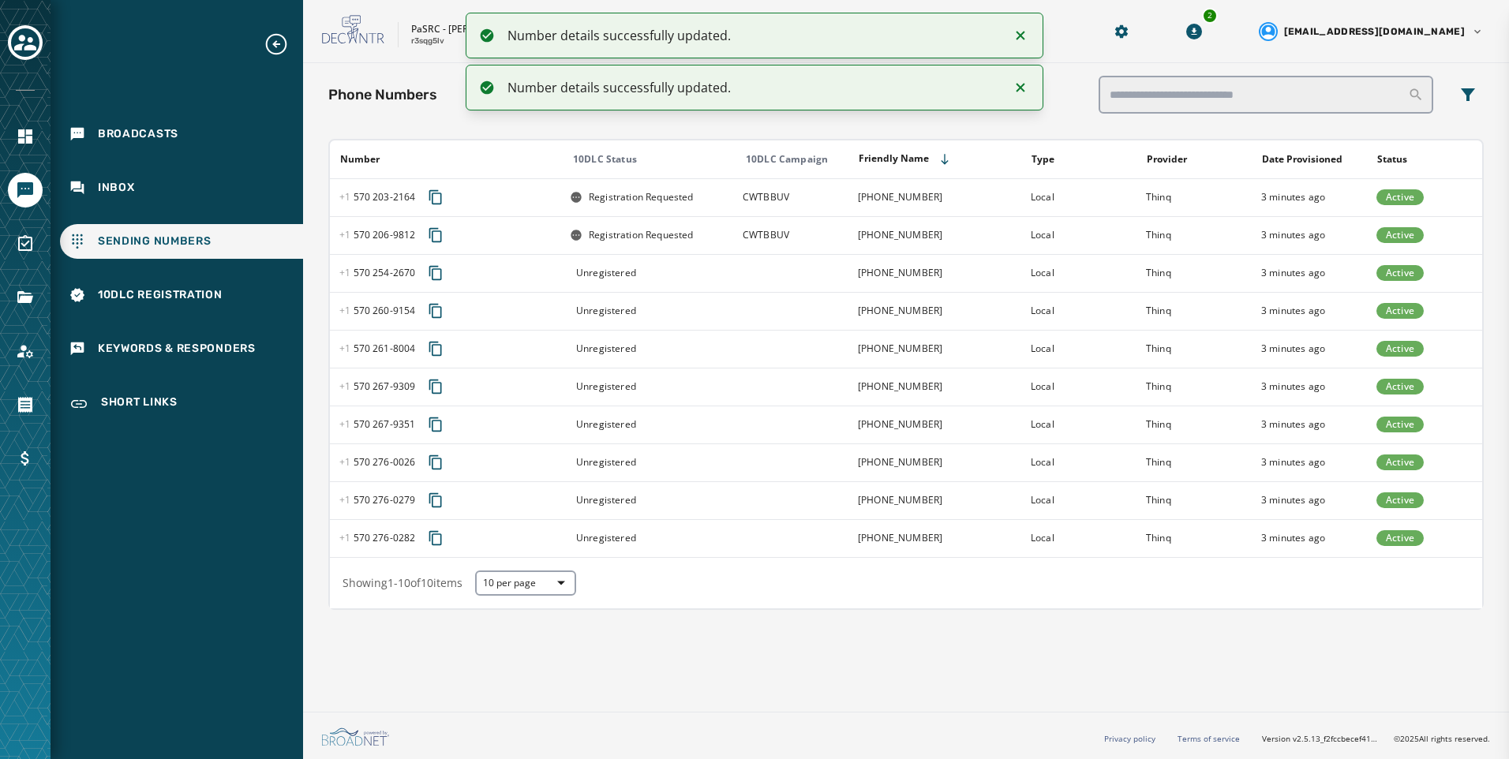
click at [755, 267] on td at bounding box center [790, 273] width 115 height 38
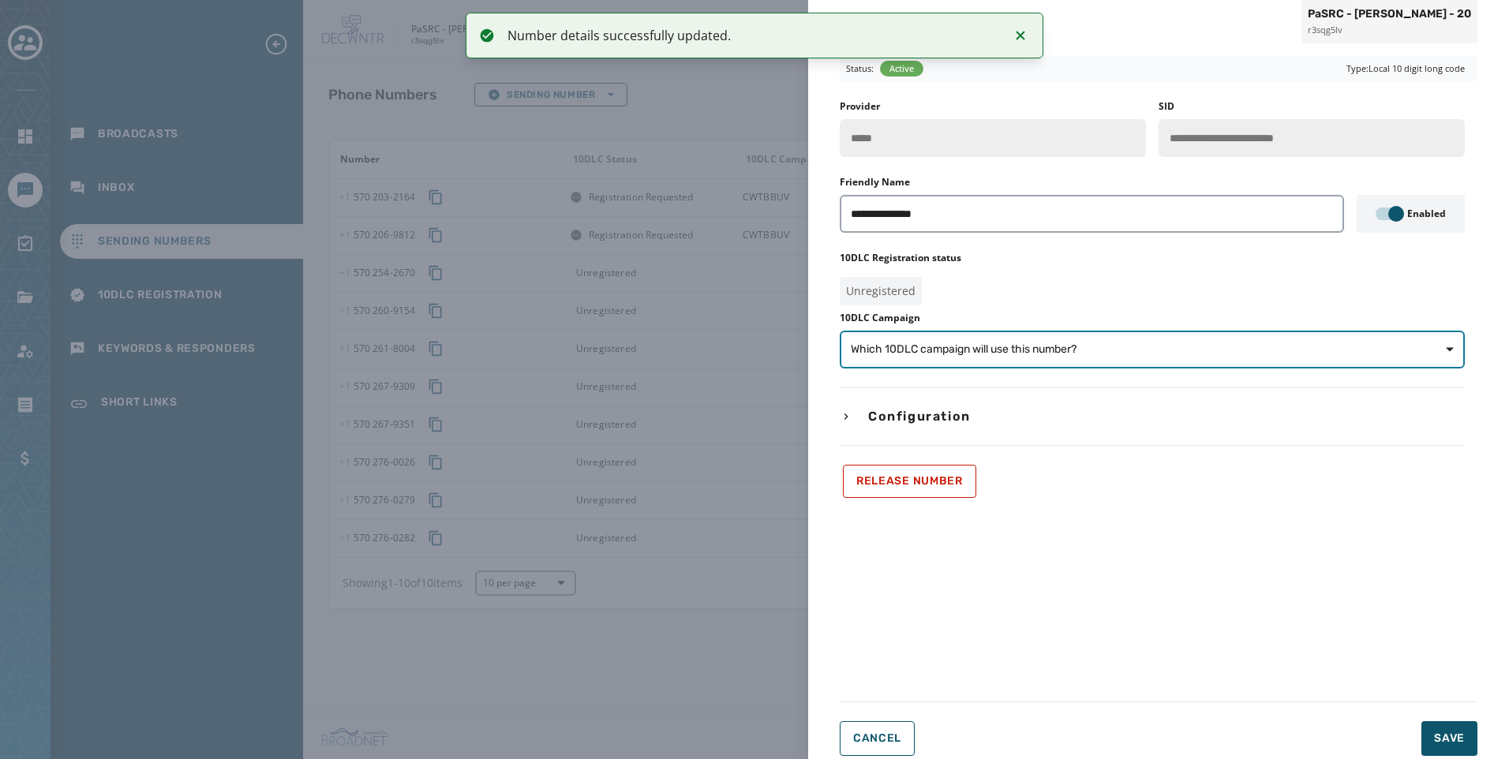
click at [1104, 358] on button "Which 10DLC campaign will use this number?" at bounding box center [1152, 350] width 625 height 38
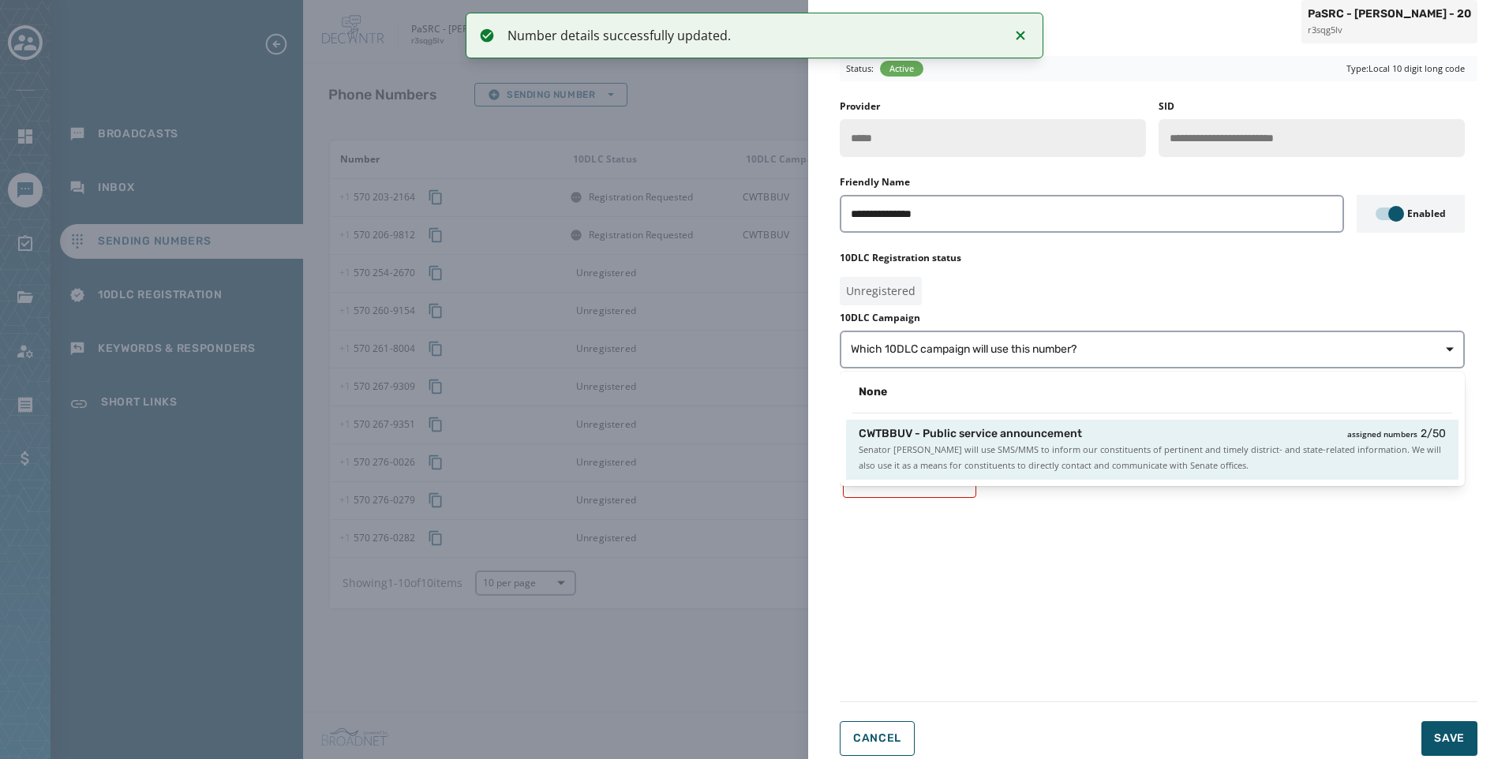
click at [1119, 463] on span "Senator Lisa Baker will use SMS/MMS to inform our constituents of pertinent and…" at bounding box center [1152, 458] width 587 height 32
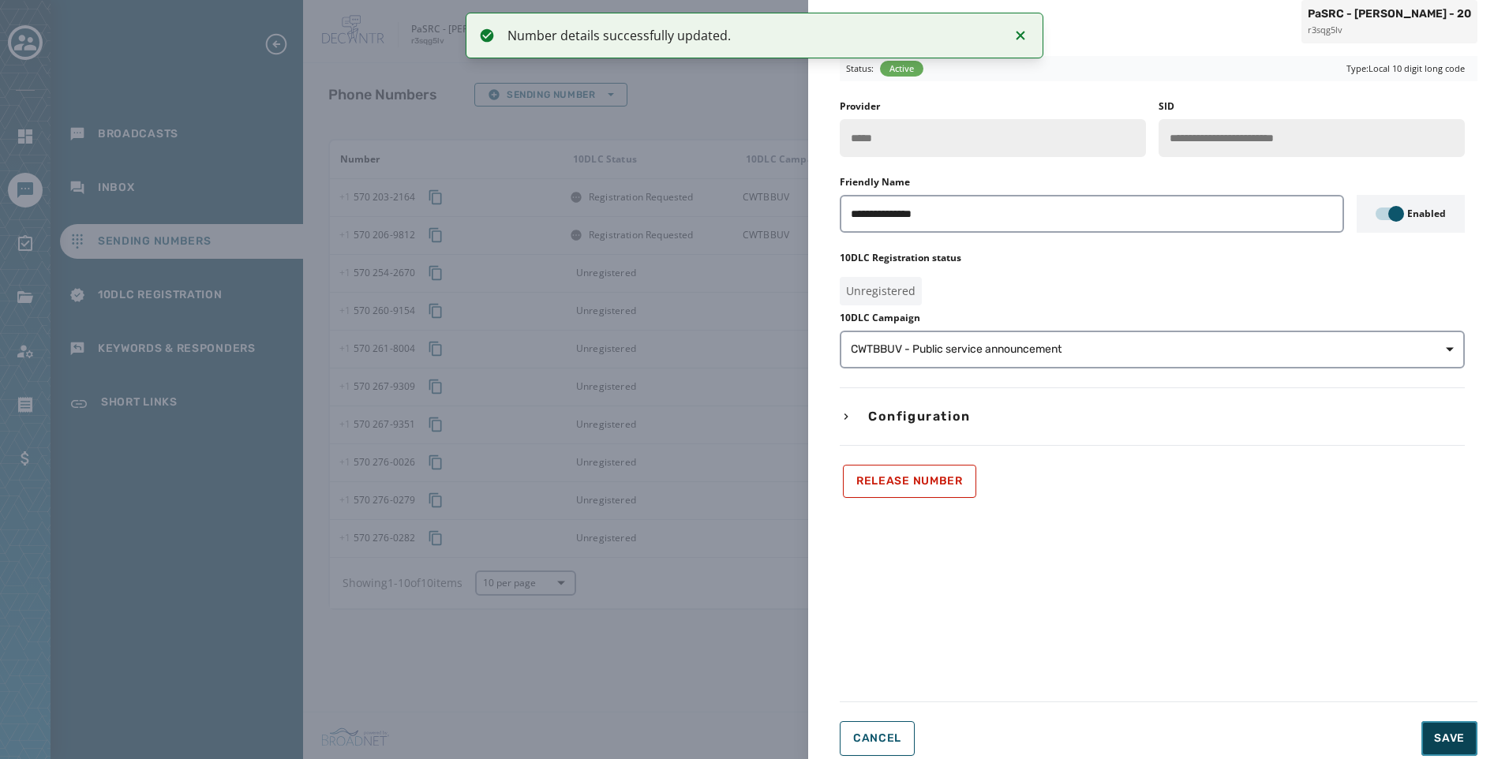
click at [1445, 741] on span "Save" at bounding box center [1449, 739] width 31 height 16
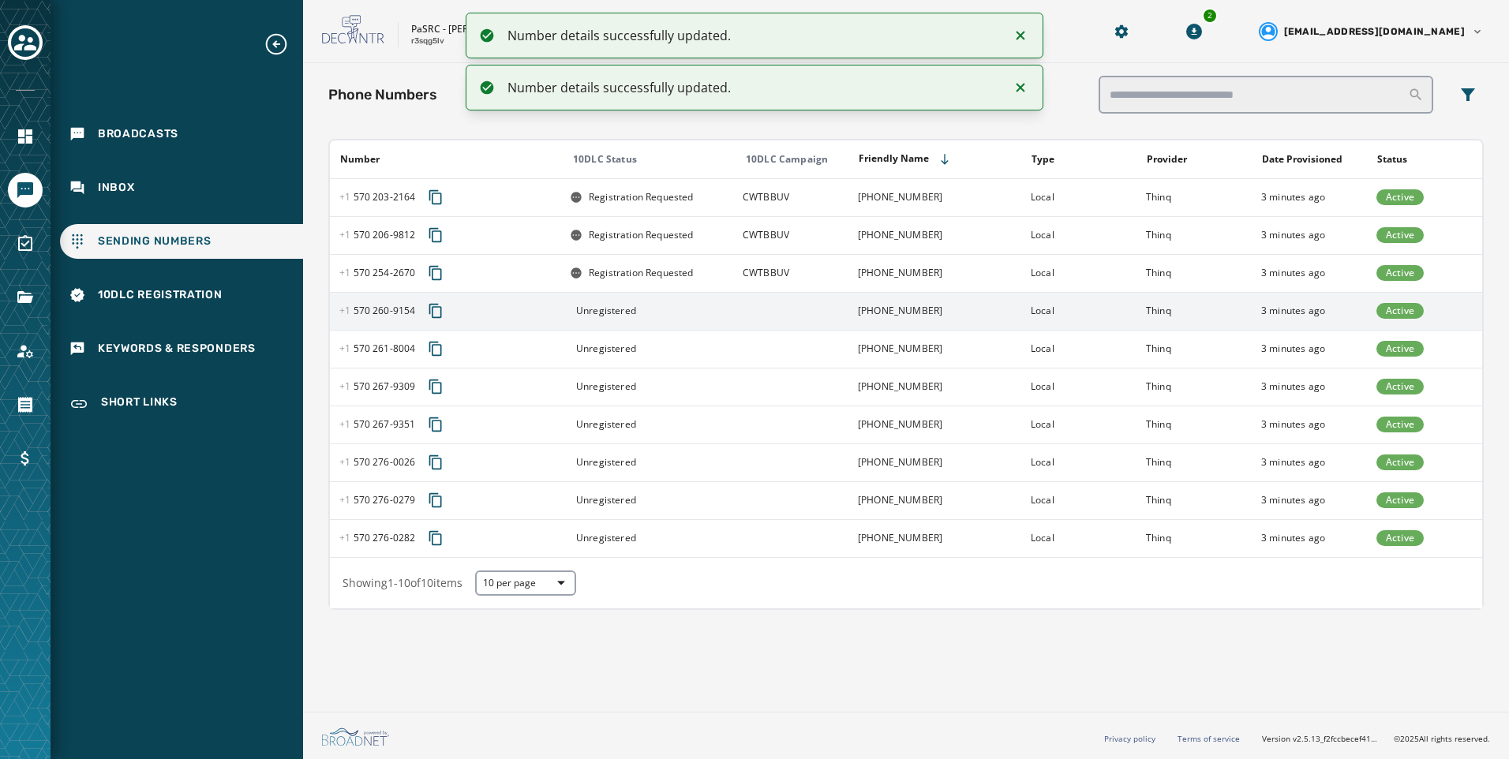
click at [897, 305] on td "[PHONE_NUMBER]" at bounding box center [934, 311] width 173 height 38
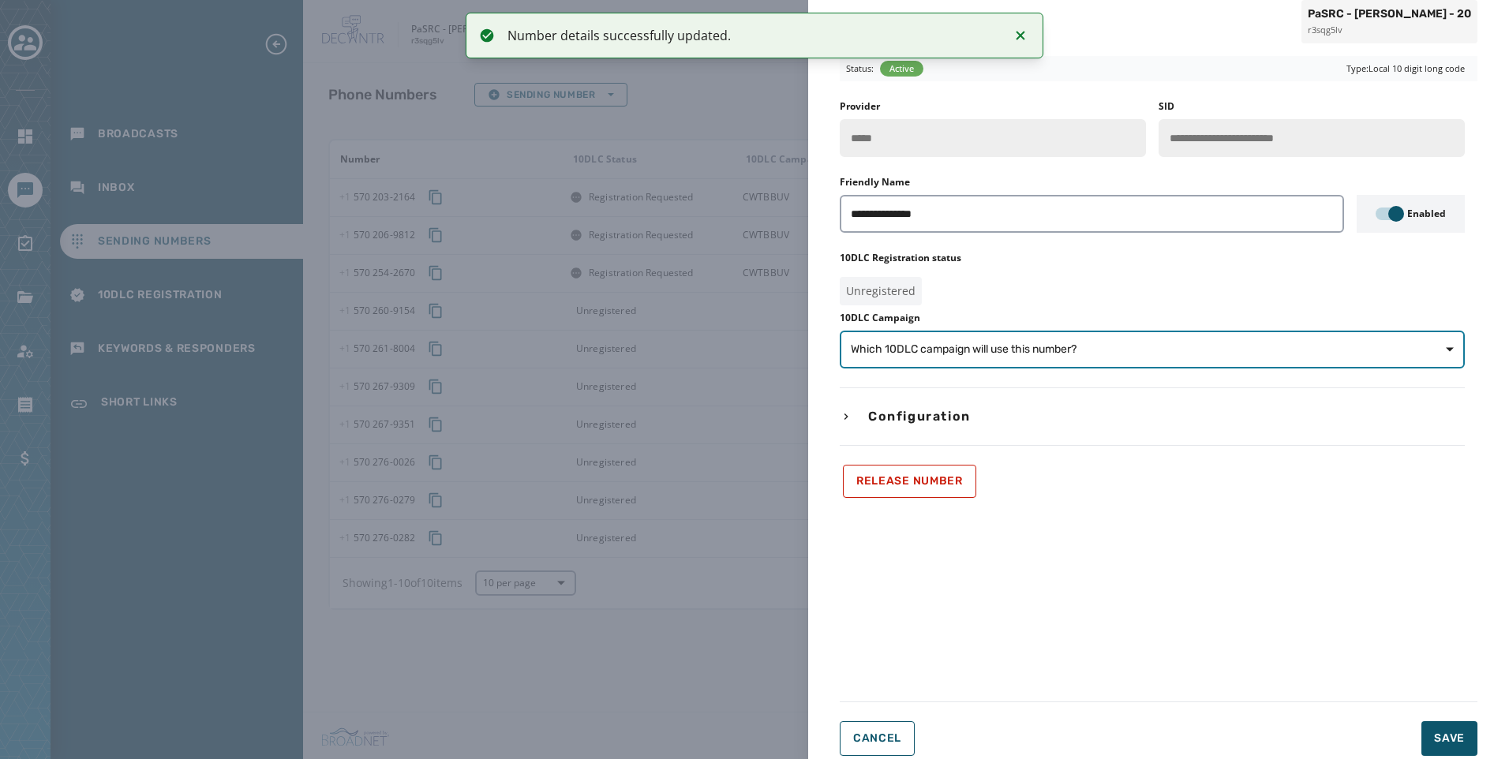
click at [1086, 351] on span "Which 10DLC campaign will use this number?" at bounding box center [1152, 350] width 603 height 16
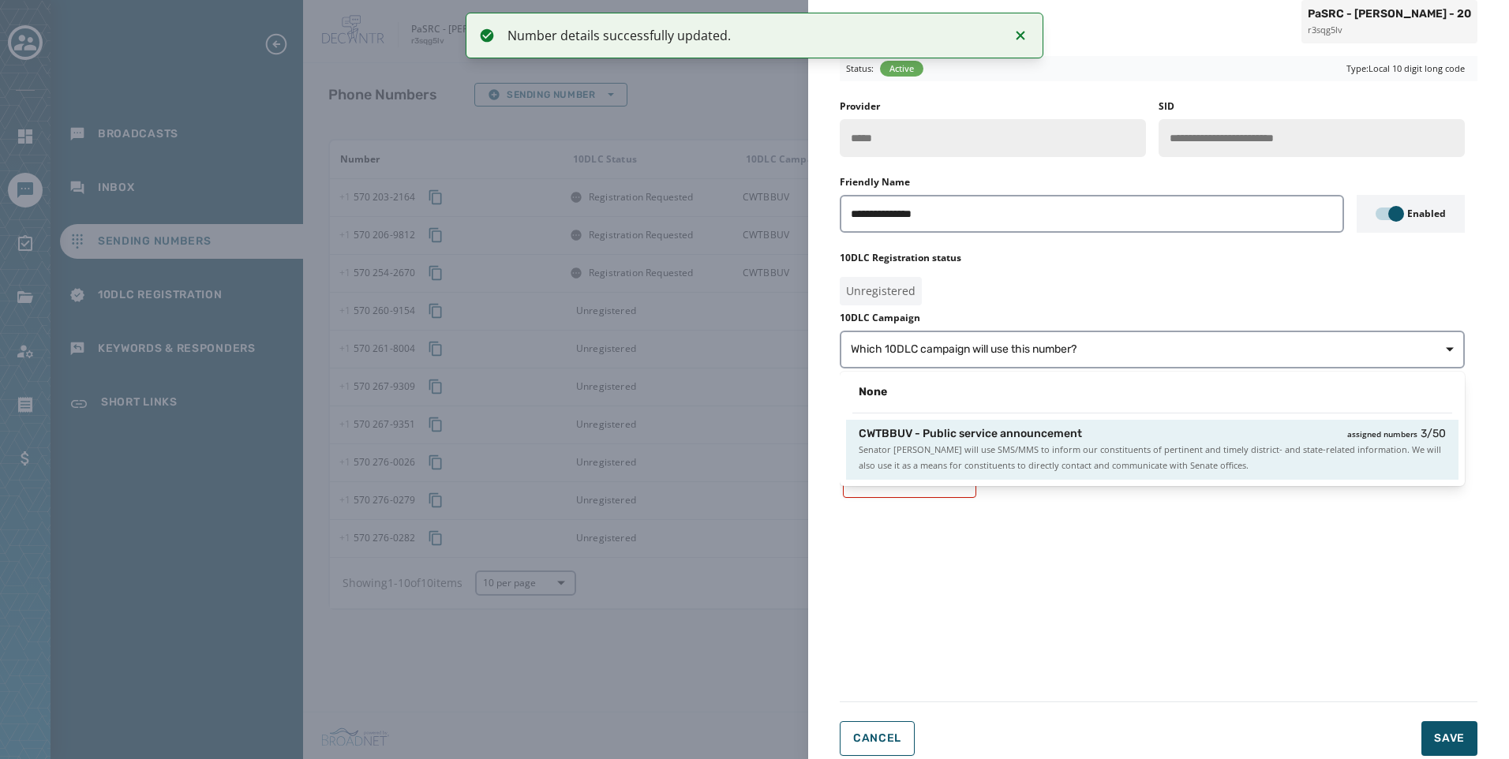
click at [1125, 445] on span "Senator Lisa Baker will use SMS/MMS to inform our constituents of pertinent and…" at bounding box center [1152, 458] width 587 height 32
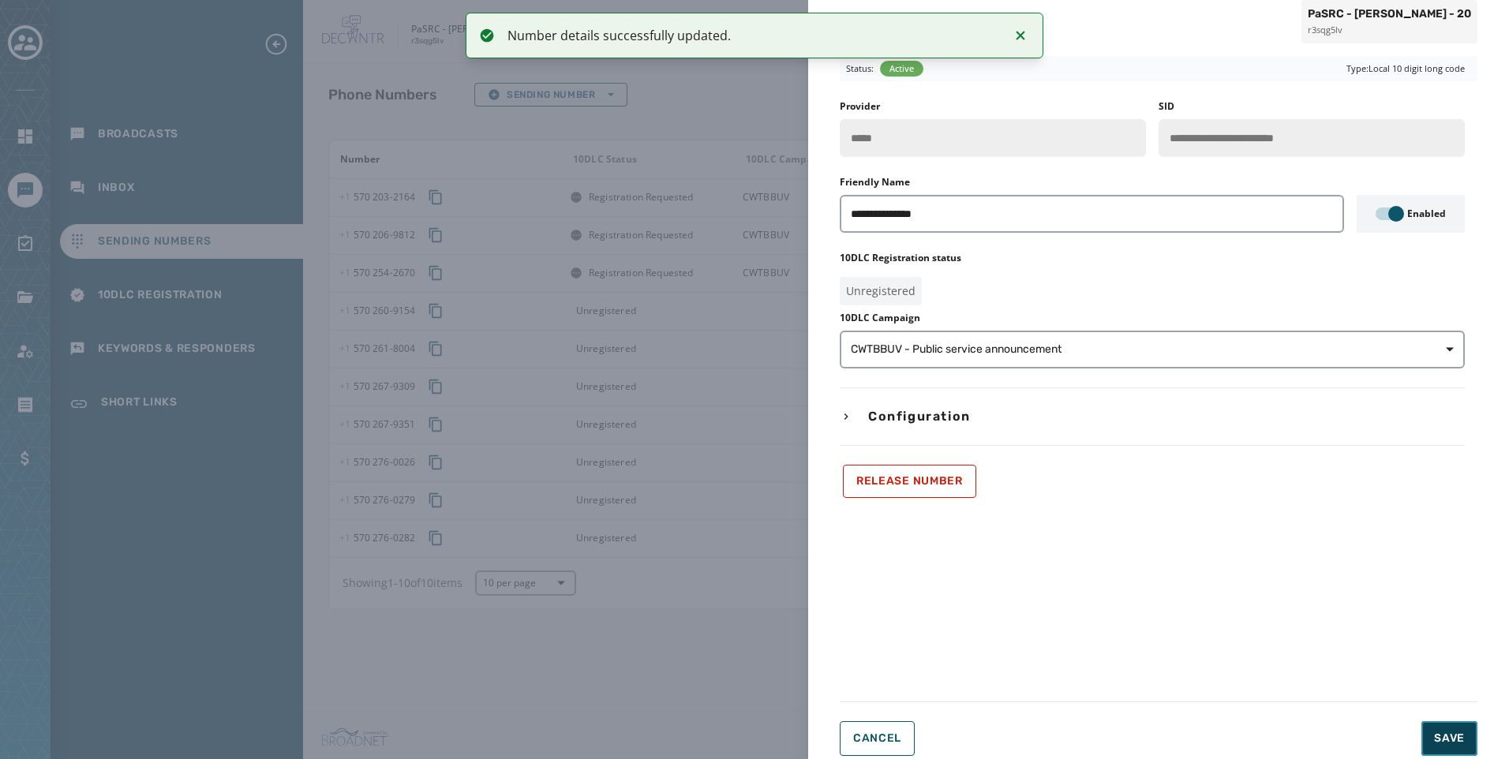
click at [1469, 750] on button "Save" at bounding box center [1449, 738] width 56 height 35
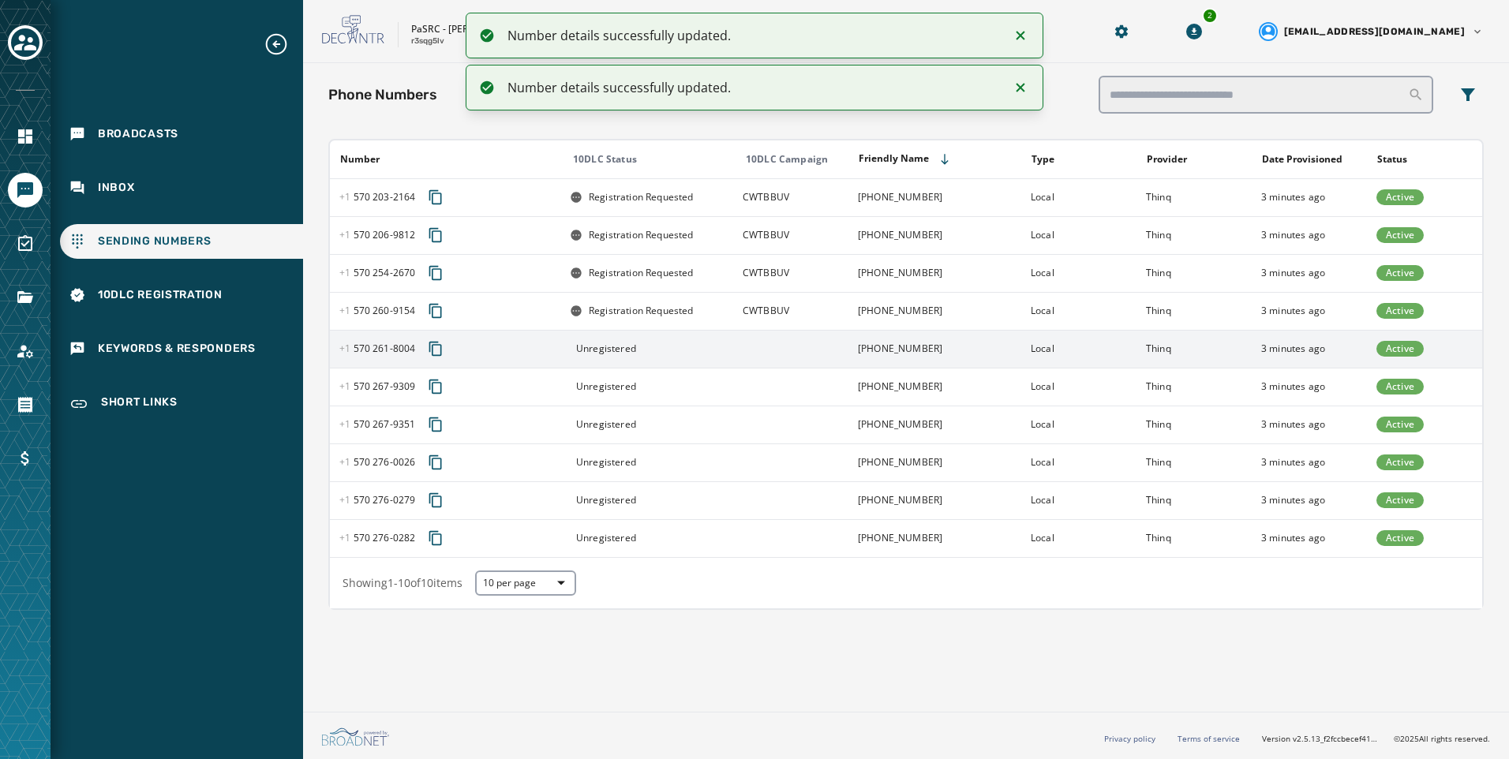
click at [843, 346] on td at bounding box center [790, 349] width 115 height 38
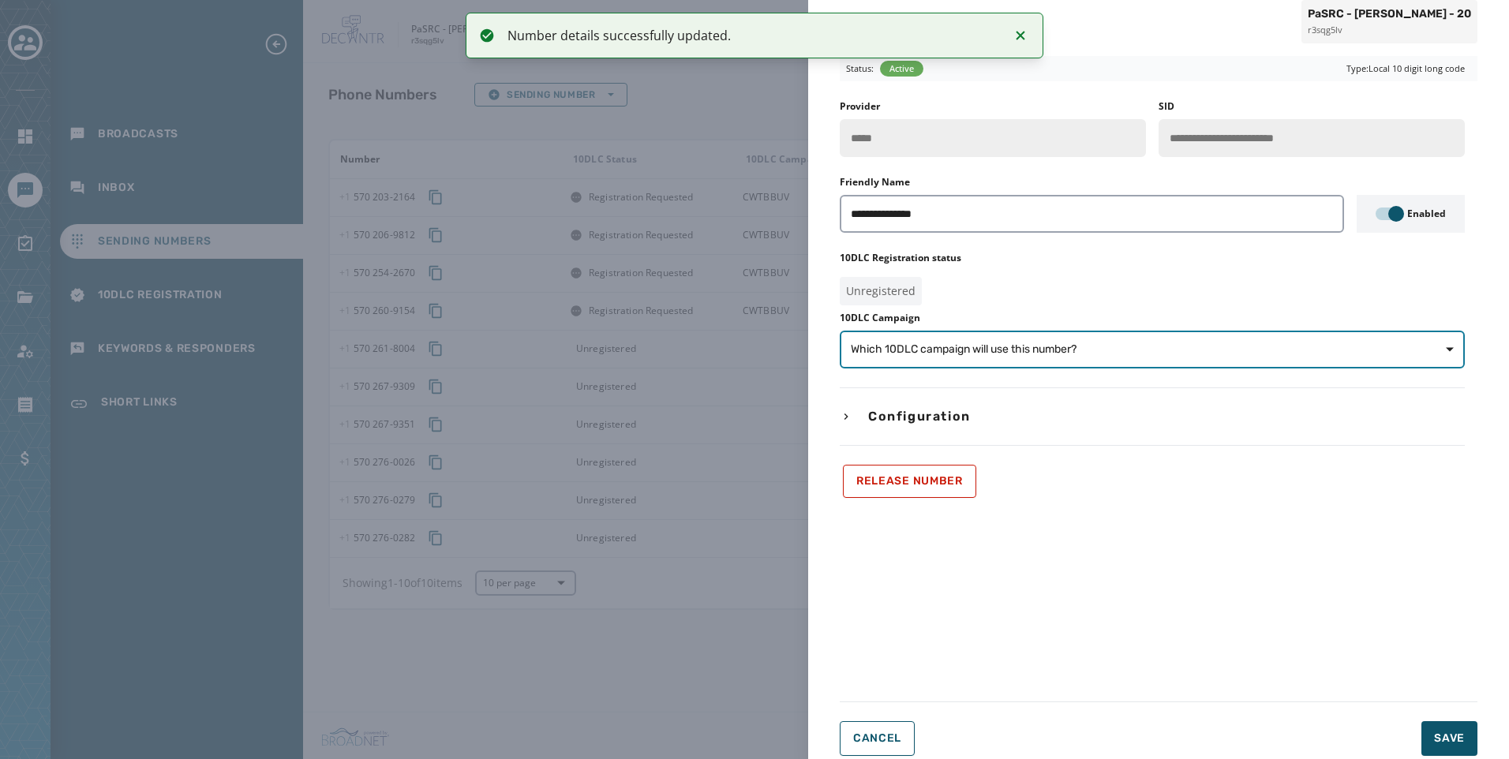
click at [960, 346] on span "Which 10DLC campaign will use this number?" at bounding box center [964, 350] width 226 height 16
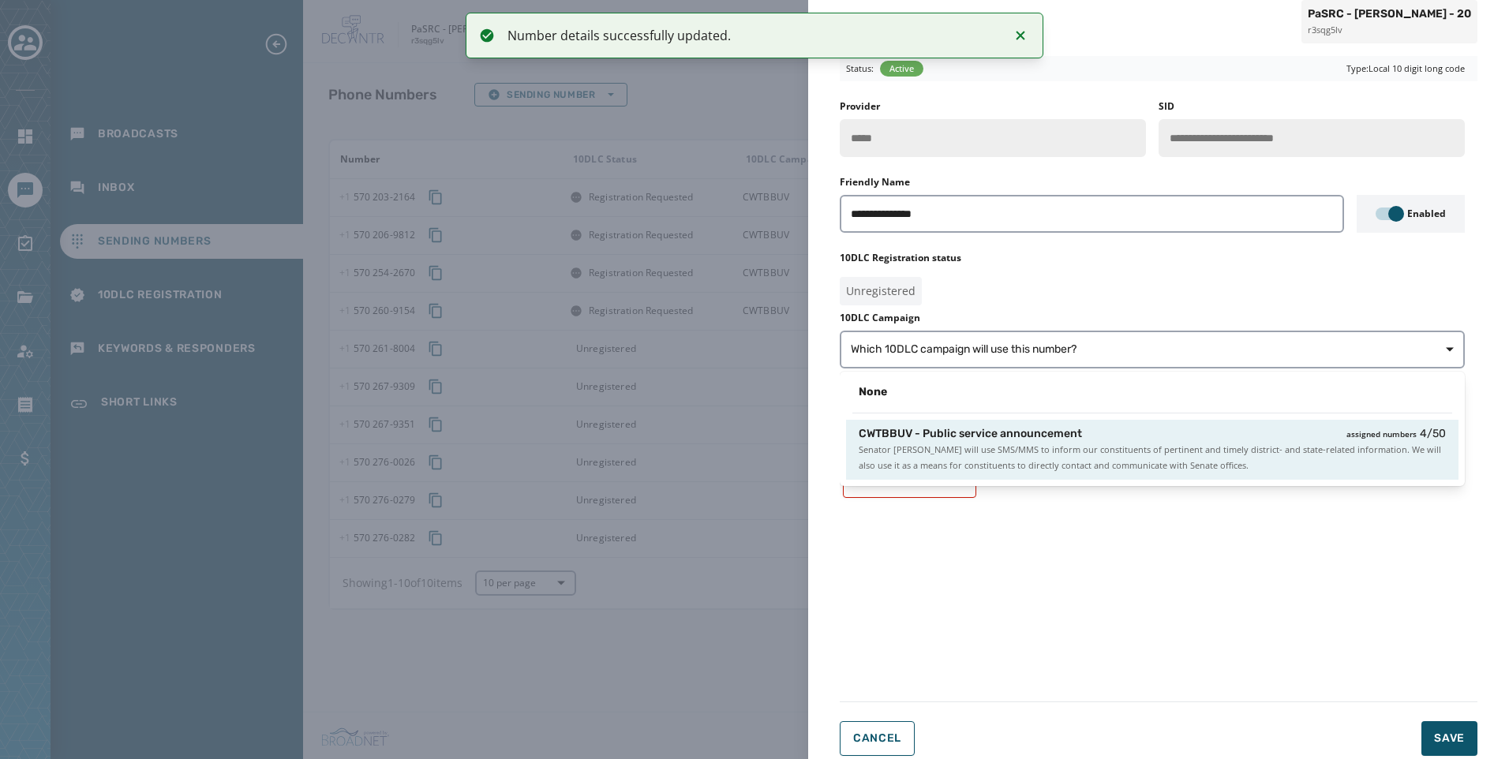
click at [975, 452] on span "Senator Lisa Baker will use SMS/MMS to inform our constituents of pertinent and…" at bounding box center [1152, 458] width 587 height 32
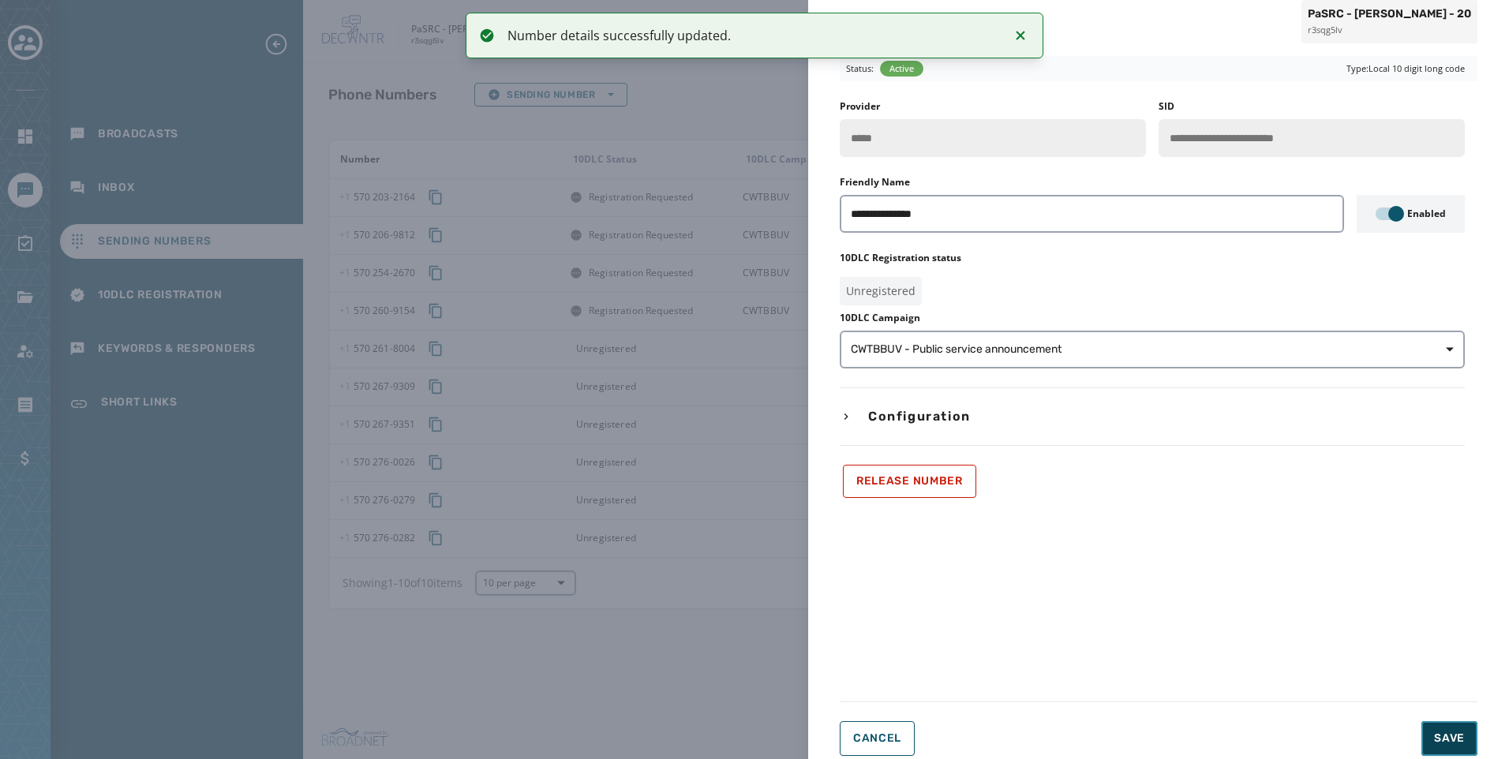
click at [1452, 738] on span "Save" at bounding box center [1449, 739] width 31 height 16
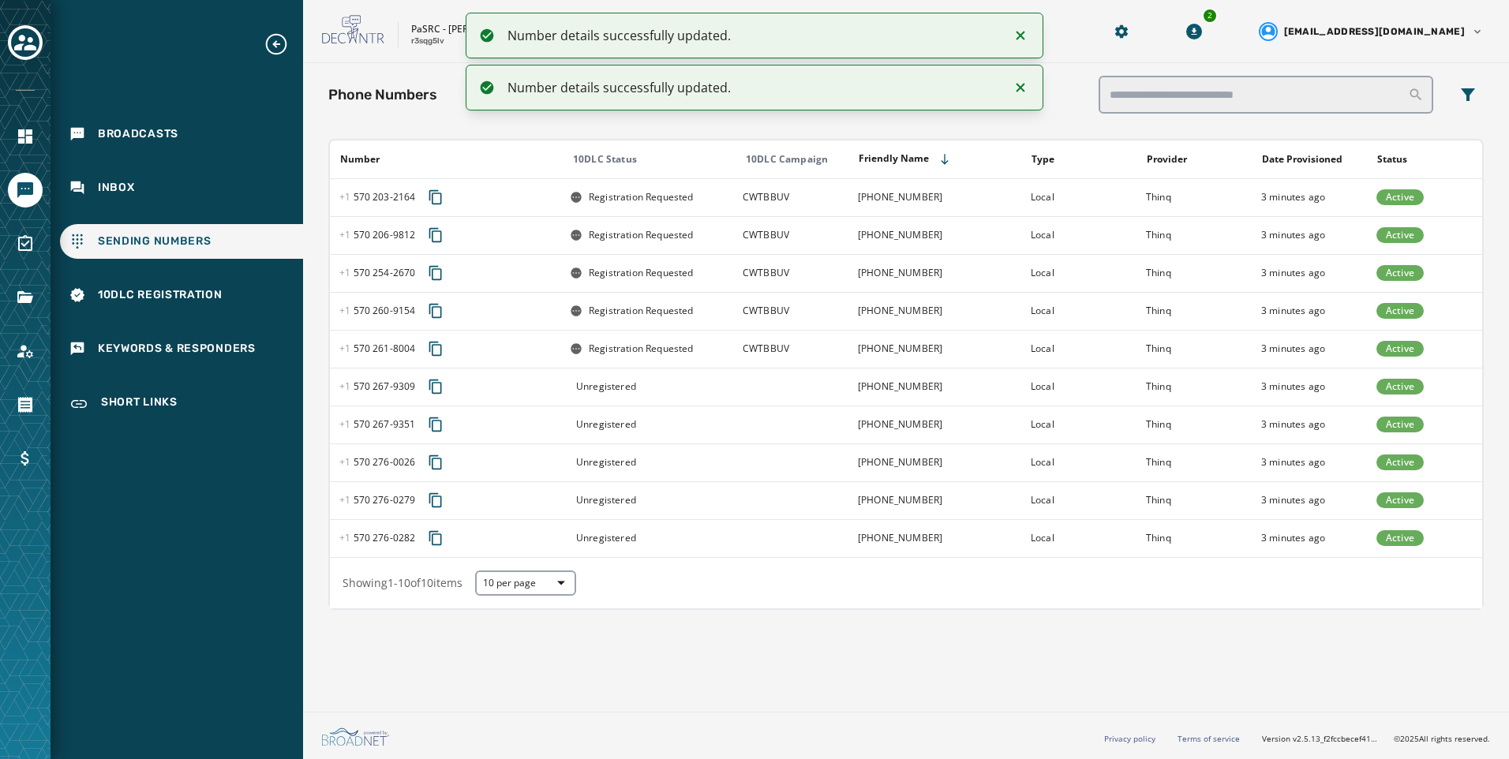
click at [658, 386] on div "Unregistered" at bounding box center [651, 386] width 163 height 13
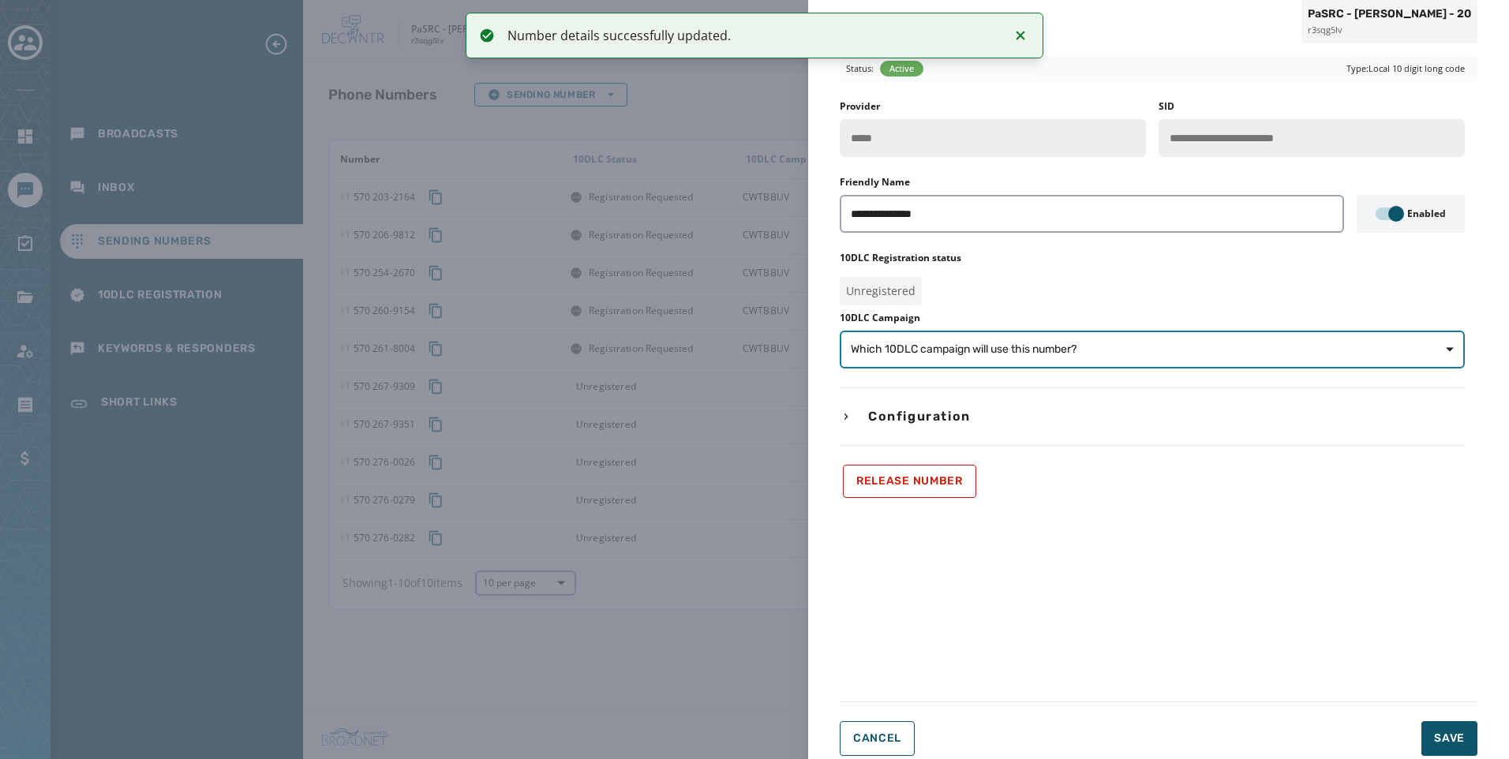
click at [1068, 355] on span "Which 10DLC campaign will use this number?" at bounding box center [964, 350] width 226 height 16
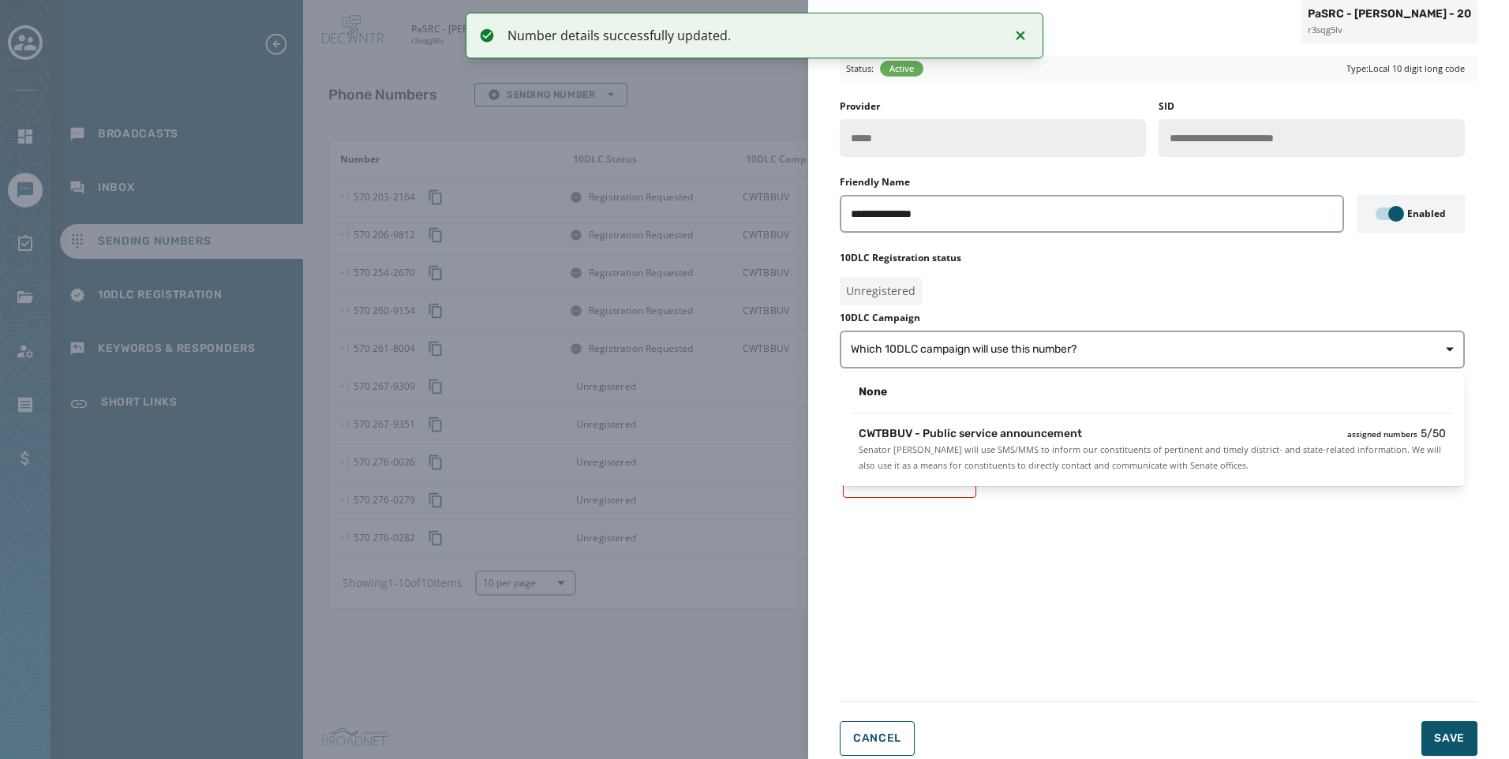
click at [1102, 493] on div "**********" at bounding box center [1152, 299] width 625 height 398
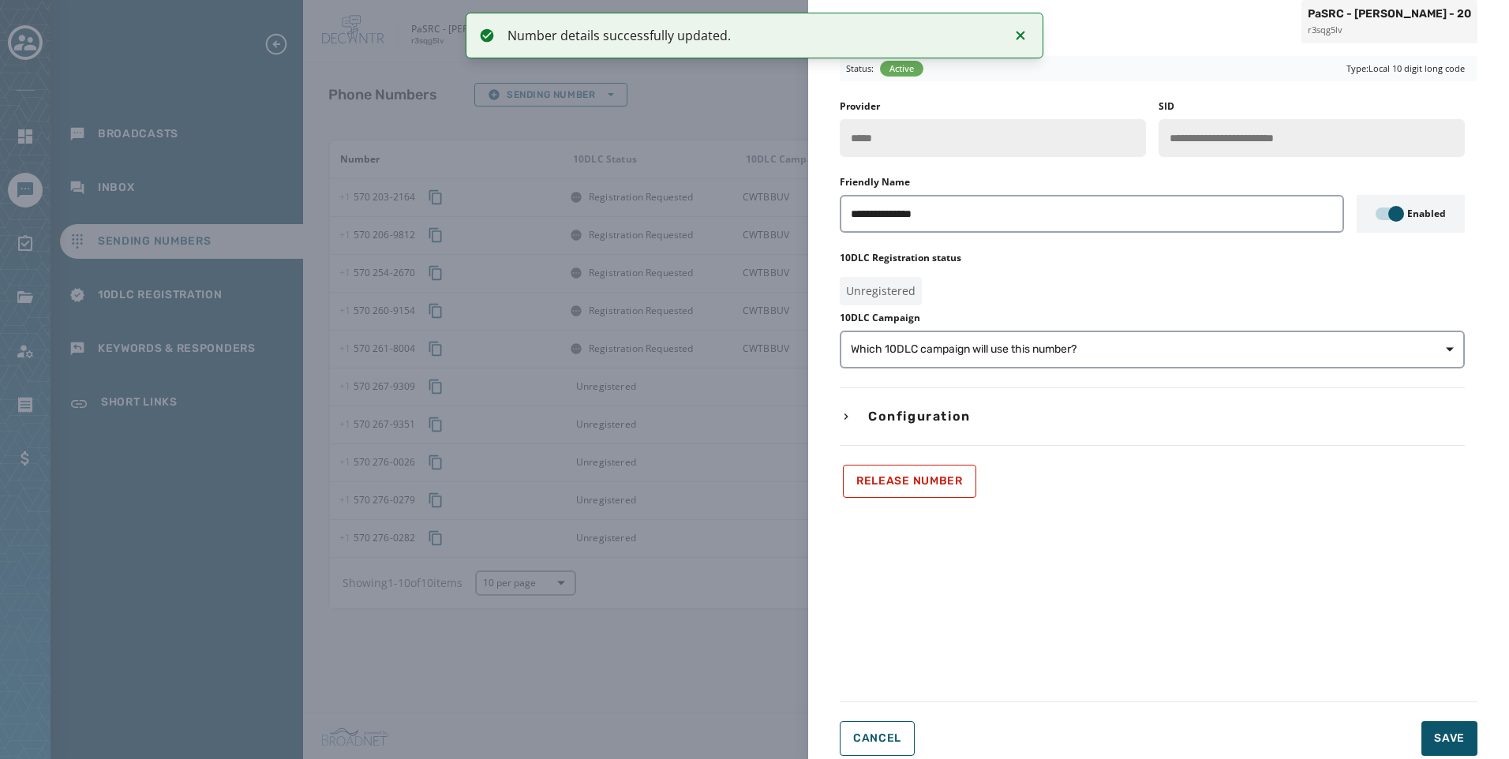
click at [1106, 466] on div "Release Number" at bounding box center [1152, 481] width 625 height 33
click at [1205, 363] on button "Which 10DLC campaign will use this number?" at bounding box center [1152, 350] width 625 height 38
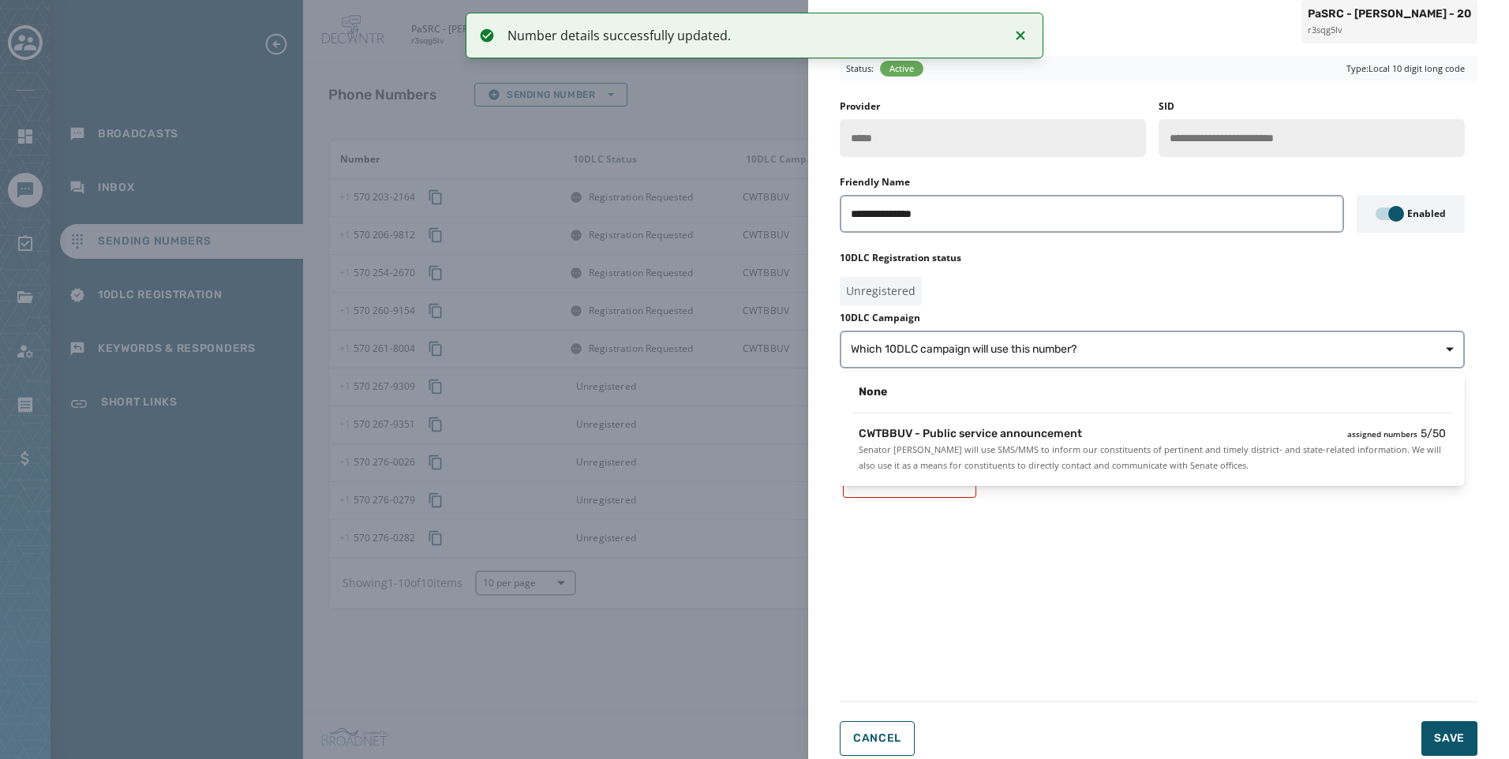
click at [1178, 410] on div "None" at bounding box center [1152, 396] width 625 height 36
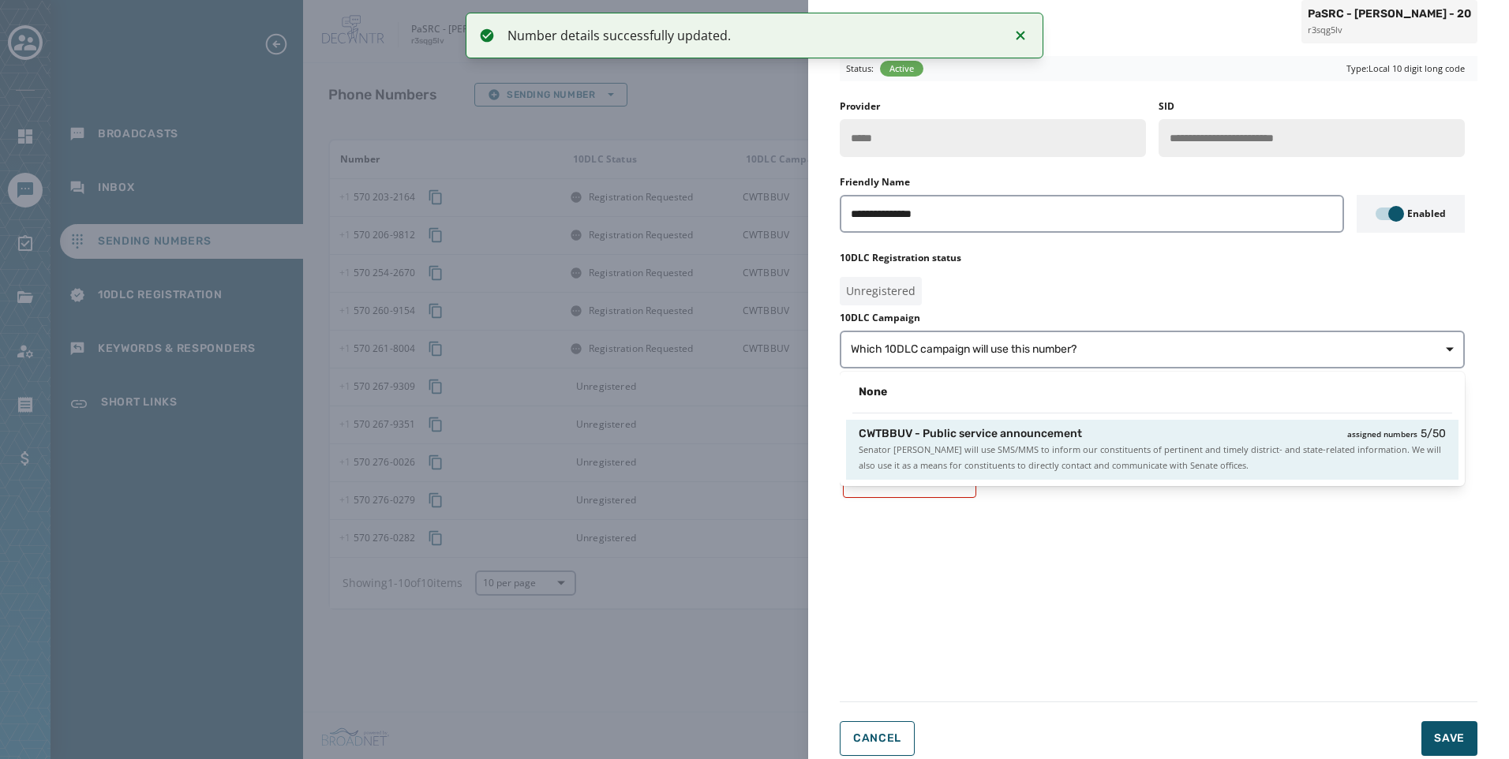
click at [1203, 436] on div "CWTBBUV - Public service announcement assigned numbers 5 / 50" at bounding box center [1152, 434] width 587 height 16
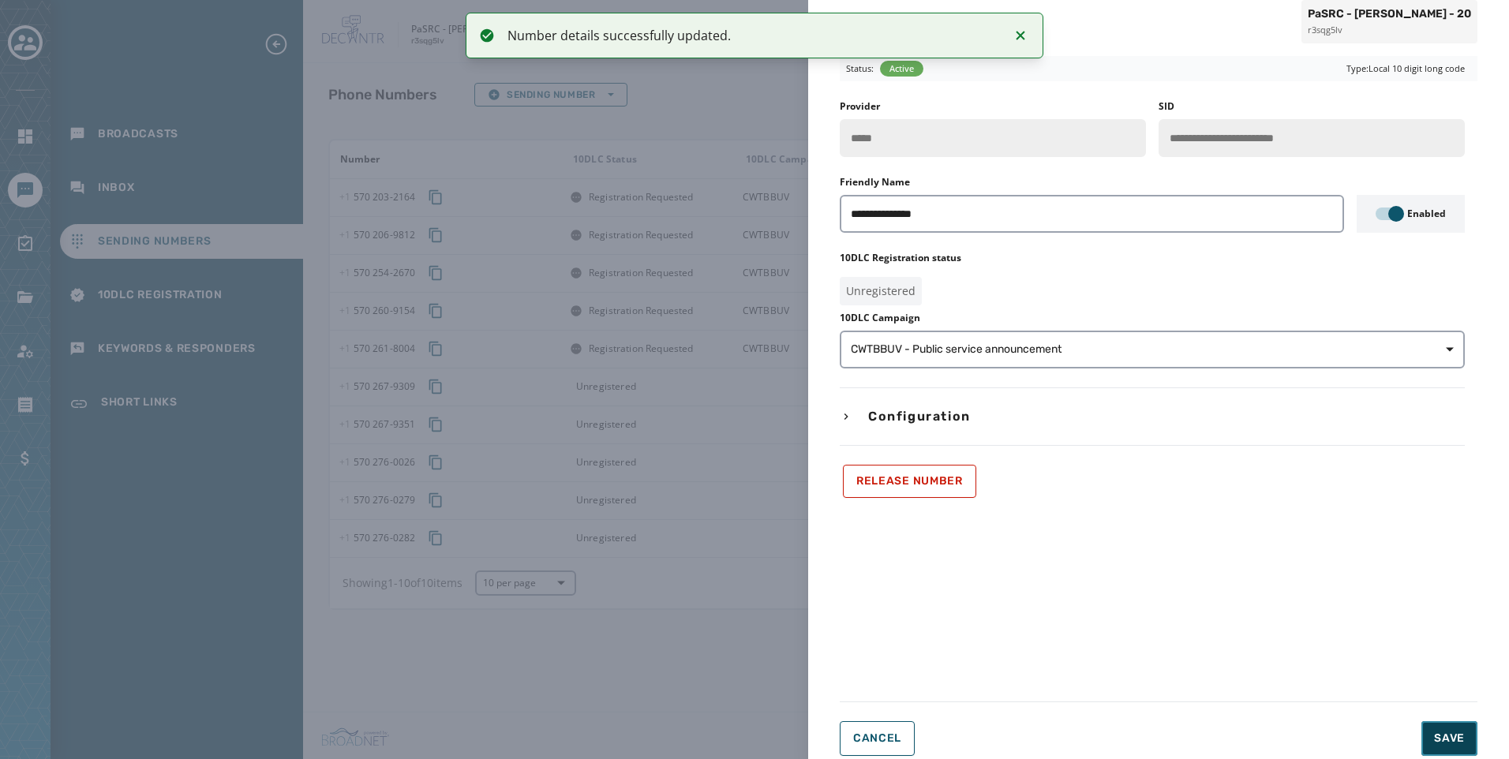
click at [1468, 740] on button "Save" at bounding box center [1449, 738] width 56 height 35
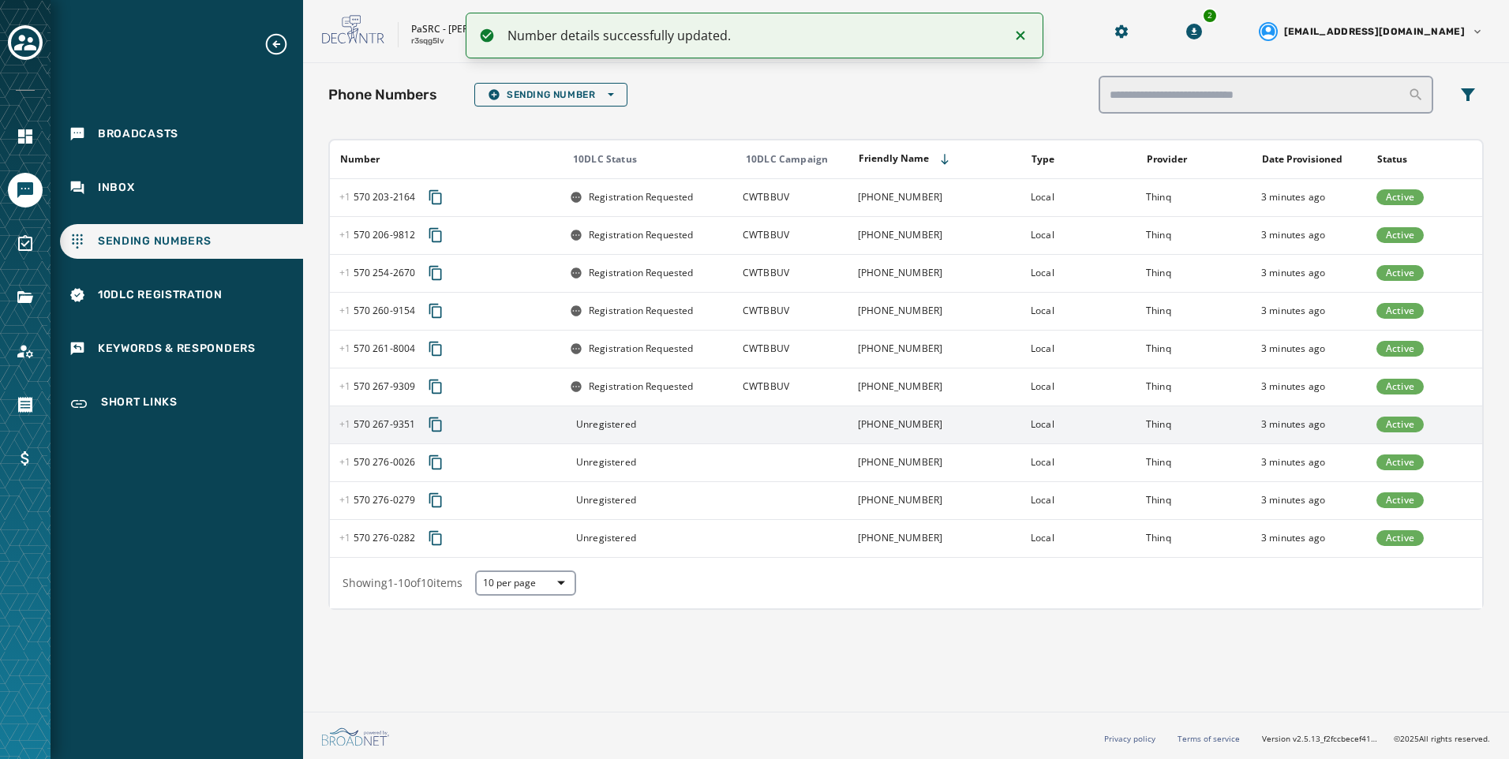
click at [649, 419] on div "Unregistered" at bounding box center [651, 424] width 163 height 13
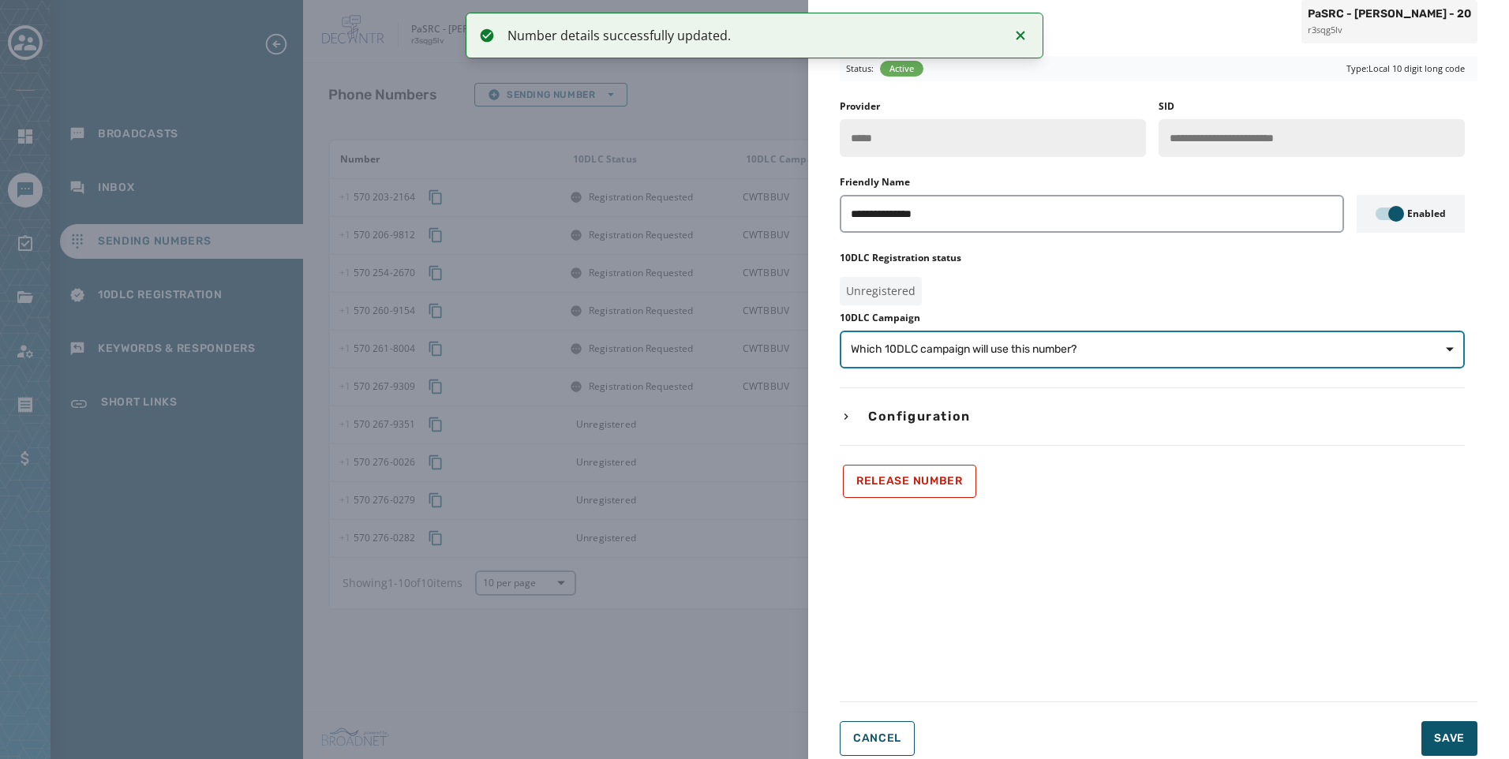
click at [923, 339] on button "Which 10DLC campaign will use this number?" at bounding box center [1152, 350] width 625 height 38
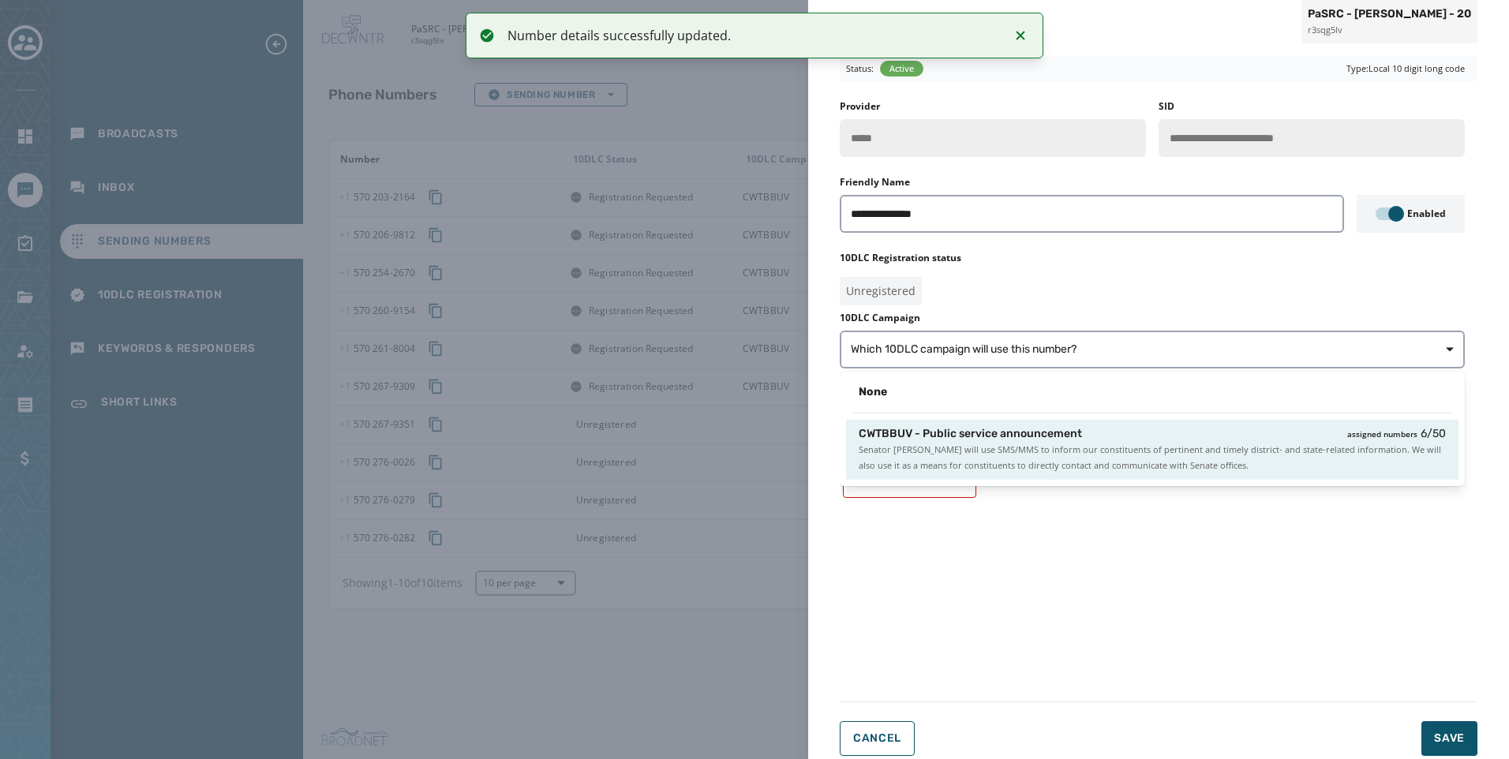
click at [958, 435] on span "CWTBBUV - Public service announcement" at bounding box center [970, 434] width 223 height 16
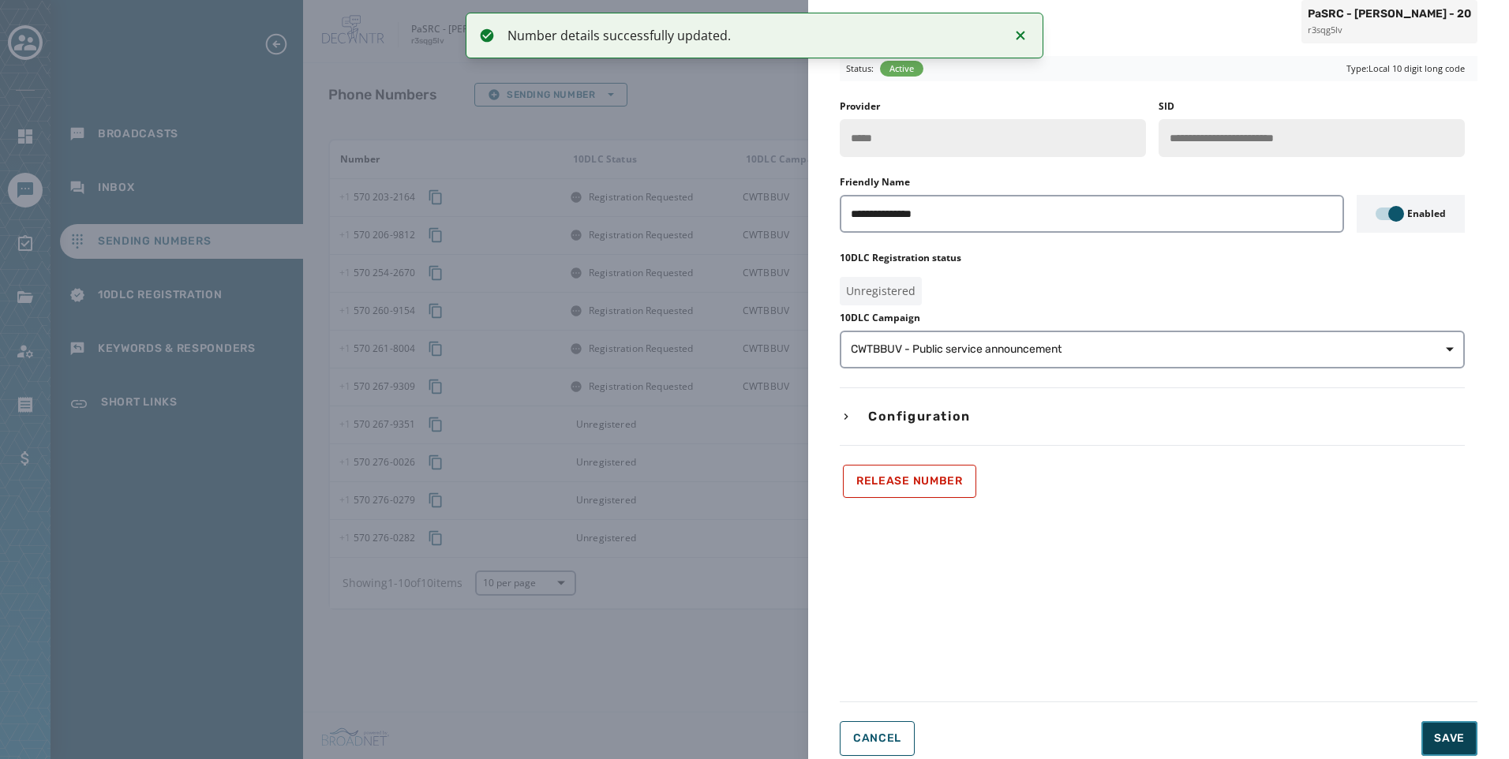
click at [1436, 733] on span "Save" at bounding box center [1449, 739] width 31 height 16
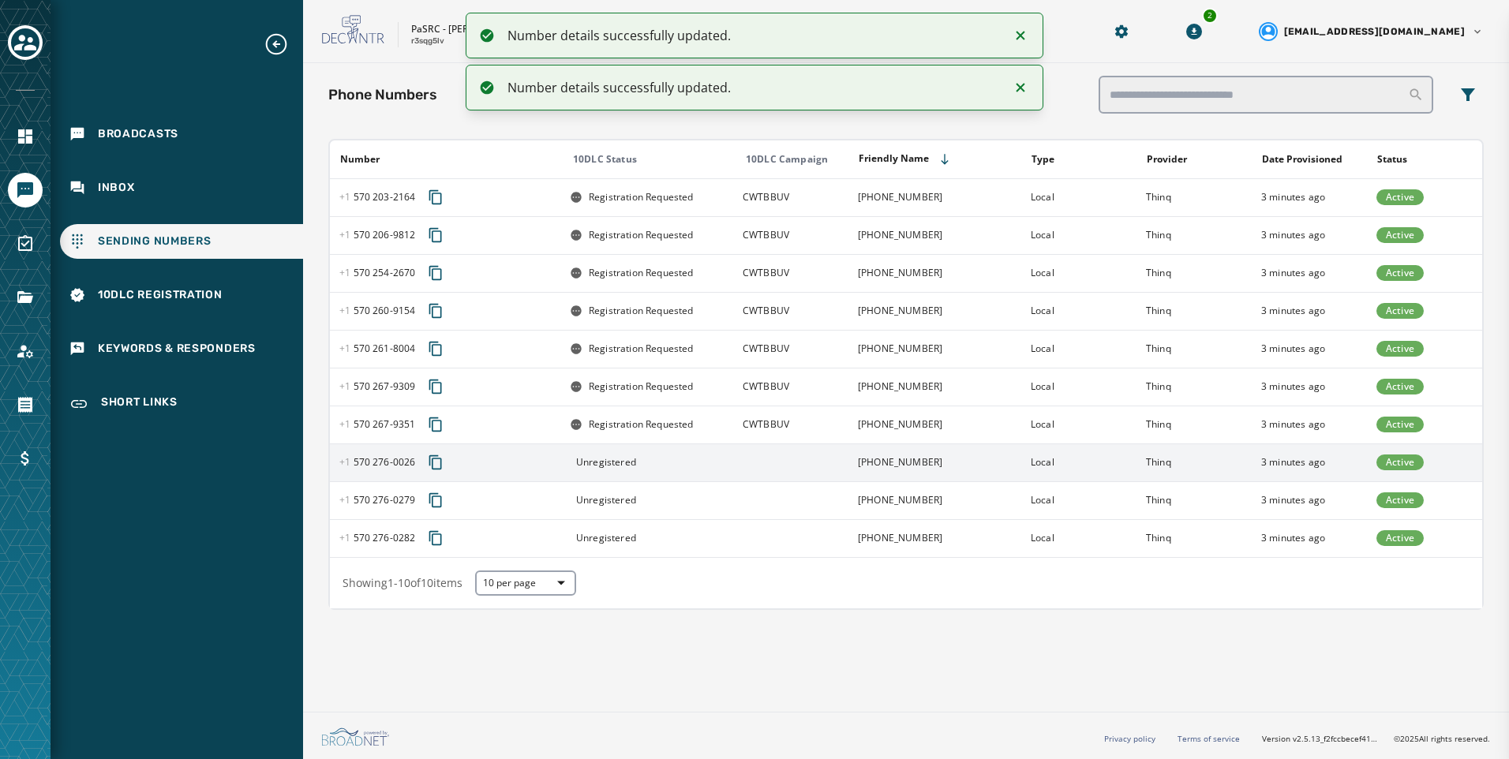
click at [780, 459] on td at bounding box center [790, 463] width 115 height 38
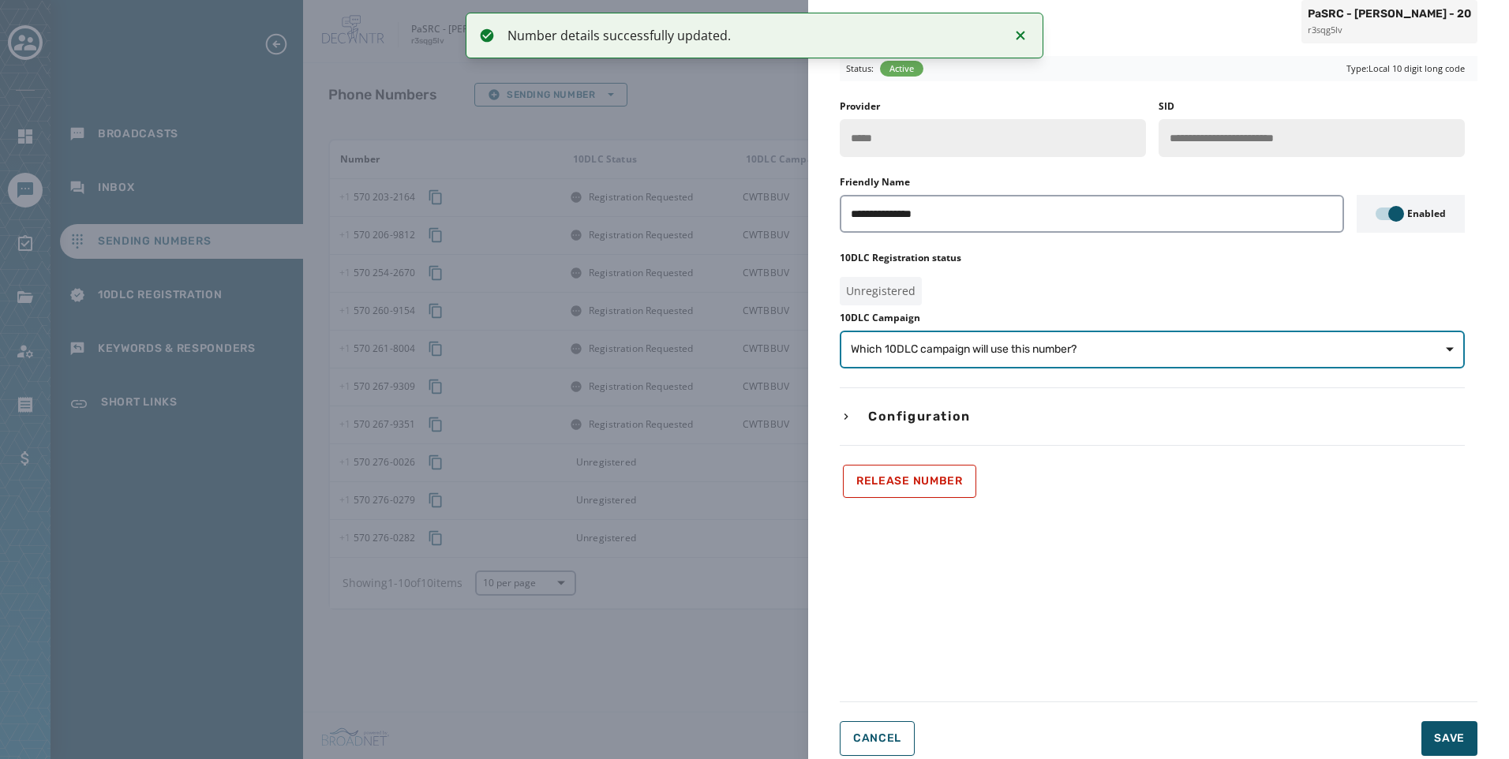
click at [1009, 354] on span "Which 10DLC campaign will use this number?" at bounding box center [964, 350] width 226 height 16
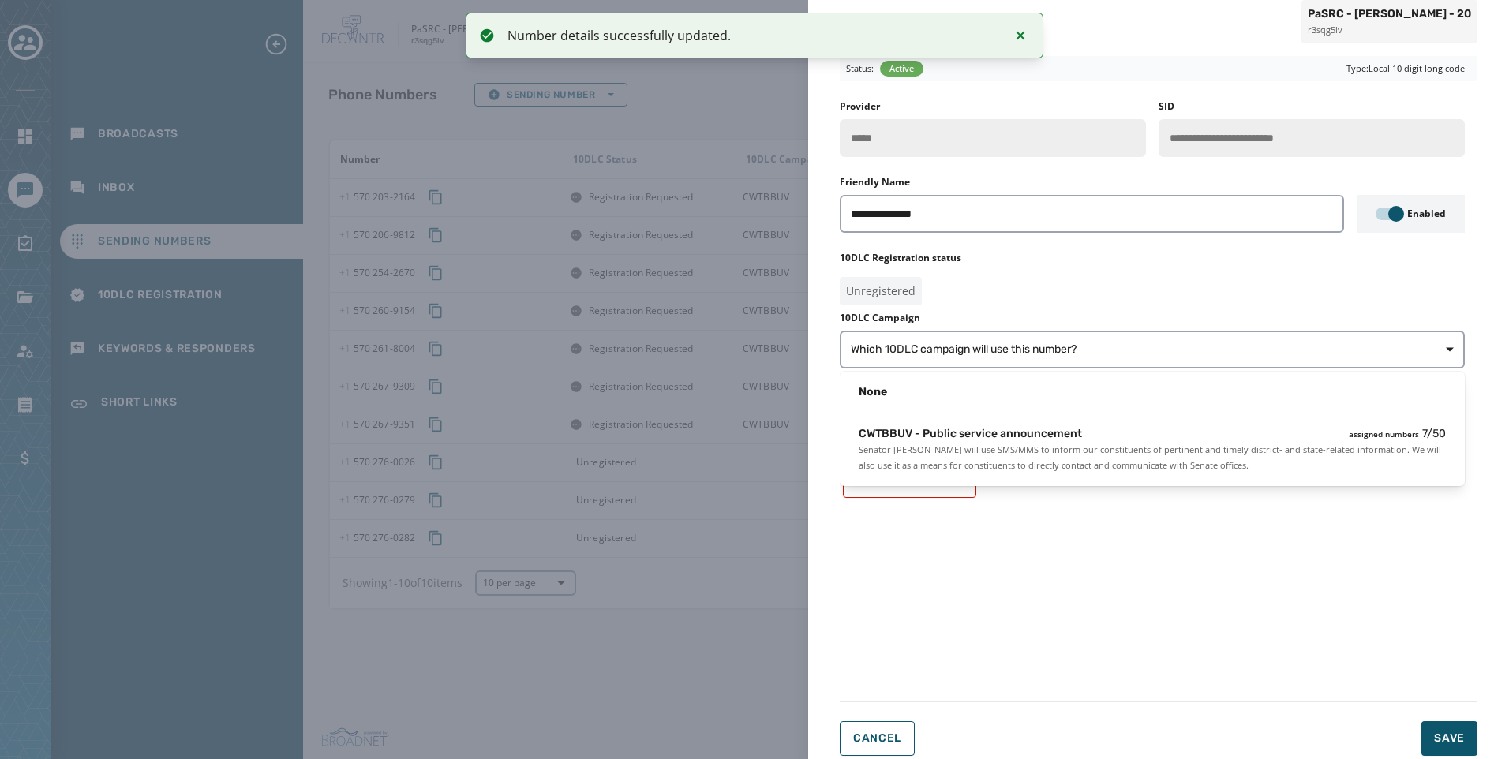
click at [1009, 411] on div "None" at bounding box center [1152, 396] width 625 height 36
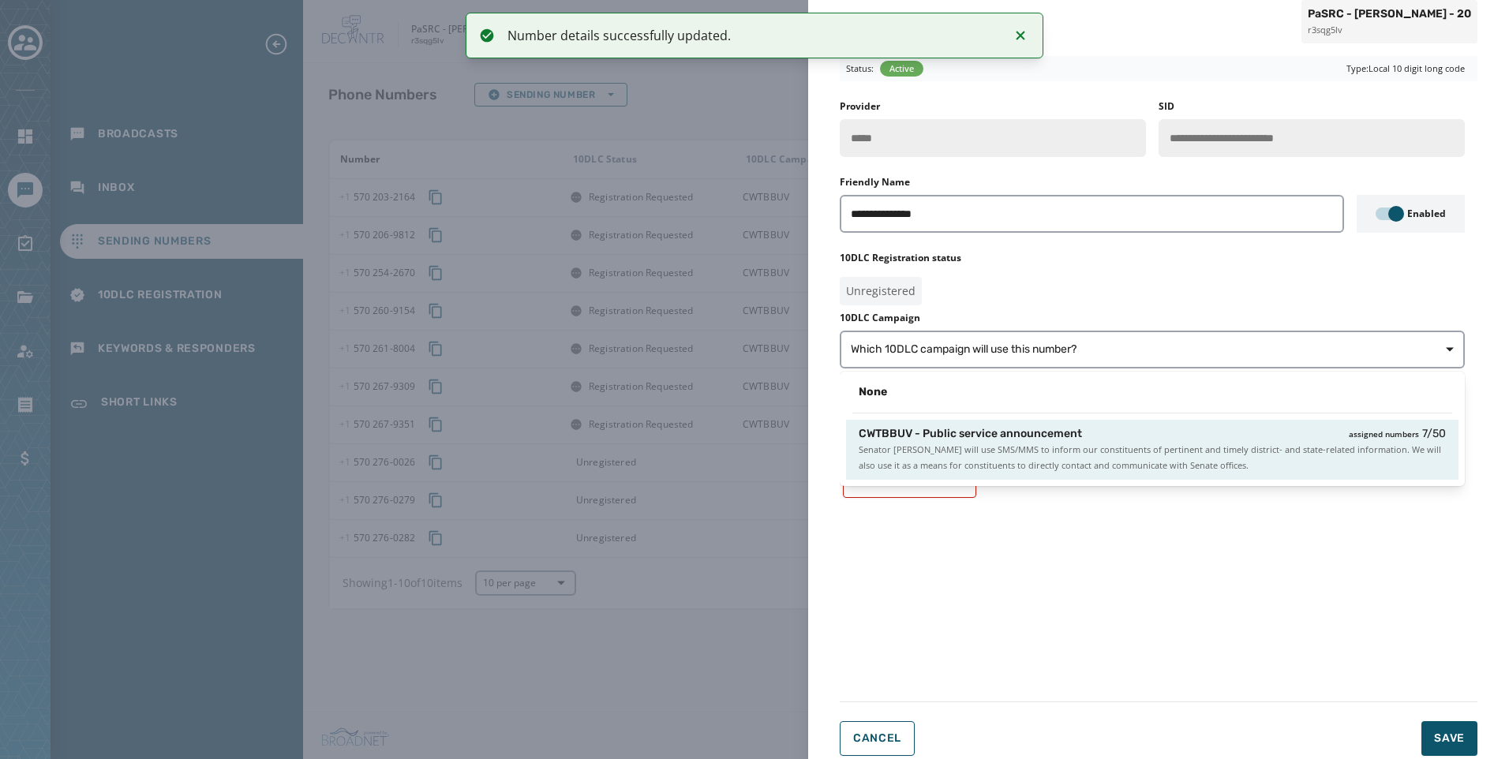
click at [1024, 439] on span "CWTBBUV - Public service announcement" at bounding box center [970, 434] width 223 height 16
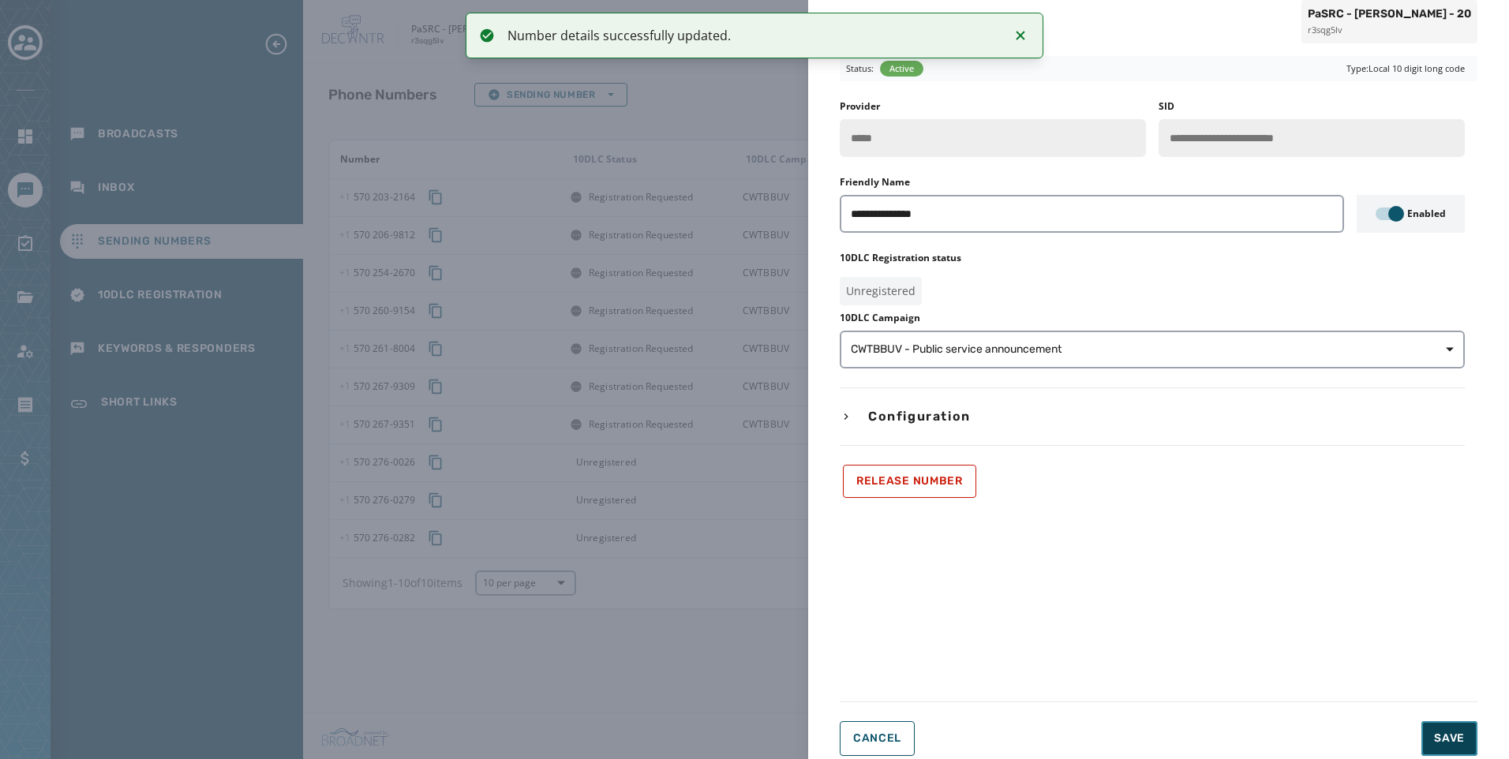
click at [1461, 745] on span "Save" at bounding box center [1449, 739] width 31 height 16
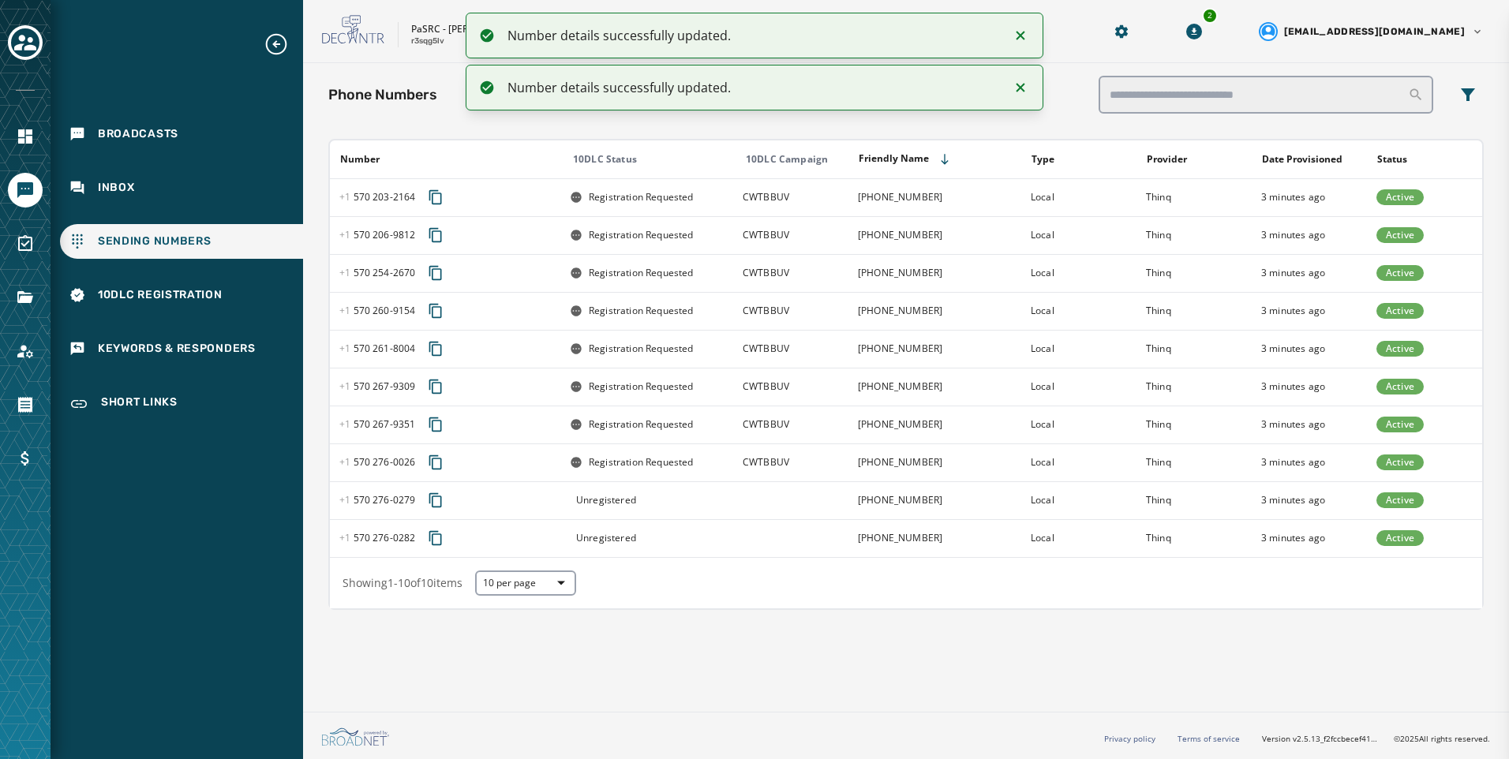
click at [822, 502] on td at bounding box center [790, 500] width 115 height 38
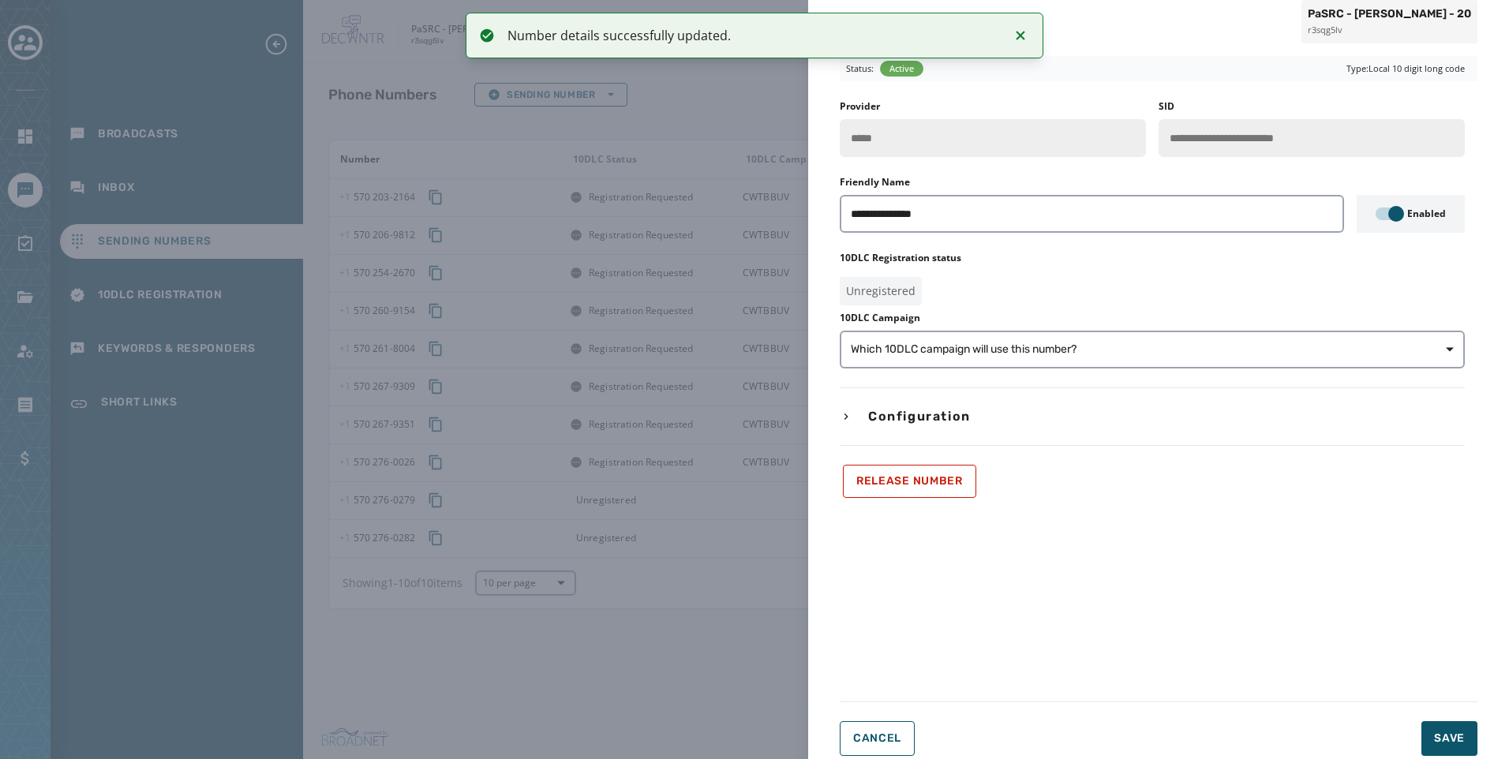
click at [966, 326] on div "10DLC Campaign Which 10DLC campaign will use this number?" at bounding box center [1152, 340] width 625 height 57
click at [968, 346] on span "Which 10DLC campaign will use this number?" at bounding box center [964, 350] width 226 height 16
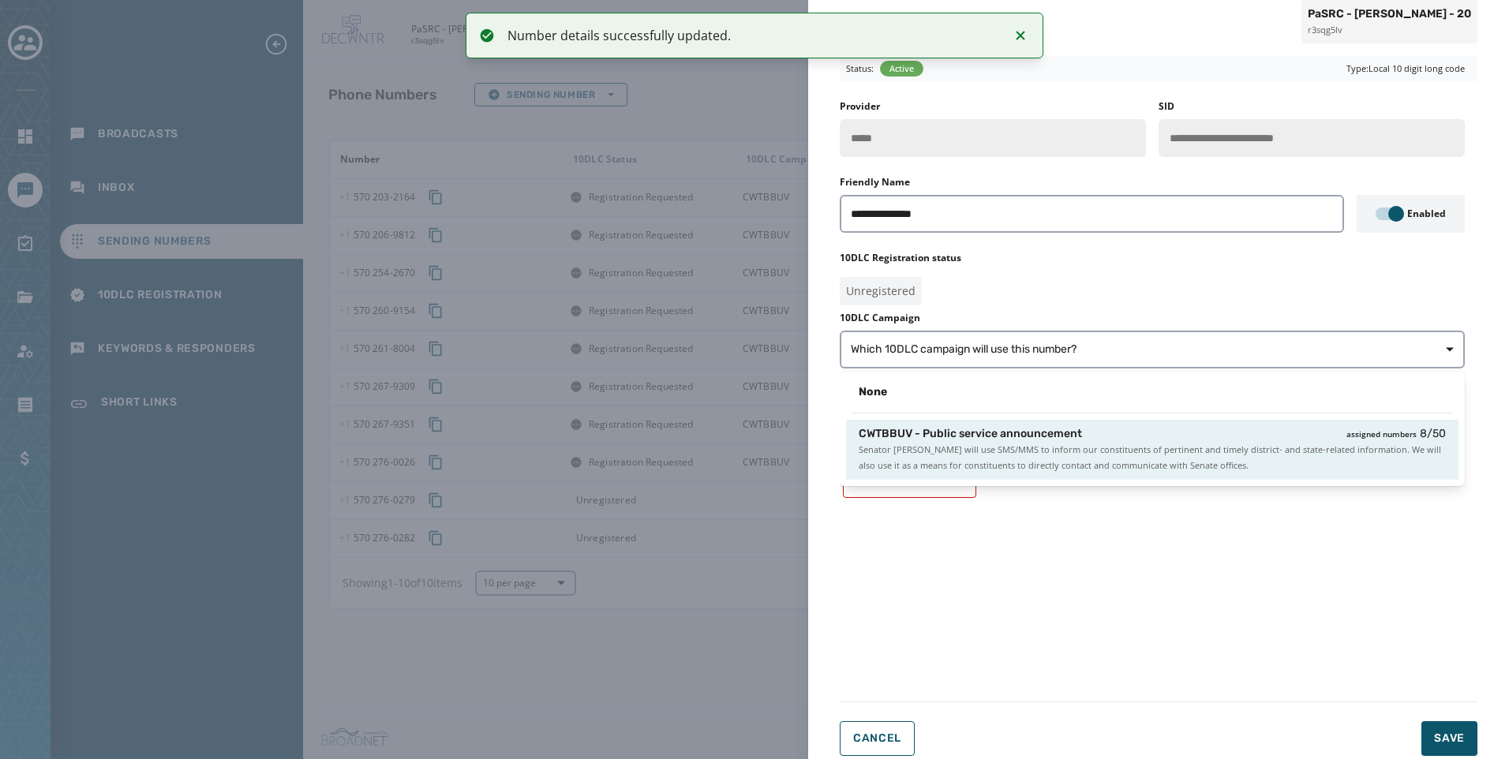
click at [1015, 428] on span "CWTBBUV - Public service announcement" at bounding box center [970, 434] width 223 height 16
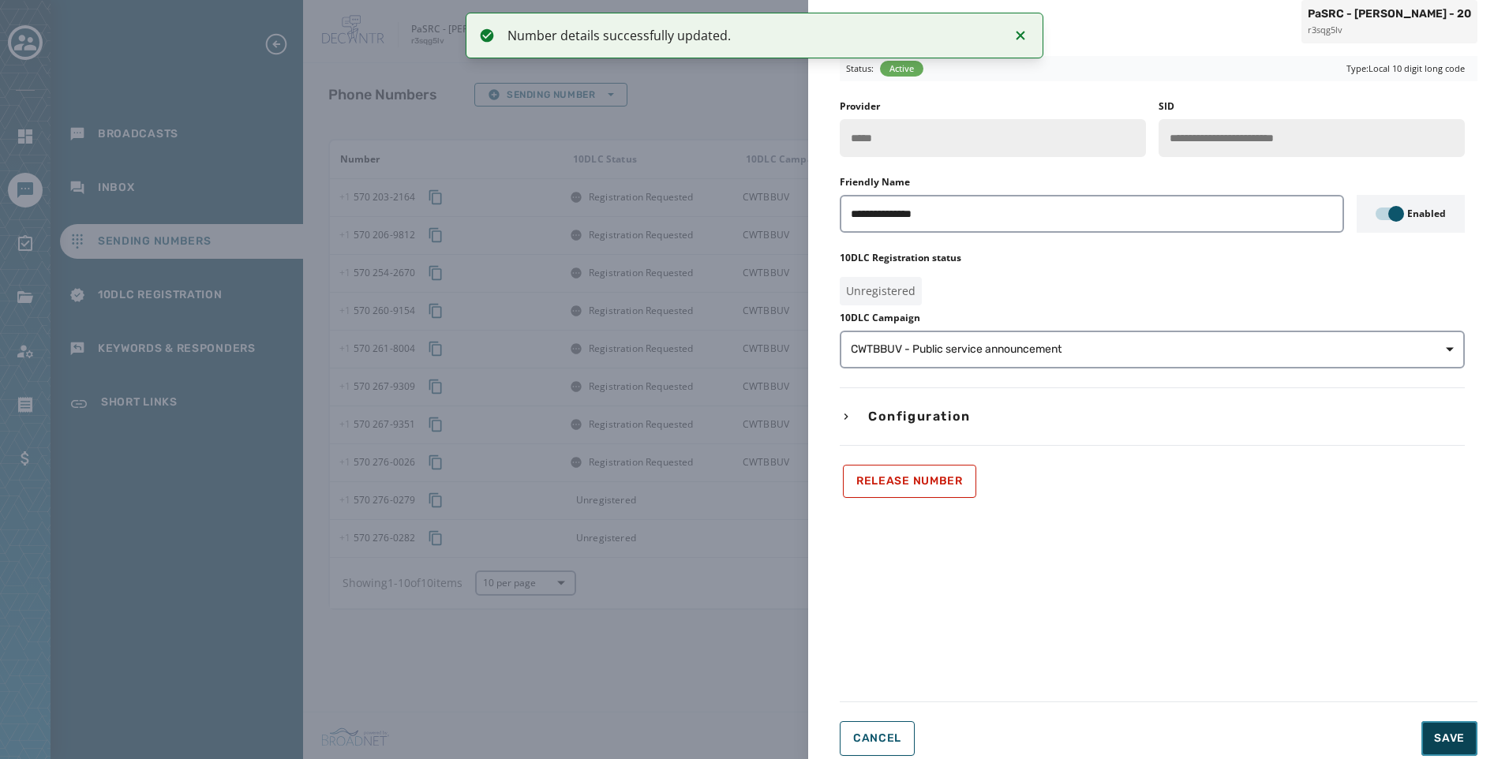
click at [1469, 726] on button "Save" at bounding box center [1449, 738] width 56 height 35
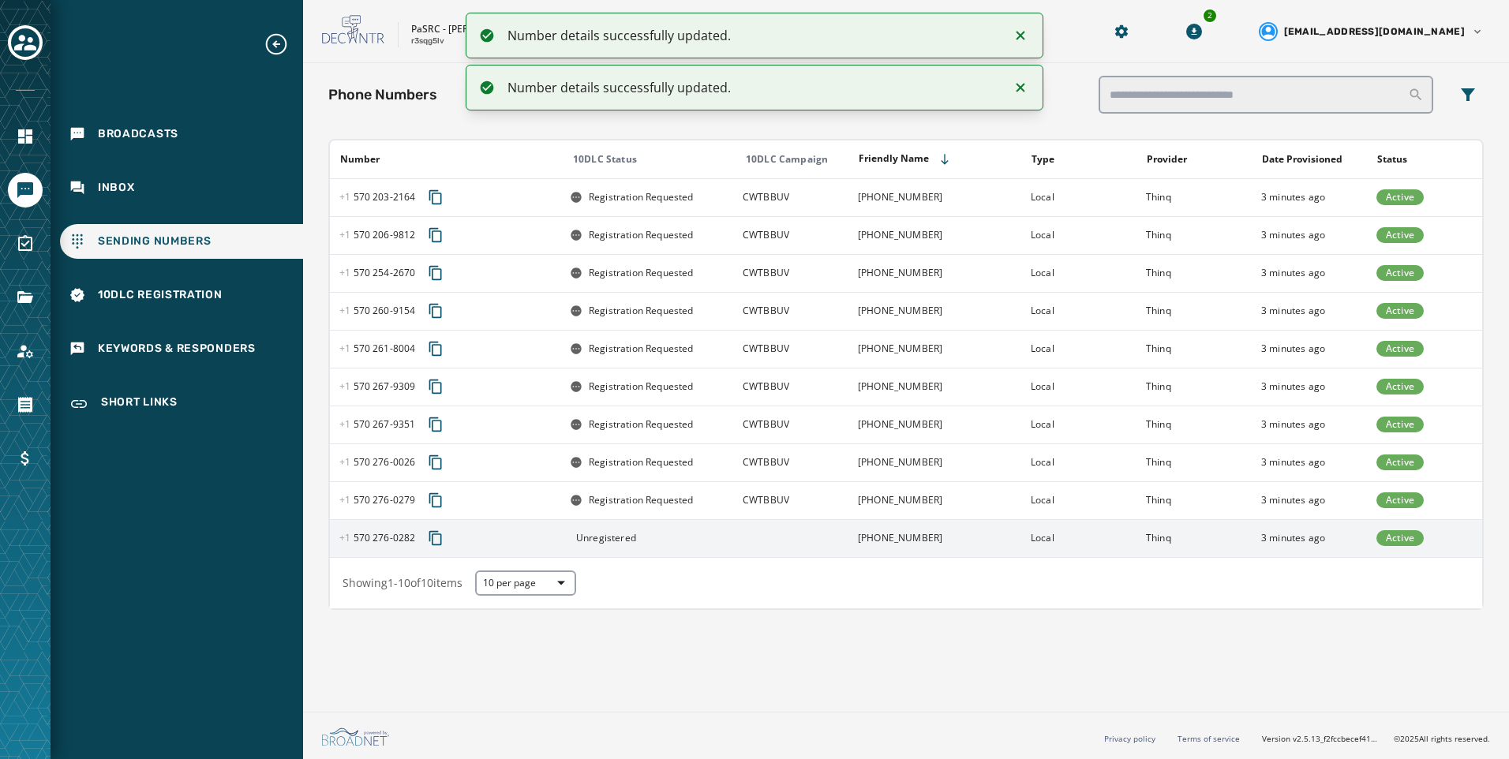
click at [765, 536] on td at bounding box center [790, 538] width 115 height 38
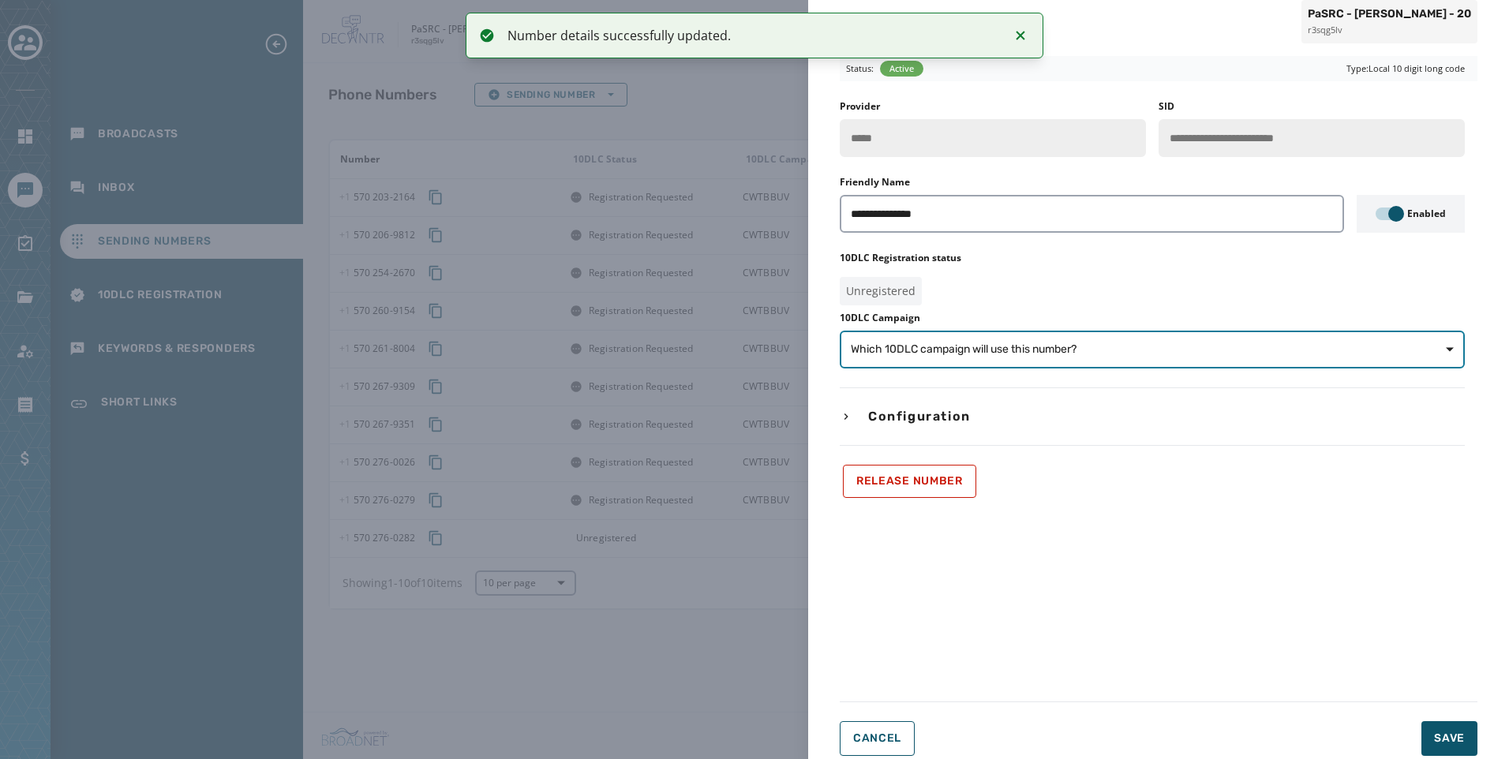
click at [970, 361] on button "Which 10DLC campaign will use this number?" at bounding box center [1152, 350] width 625 height 38
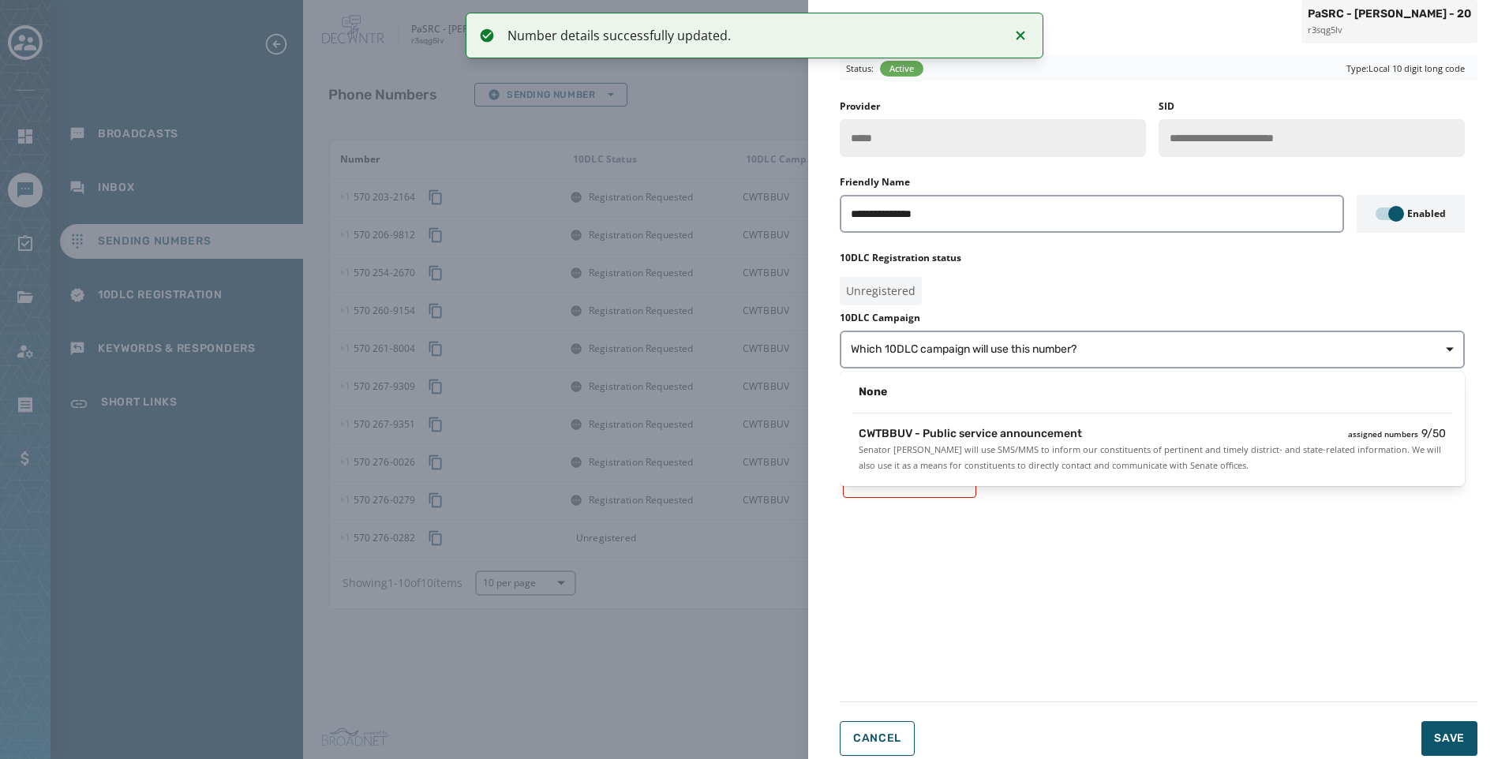
click at [1018, 437] on span "CWTBBUV - Public service announcement" at bounding box center [970, 434] width 223 height 16
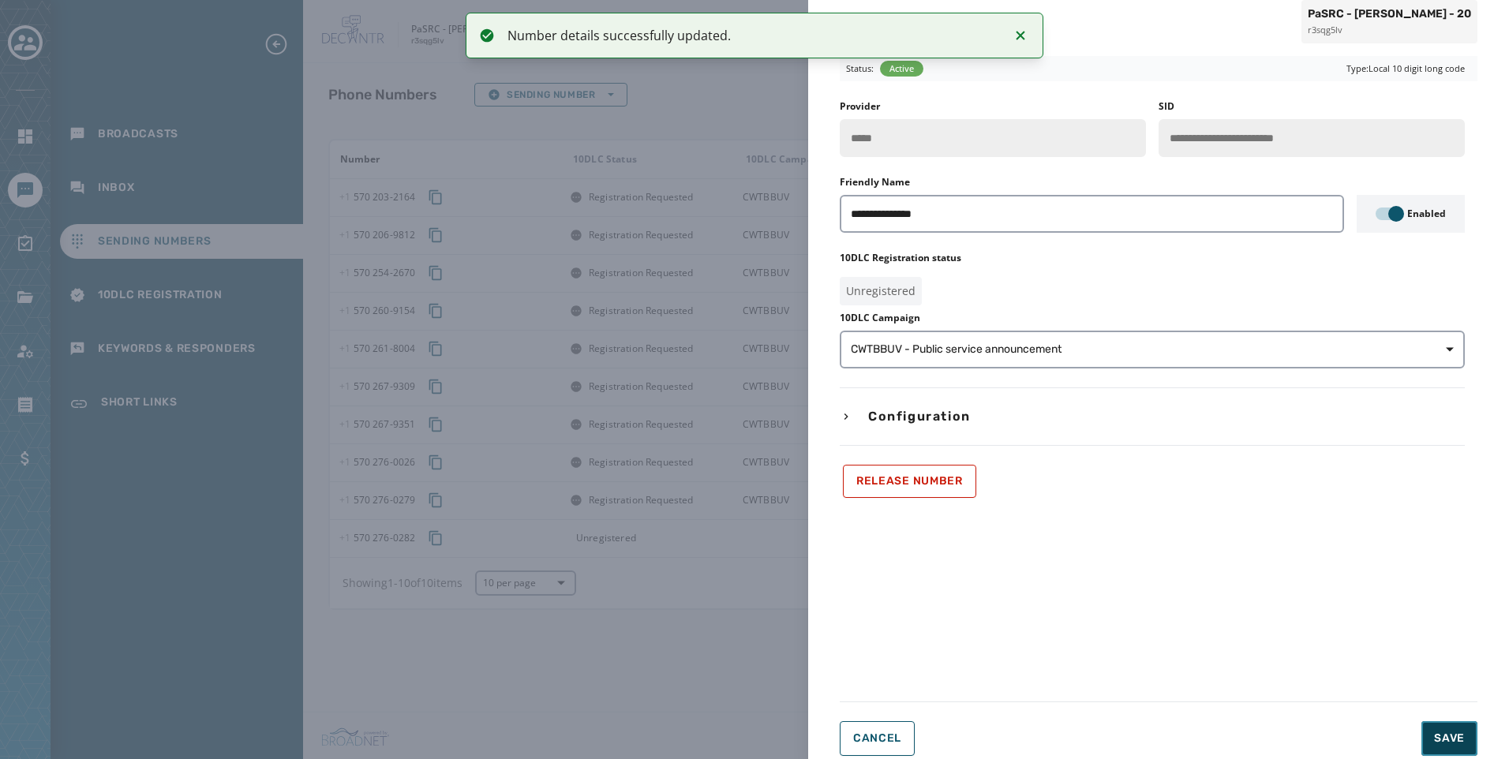
click at [1458, 745] on span "Save" at bounding box center [1449, 739] width 31 height 16
